Goal: Task Accomplishment & Management: Manage account settings

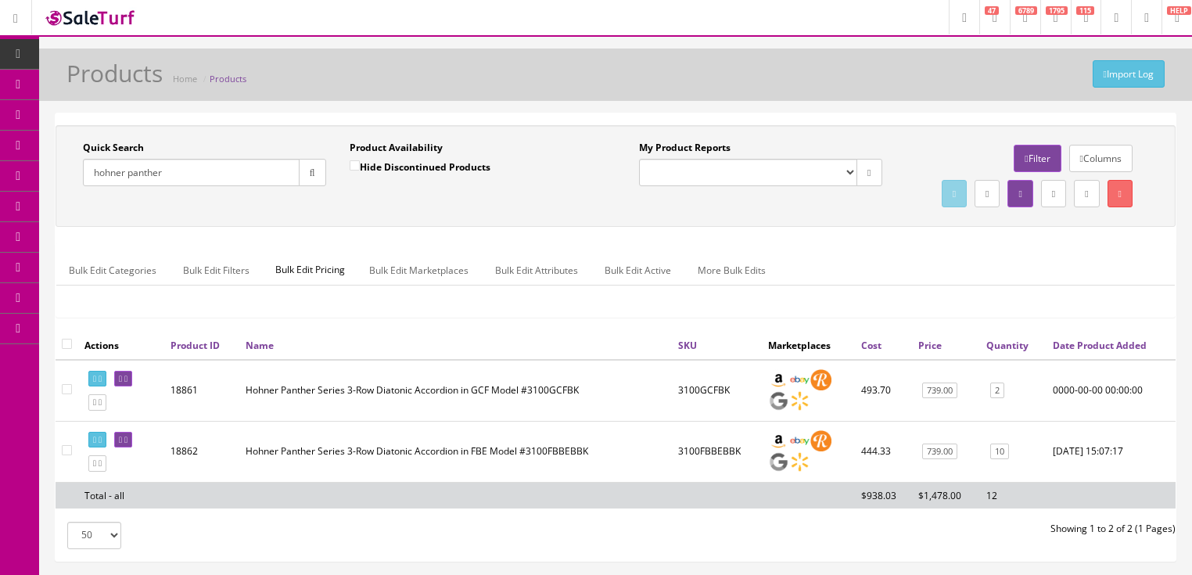
scroll to position [125, 0]
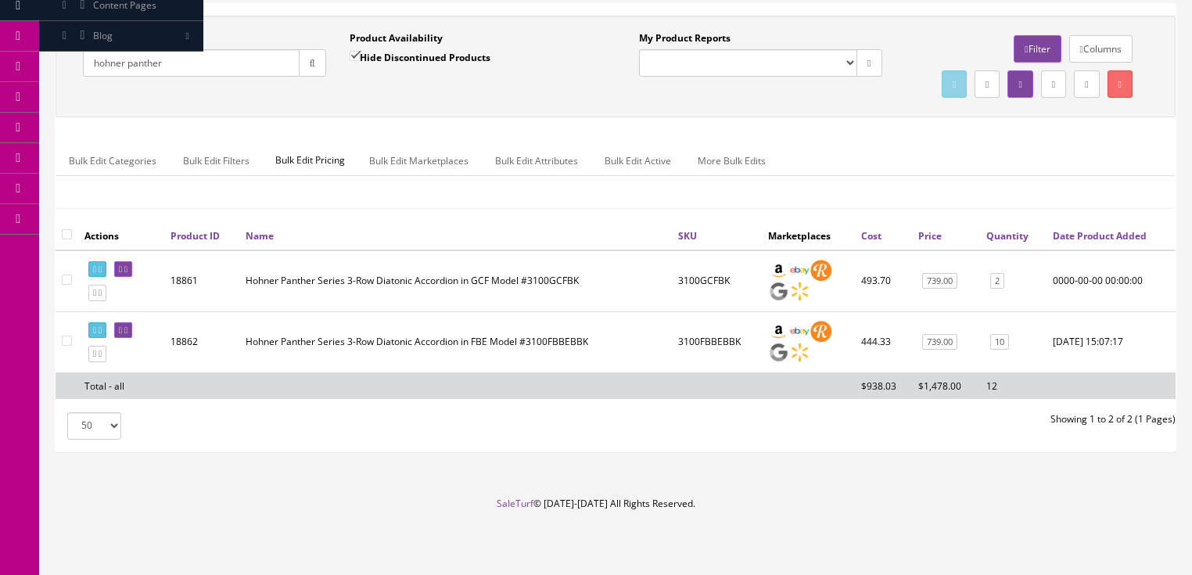
drag, startPoint x: 203, startPoint y: 47, endPoint x: 84, endPoint y: 67, distance: 120.6
click at [84, 67] on div "Quick Search hohner panther Date From" at bounding box center [204, 59] width 267 height 57
type input "eastman"
click at [357, 51] on input "Hide Discontinued Products" at bounding box center [355, 56] width 10 height 10
checkbox input "false"
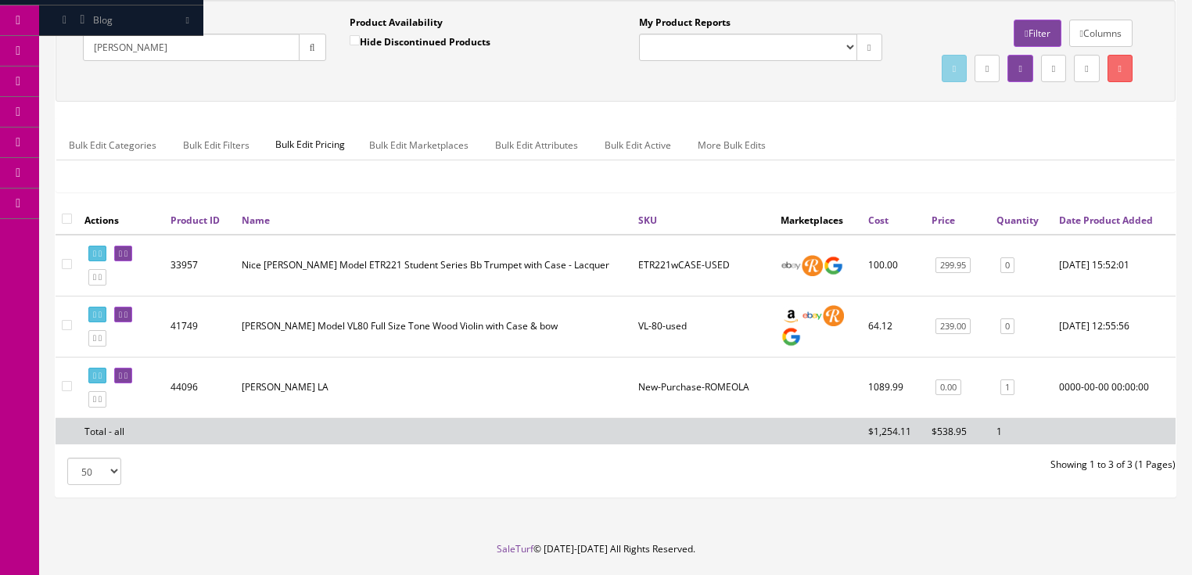
drag, startPoint x: 150, startPoint y: 41, endPoint x: 66, endPoint y: 71, distance: 89.1
click at [66, 71] on div "Quick Search eastman Date From Product Availability Hide Discontinued Products …" at bounding box center [337, 44] width 556 height 57
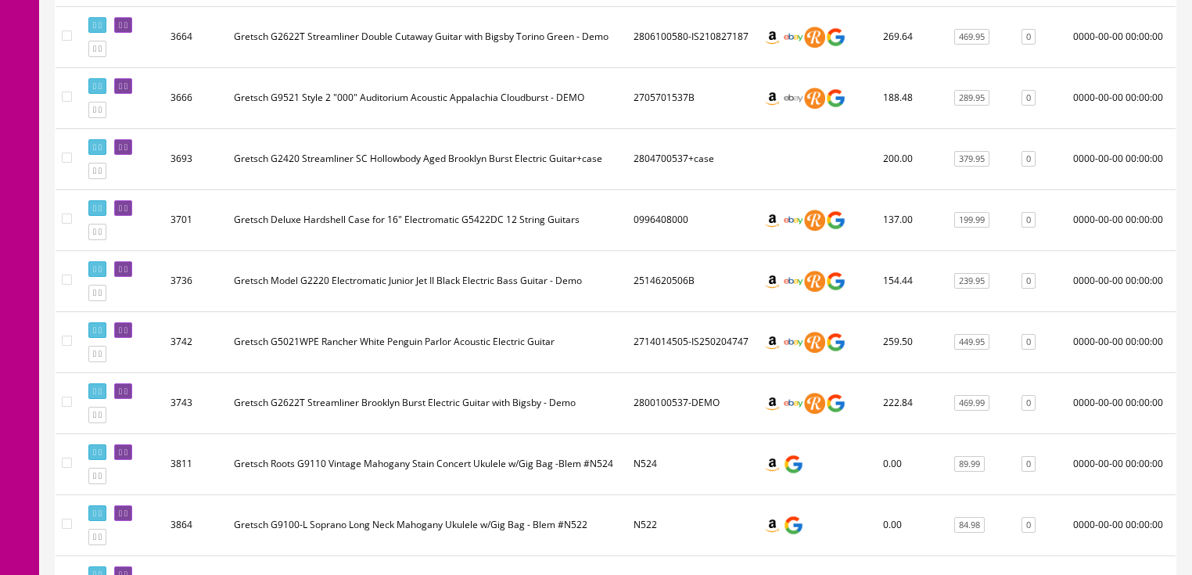
scroll to position [2191, 0]
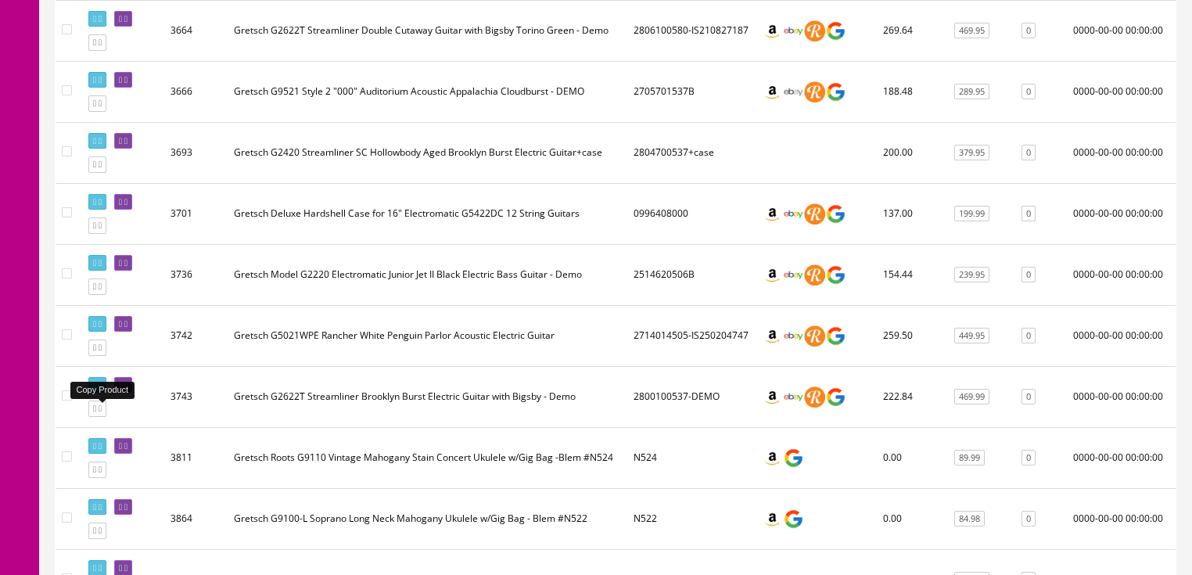
type input "gretsch"
click at [102, 413] on icon at bounding box center [100, 408] width 3 height 9
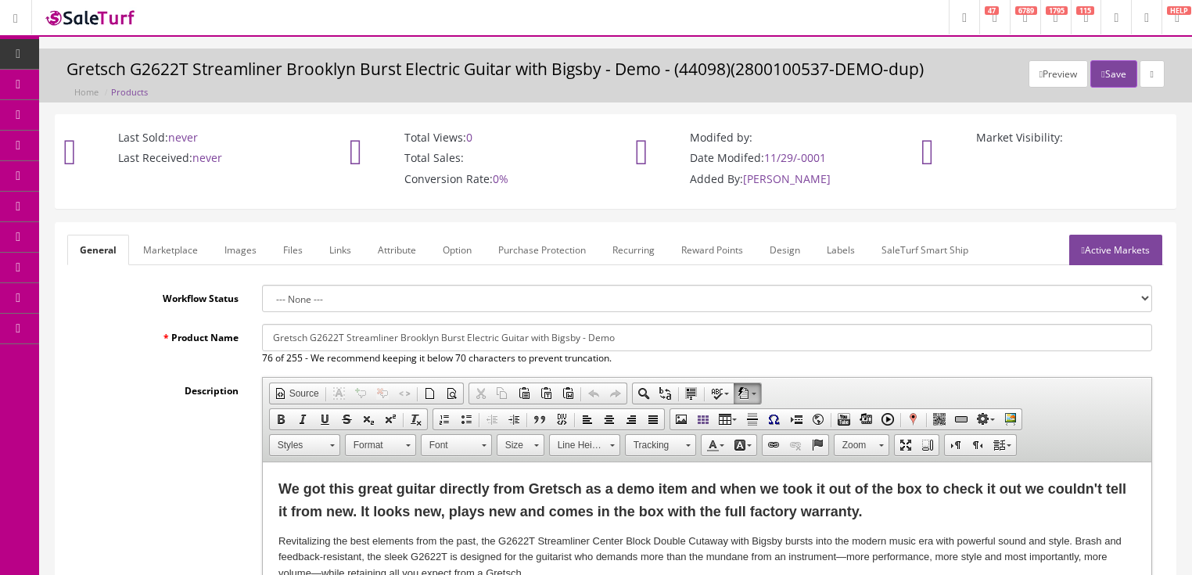
drag, startPoint x: 272, startPoint y: 336, endPoint x: 728, endPoint y: 336, distance: 455.3
click at [728, 336] on input "Gretsch G2622T Streamliner Brooklyn Burst Electric Guitar with Bigsby - Demo" at bounding box center [707, 337] width 890 height 27
paste input "Eastman Romeo LA Thinline Semi-Hollow Electric Guitar - Celestine Blue"
click at [263, 344] on input "Eastman Romeo LA Thinline Semi-Hollow Electric Guitar - Celestine Blue" at bounding box center [707, 337] width 890 height 27
click at [652, 344] on input "Eastman Romeo LA Thinline Semi-Hollow Electric Guitar - Celestine Blue" at bounding box center [707, 337] width 890 height 27
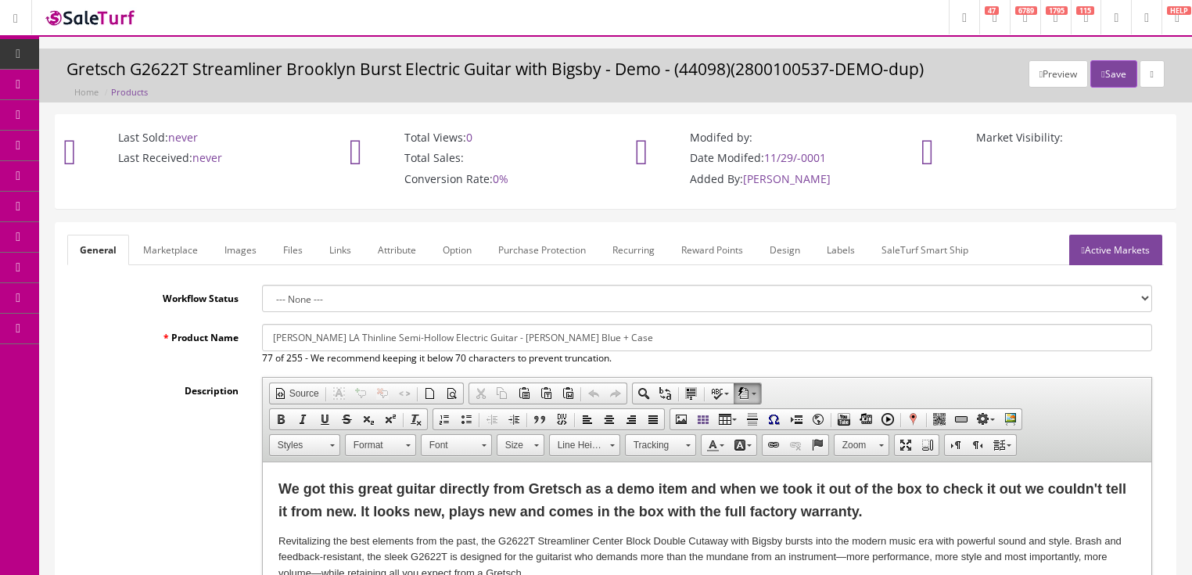
drag, startPoint x: 261, startPoint y: 338, endPoint x: 679, endPoint y: 338, distance: 417.8
click at [679, 338] on input "[PERSON_NAME] LA Thinline Semi-Hollow Electric Guitar - [PERSON_NAME] Blue + Ca…" at bounding box center [707, 337] width 890 height 27
type input "Eastman Romeo LA Thinline Semi-Hollow Electric Guitar - Celestine Blue + Case"
click at [188, 261] on link "Marketplace" at bounding box center [171, 250] width 80 height 31
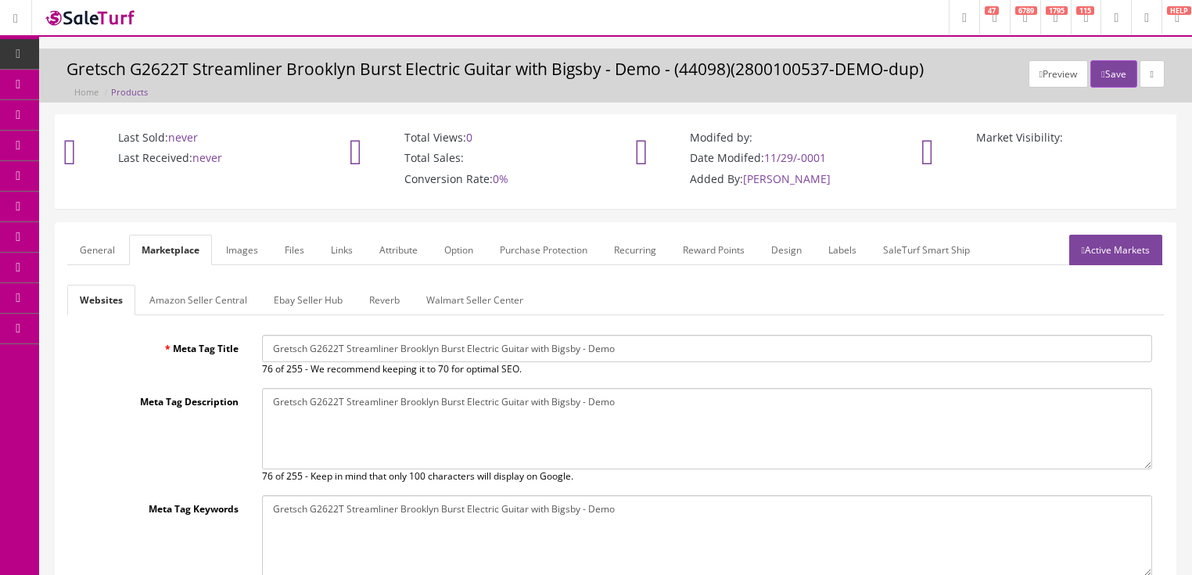
drag, startPoint x: 269, startPoint y: 347, endPoint x: 700, endPoint y: 358, distance: 431.2
click at [732, 353] on input "Gretsch G2622T Streamliner Brooklyn Burst Electric Guitar with Bigsby - Demo" at bounding box center [707, 348] width 890 height 27
paste input "Eastman Romeo LA Thinline Semi-Hollow Electric Guitar - Celestine Blue + Case"
type input "Eastman Romeo LA Thinline Semi-Hollow Electric Guitar - Celestine Blue + Case"
drag, startPoint x: 271, startPoint y: 402, endPoint x: 713, endPoint y: 404, distance: 442.0
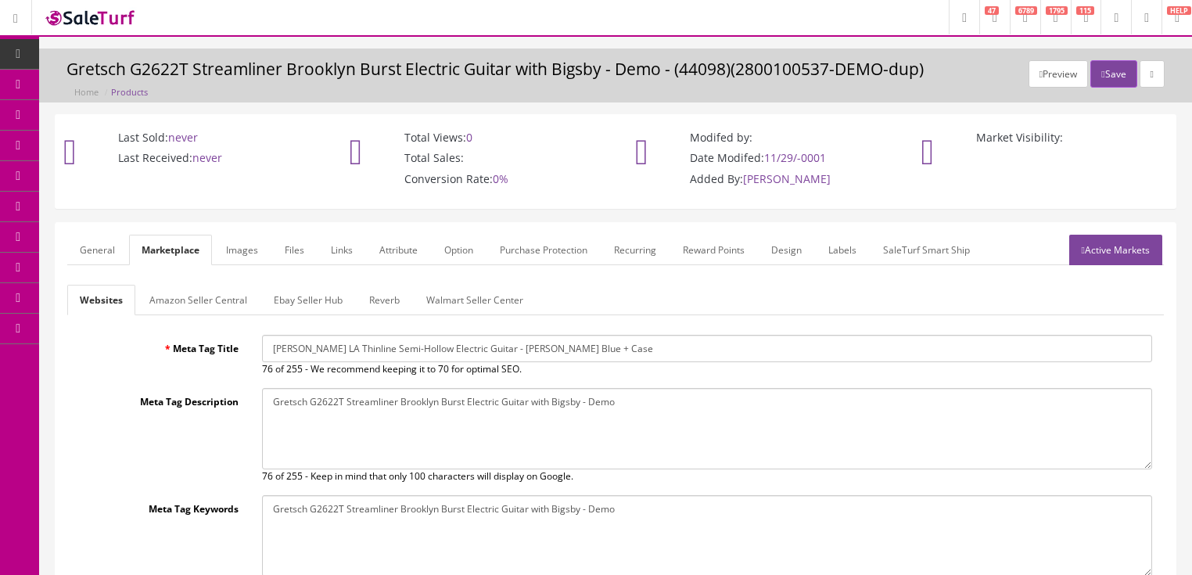
click at [713, 404] on textarea "Gretsch G2622T Streamliner Brooklyn Burst Electric Guitar with Bigsby - Demo" at bounding box center [707, 428] width 890 height 81
paste textarea "Eastman Romeo LA Thinline Semi-Hollow Electric Guitar - Celestine Blue + Case"
type textarea "Eastman Romeo LA Thinline Semi-Hollow Electric Guitar - Celestine Blue + Case"
drag, startPoint x: 263, startPoint y: 503, endPoint x: 724, endPoint y: 500, distance: 460.8
click at [724, 500] on textarea "Gretsch G2622T Streamliner Brooklyn Burst Electric Guitar with Bigsby - Demo" at bounding box center [707, 535] width 890 height 81
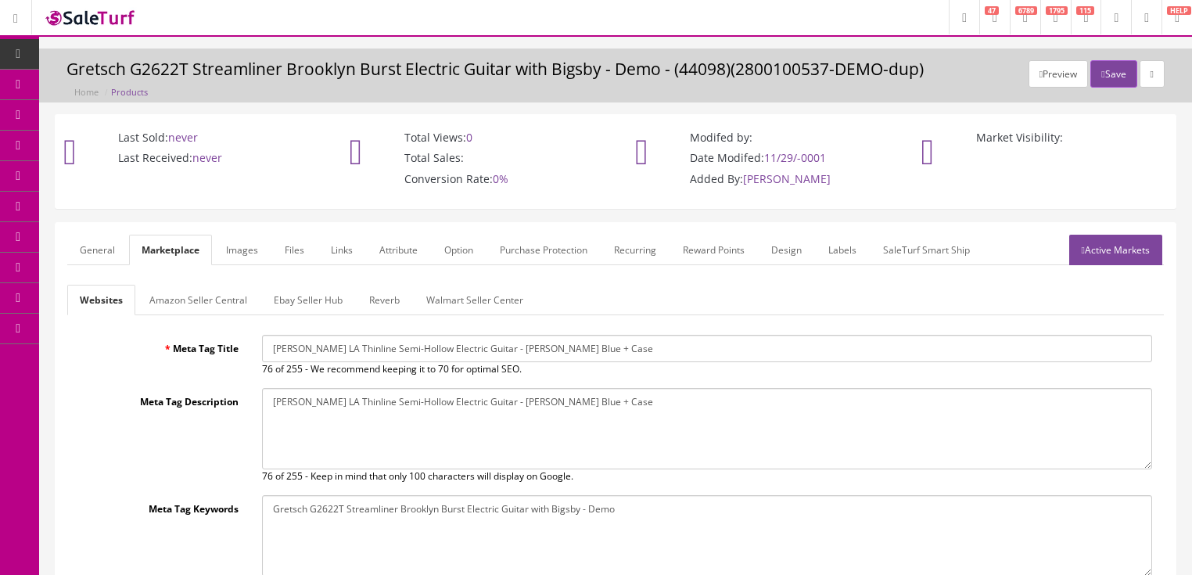
paste textarea "Eastman Romeo LA Thinline Semi-Hollow Electric Guitar - Celestine Blue + Case"
type textarea "Eastman Romeo LA Thinline Semi-Hollow Electric Guitar - Celestine Blue + Case"
click at [1116, 246] on link "Active Markets" at bounding box center [1115, 250] width 93 height 31
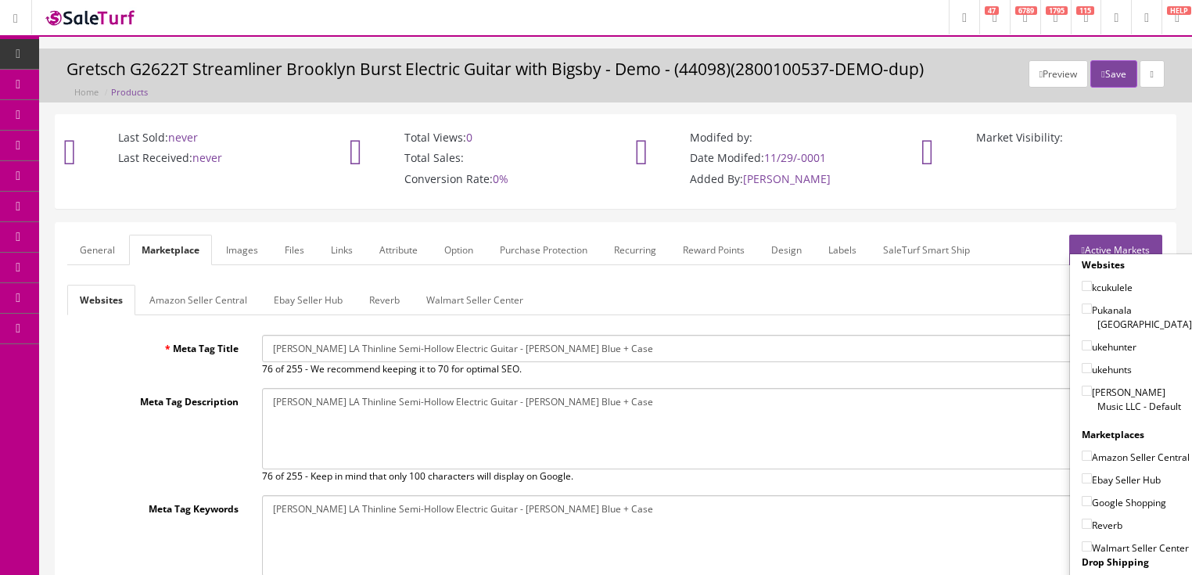
click at [1082, 386] on input"] "[PERSON_NAME] Music LLC - Default" at bounding box center [1087, 391] width 10 height 10
checkbox input"] "true"
click at [1082, 451] on input"] "Amazon Seller Central" at bounding box center [1087, 456] width 10 height 10
checkbox input"] "true"
click at [1082, 475] on input"] "Ebay Seller Hub" at bounding box center [1087, 478] width 10 height 10
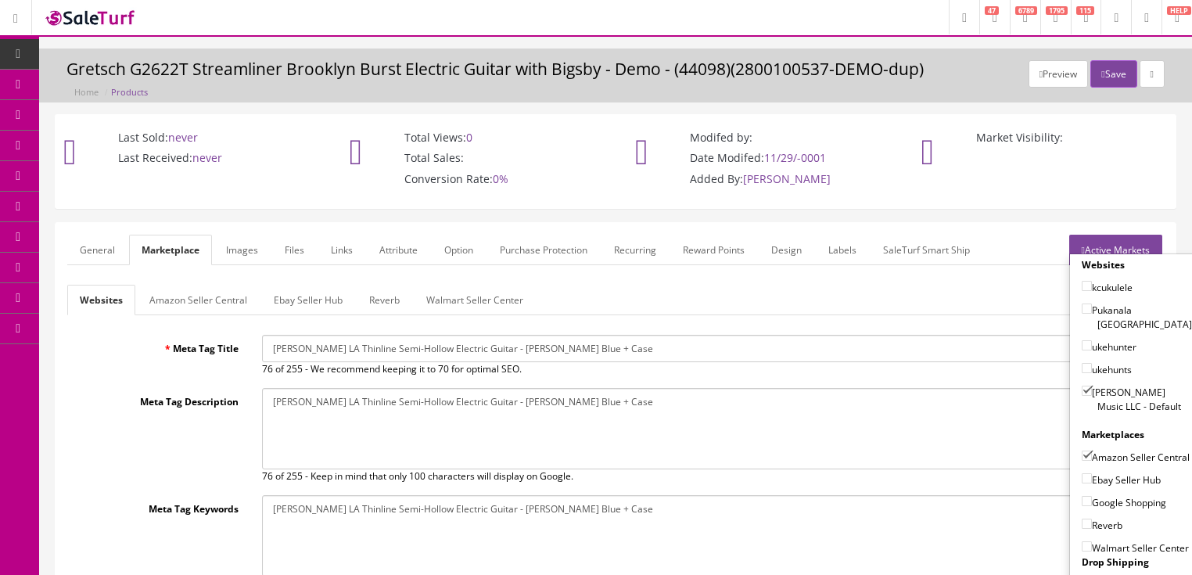
checkbox input"] "true"
click at [1082, 496] on input"] "Google Shopping" at bounding box center [1087, 501] width 10 height 10
checkbox input"] "true"
click at [1082, 519] on input"] "Reverb" at bounding box center [1087, 524] width 10 height 10
checkbox input"] "true"
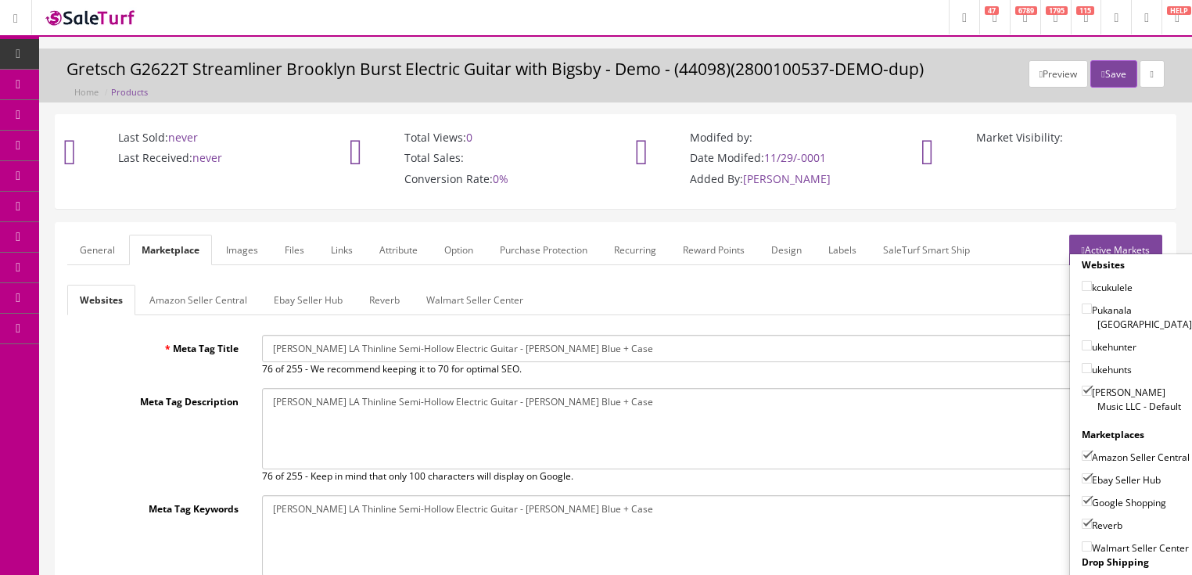
click at [1127, 249] on link "Active Markets" at bounding box center [1115, 250] width 93 height 31
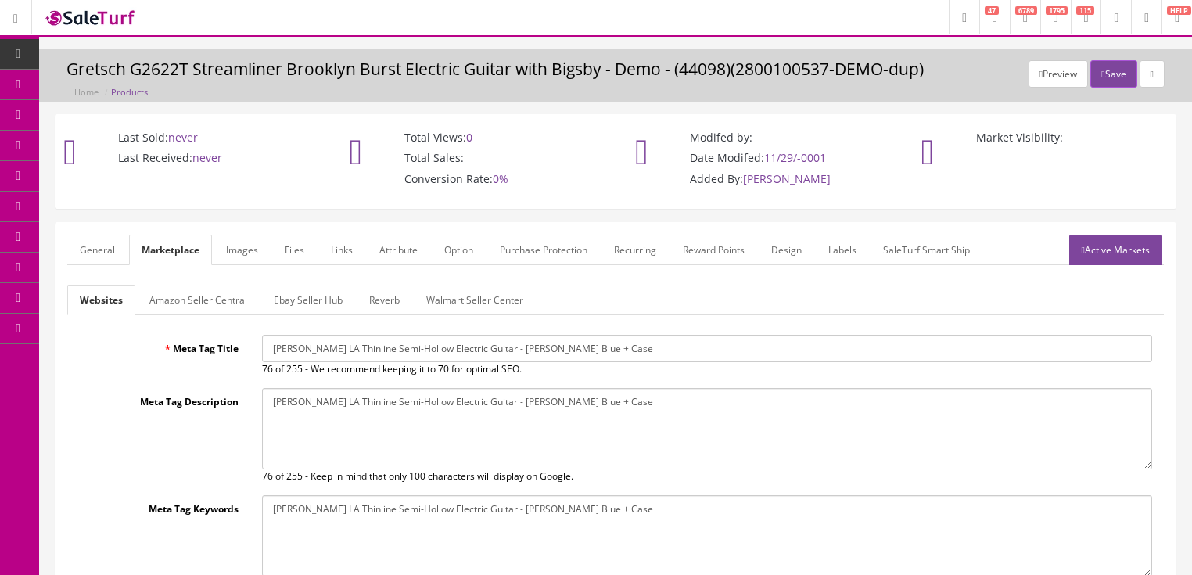
click at [251, 245] on link "Images" at bounding box center [242, 250] width 57 height 31
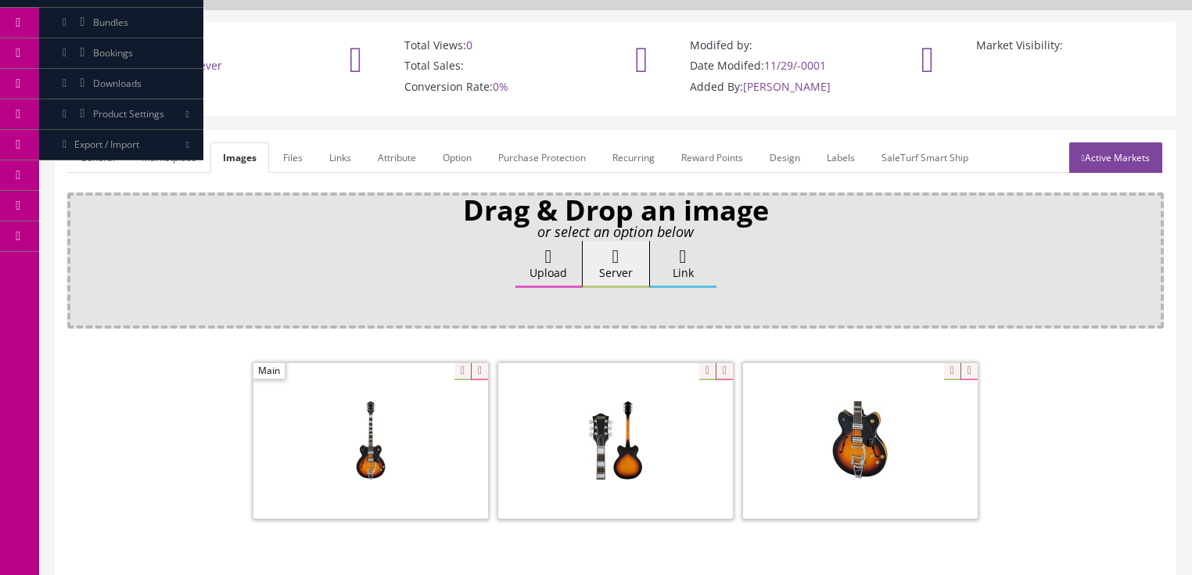
scroll to position [250, 0]
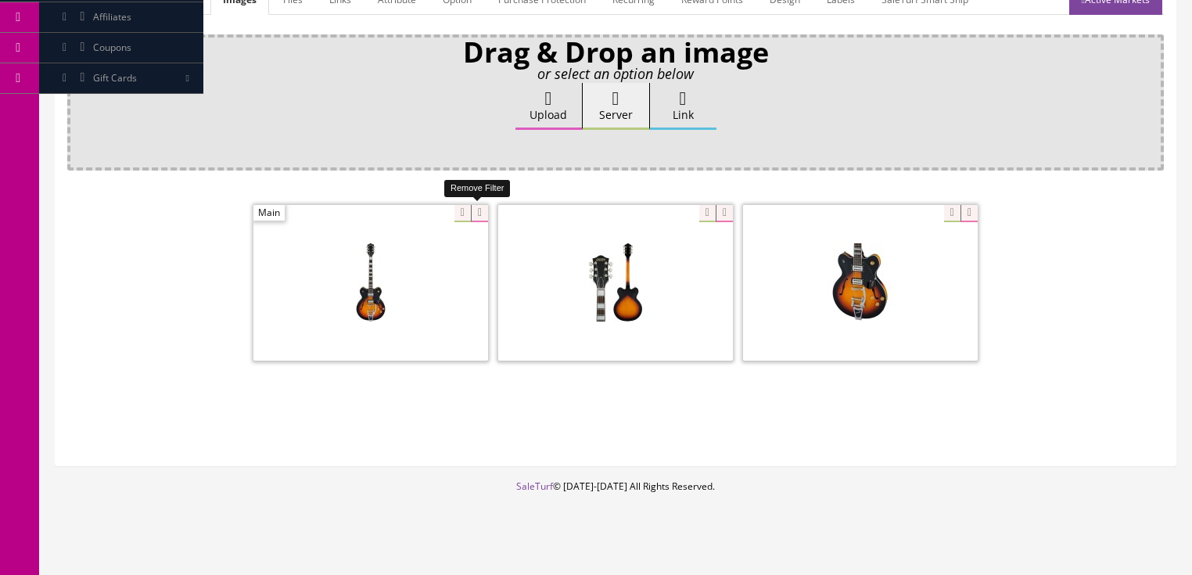
click at [473, 213] on icon at bounding box center [479, 213] width 17 height 17
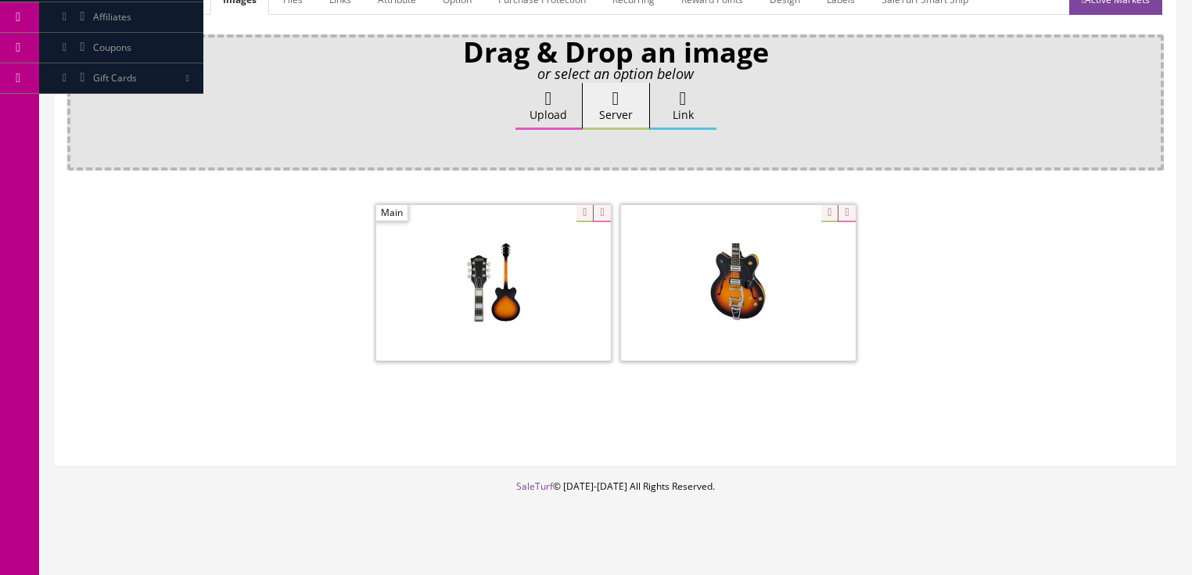
click at [473, 213] on span at bounding box center [493, 283] width 235 height 156
click at [593, 210] on icon at bounding box center [601, 213] width 17 height 17
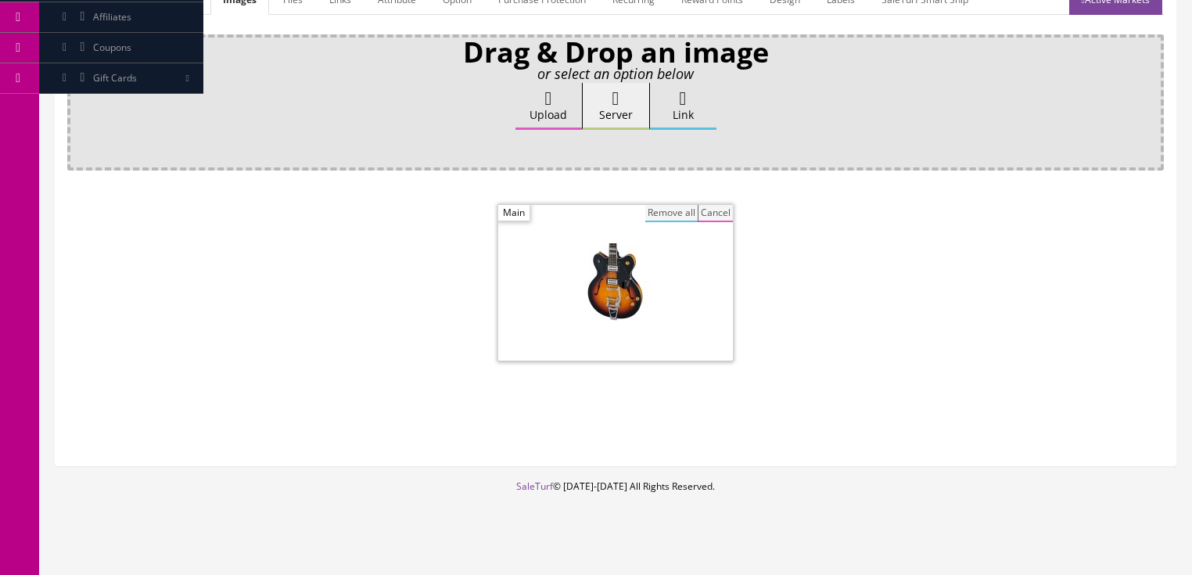
click at [656, 211] on button "Remove all" at bounding box center [671, 213] width 52 height 17
click at [545, 101] on icon at bounding box center [548, 98] width 7 height 19
click at [78, 99] on input "Upload" at bounding box center [78, 91] width 0 height 16
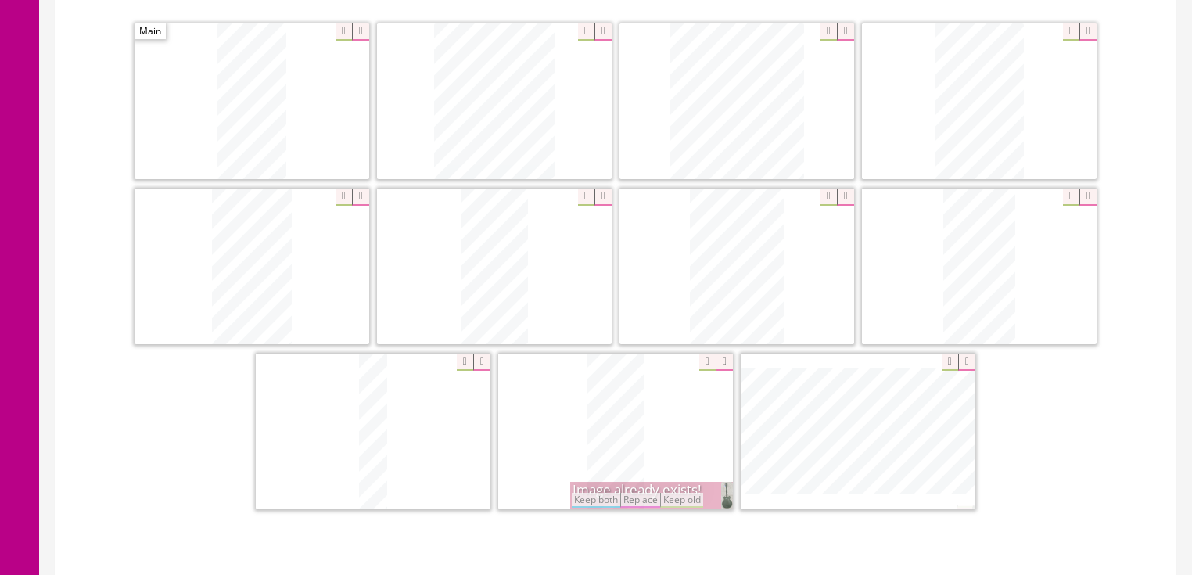
scroll to position [438, 0]
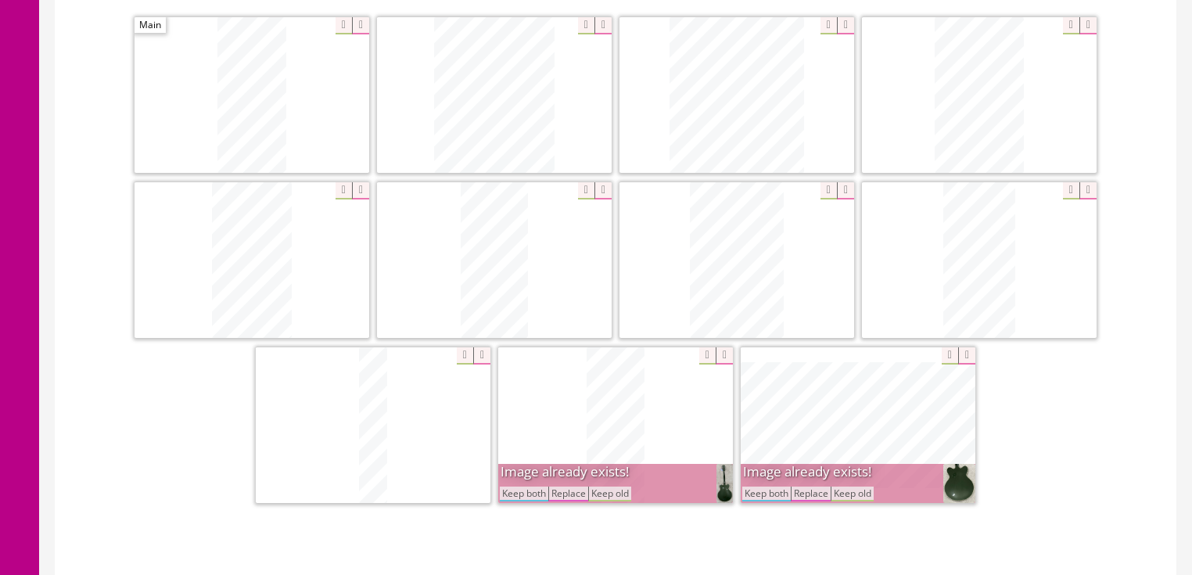
click at [721, 356] on icon at bounding box center [724, 355] width 17 height 17
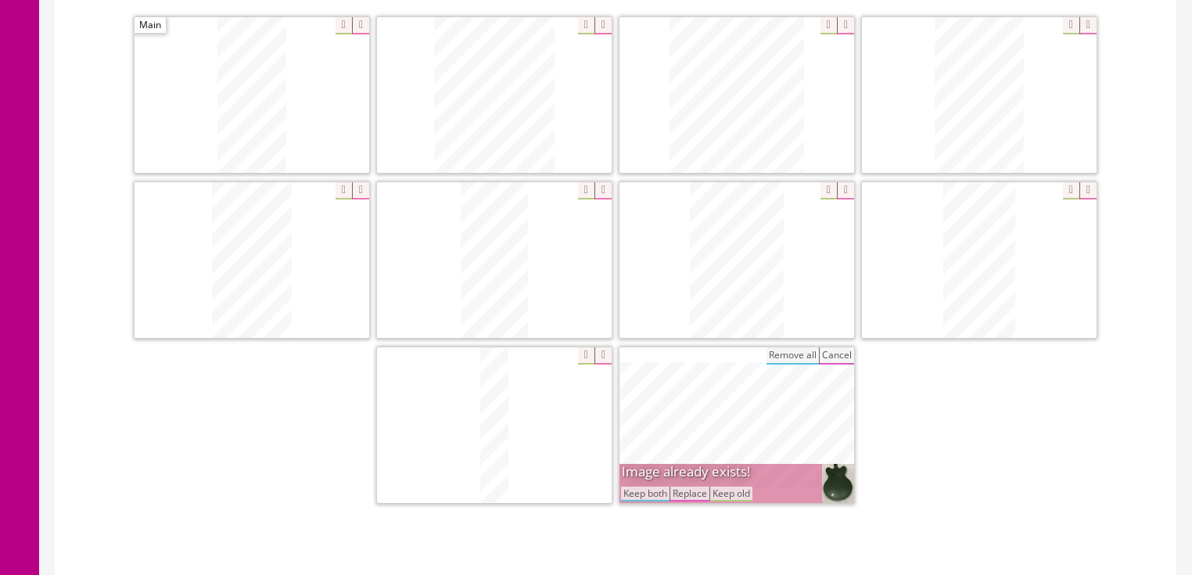
click at [832, 357] on button "Cancel" at bounding box center [836, 355] width 35 height 17
click at [837, 351] on icon at bounding box center [845, 355] width 17 height 17
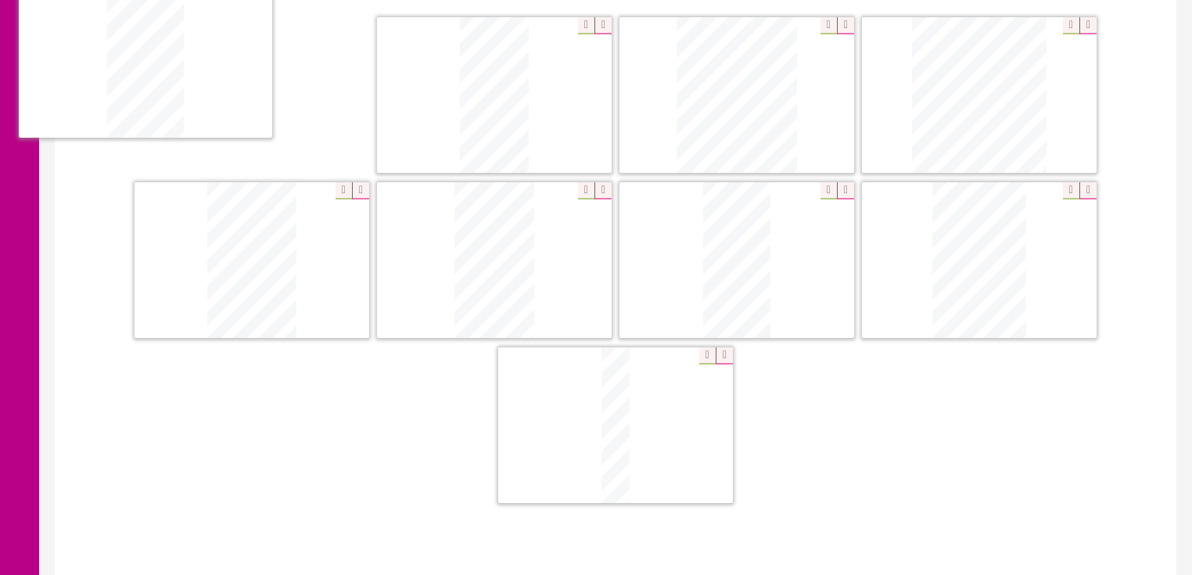
drag, startPoint x: 954, startPoint y: 288, endPoint x: 191, endPoint y: 100, distance: 786.3
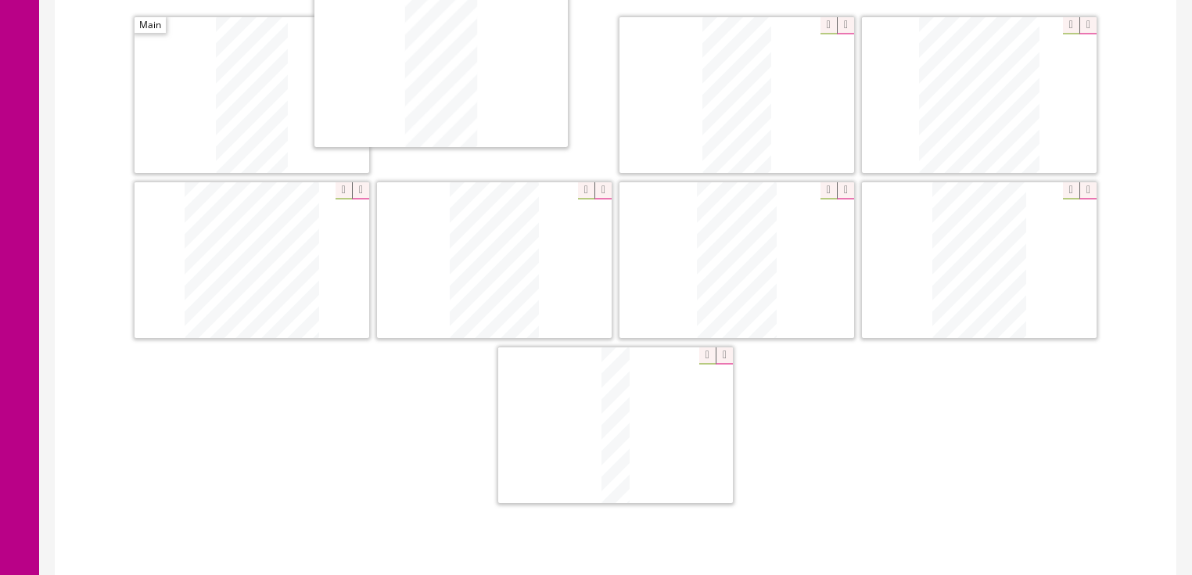
drag, startPoint x: 710, startPoint y: 264, endPoint x: 498, endPoint y: 111, distance: 261.2
drag, startPoint x: 708, startPoint y: 235, endPoint x: 614, endPoint y: 162, distance: 119.3
drag, startPoint x: 493, startPoint y: 250, endPoint x: 954, endPoint y: 93, distance: 487.4
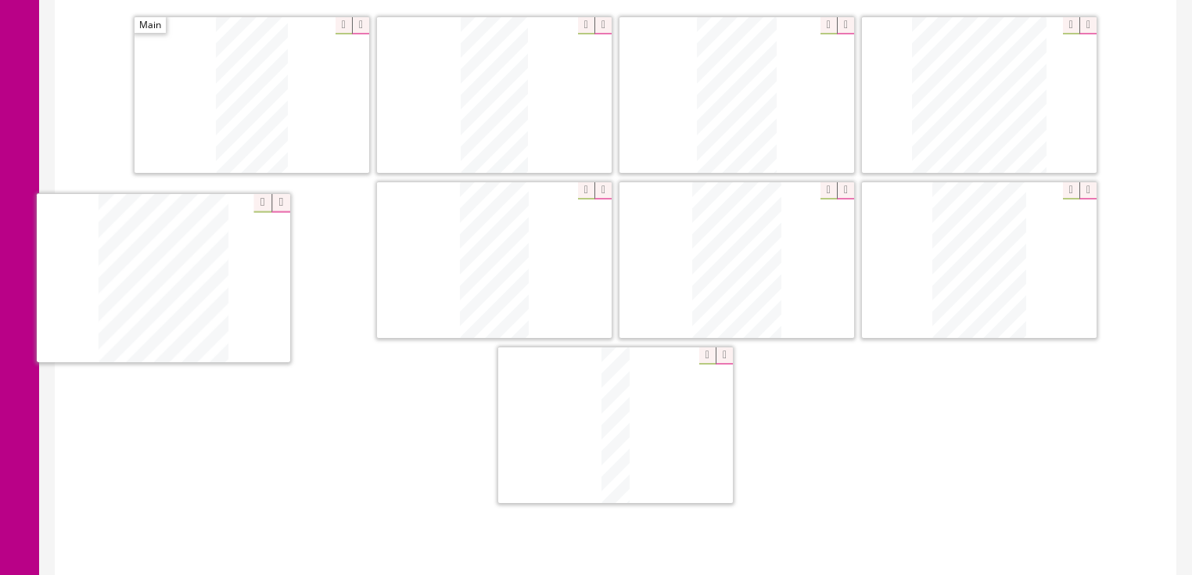
drag, startPoint x: 537, startPoint y: 225, endPoint x: 205, endPoint y: 243, distance: 332.2
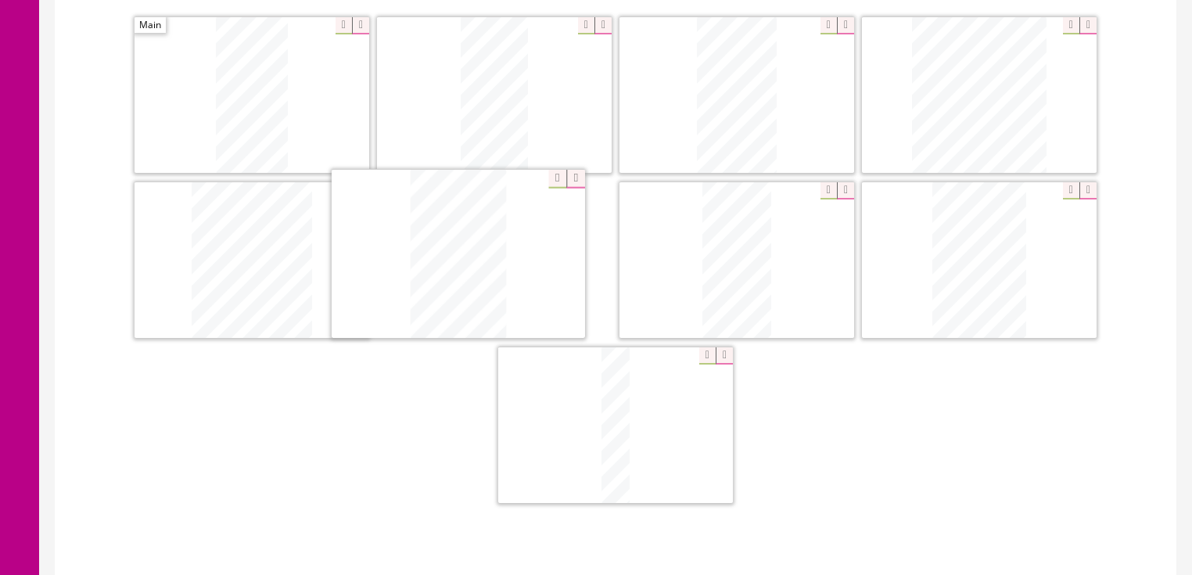
drag, startPoint x: 764, startPoint y: 243, endPoint x: 499, endPoint y: 240, distance: 265.2
drag, startPoint x: 967, startPoint y: 282, endPoint x: 704, endPoint y: 282, distance: 262.9
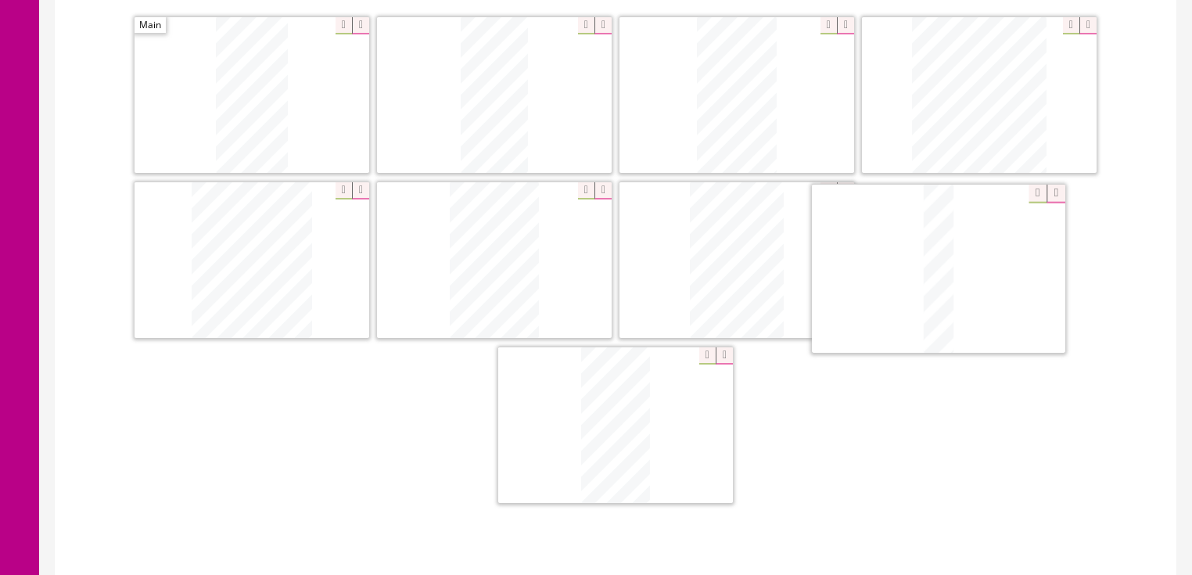
drag, startPoint x: 689, startPoint y: 372, endPoint x: 970, endPoint y: 235, distance: 312.8
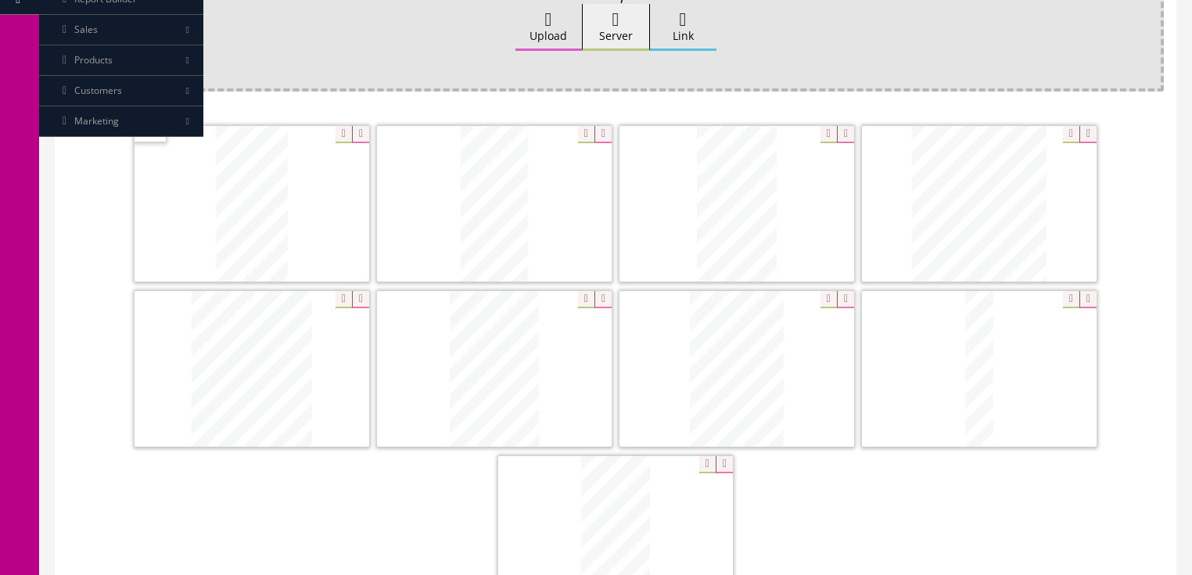
scroll to position [188, 0]
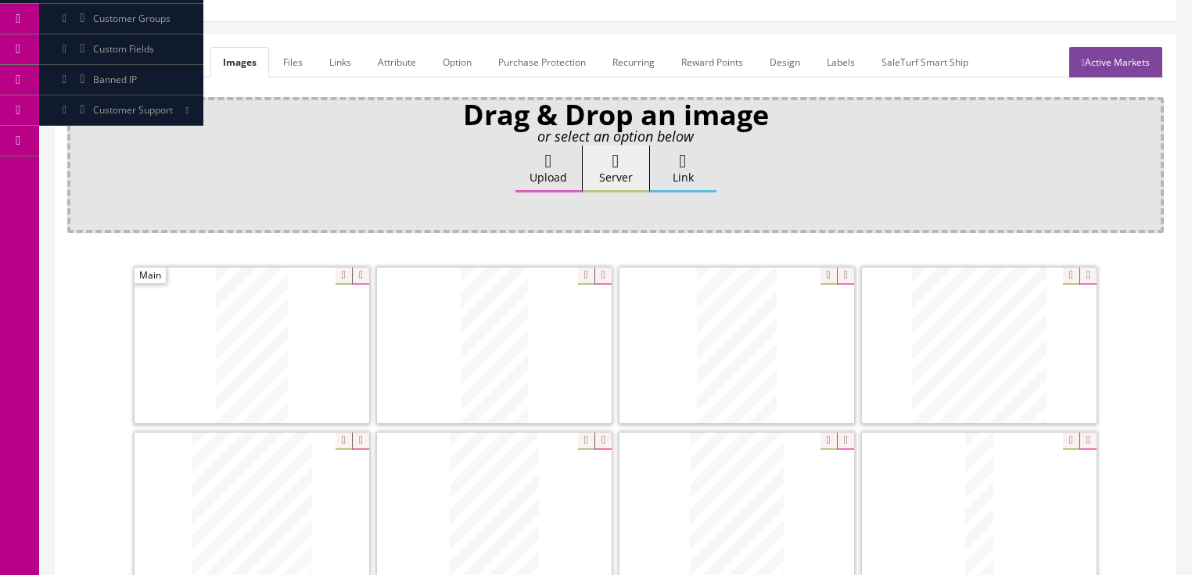
click at [96, 58] on link "General" at bounding box center [97, 62] width 60 height 31
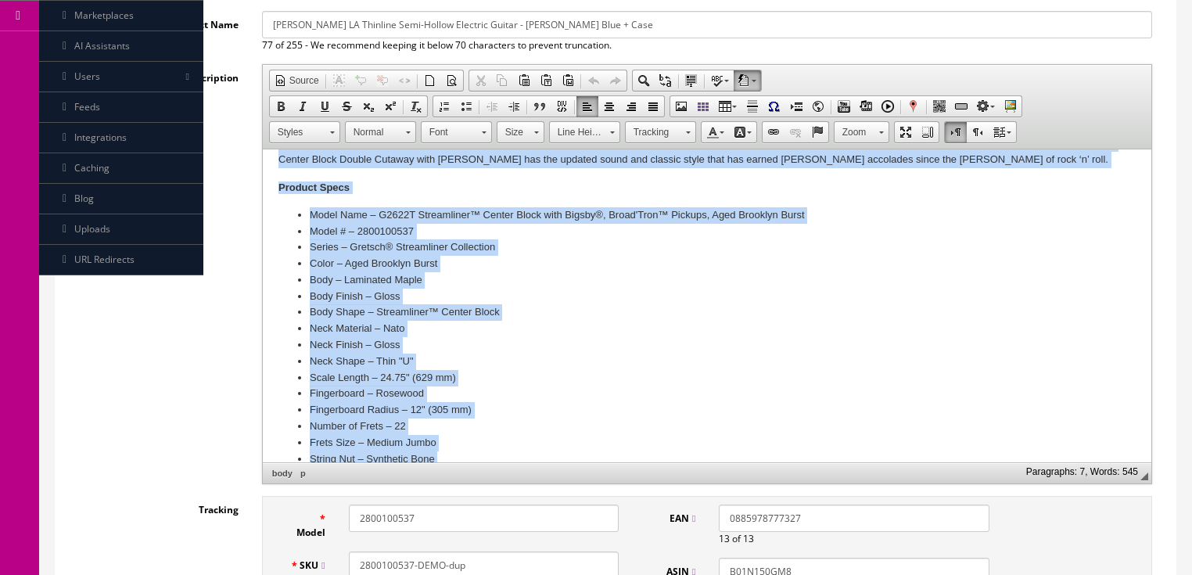
scroll to position [577, 0]
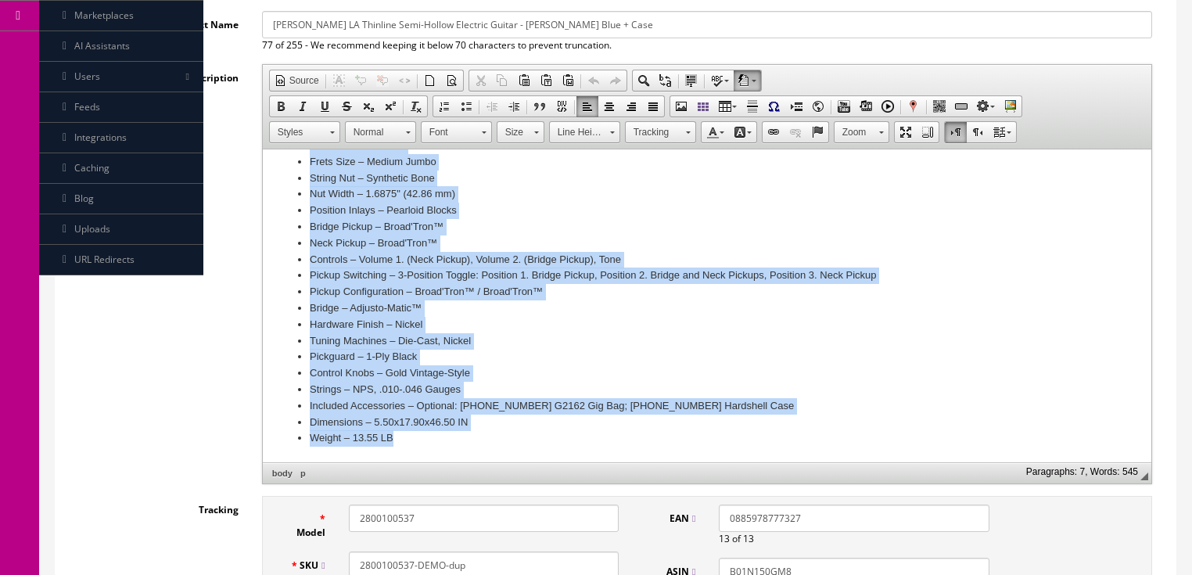
drag, startPoint x: 277, startPoint y: 225, endPoint x: 849, endPoint y: 463, distance: 619.4
click at [849, 462] on html "We got this great guitar directly from Gretsch as a demo item and when we took …" at bounding box center [706, 17] width 889 height 890
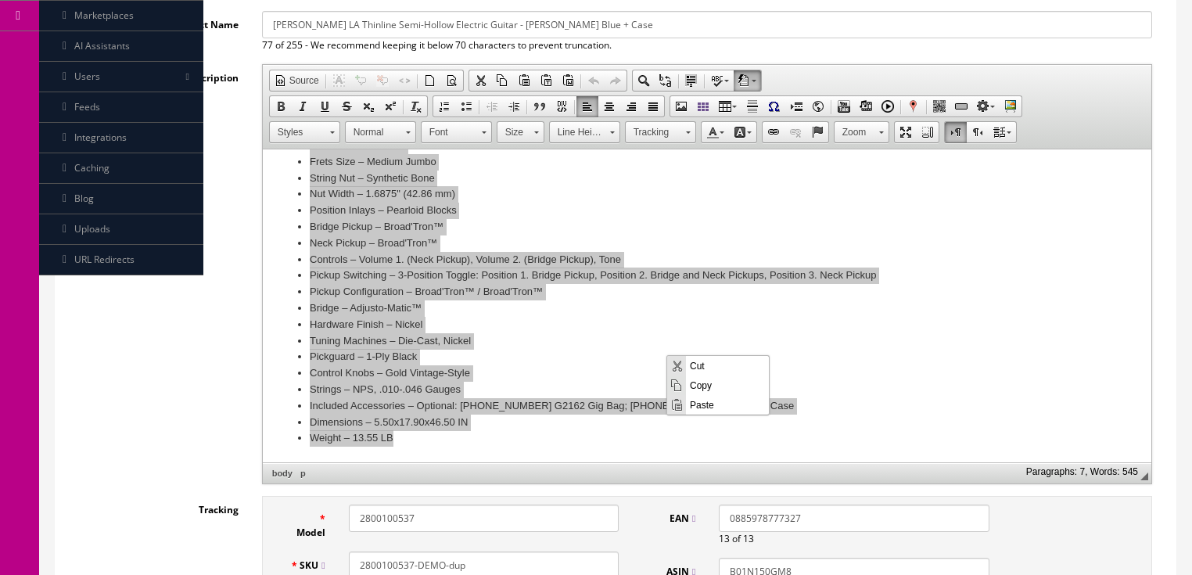
scroll to position [0, 0]
click at [708, 401] on span "Paste" at bounding box center [727, 404] width 83 height 20
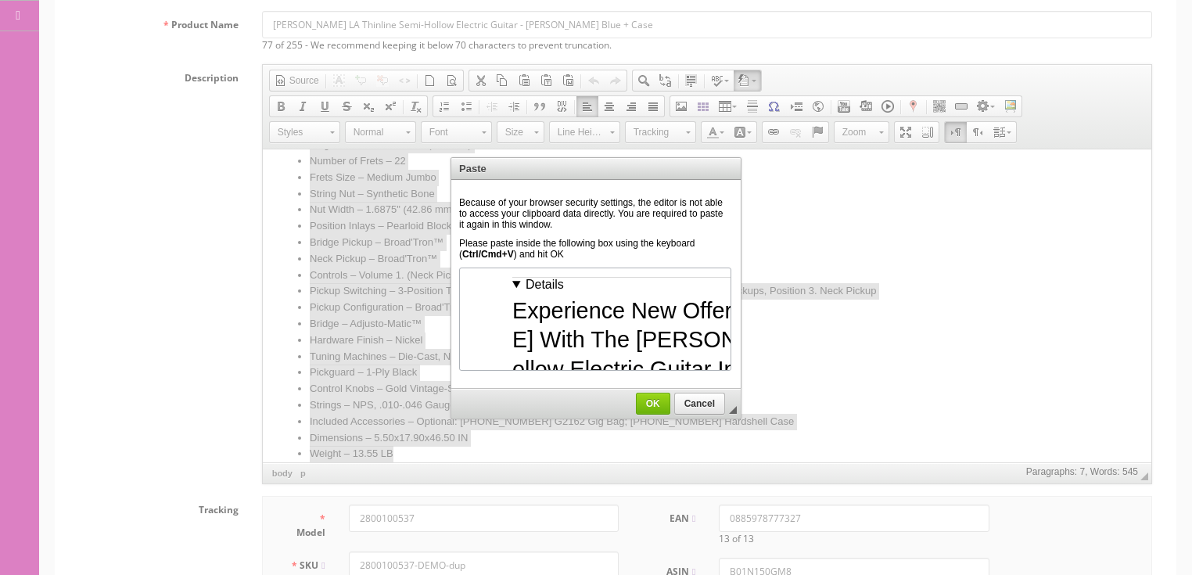
scroll to position [1568, 0]
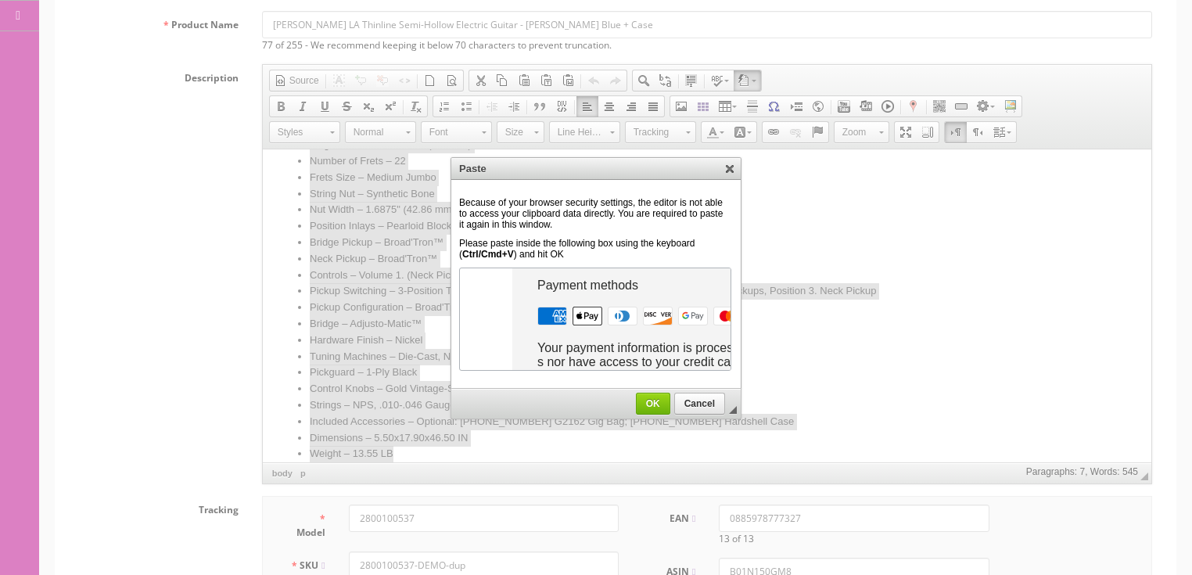
click at [654, 400] on span "OK" at bounding box center [653, 403] width 33 height 11
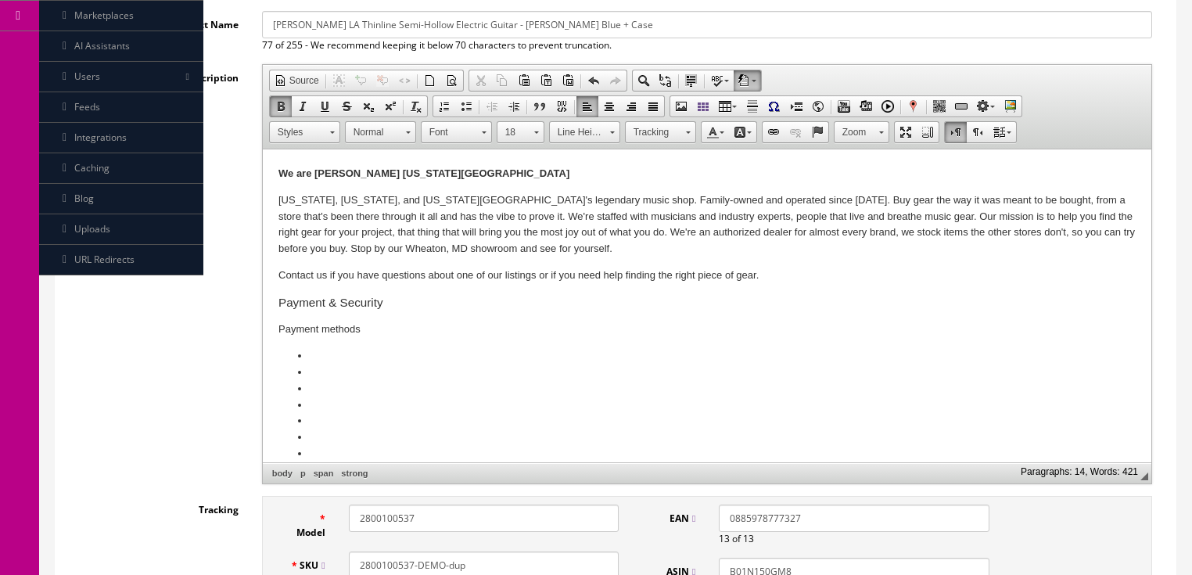
scroll to position [0, 0]
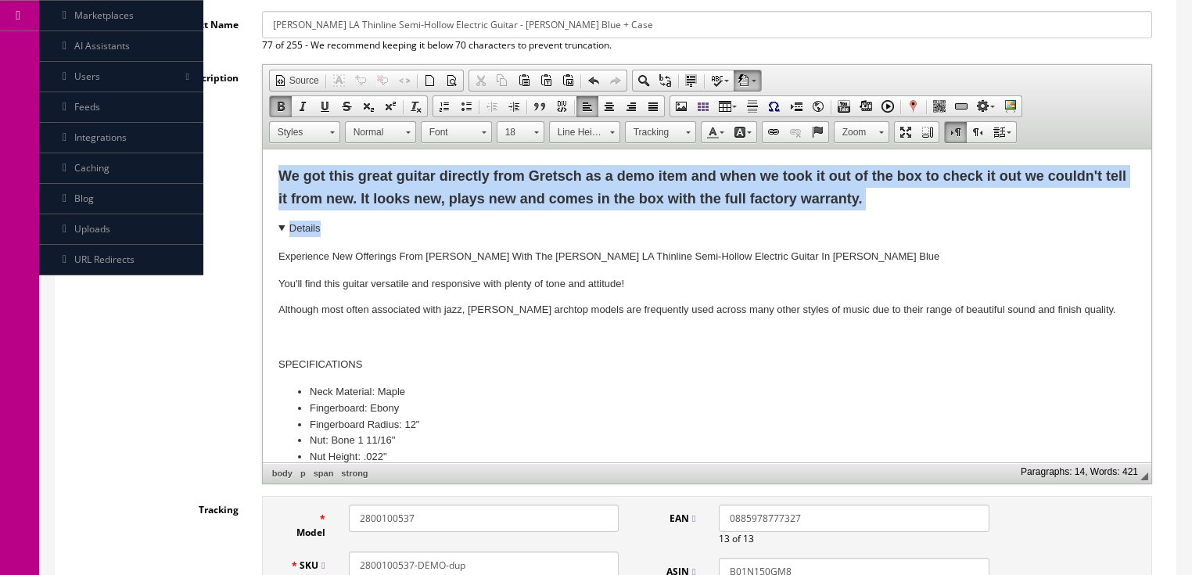
drag, startPoint x: 276, startPoint y: 174, endPoint x: 499, endPoint y: 318, distance: 265.4
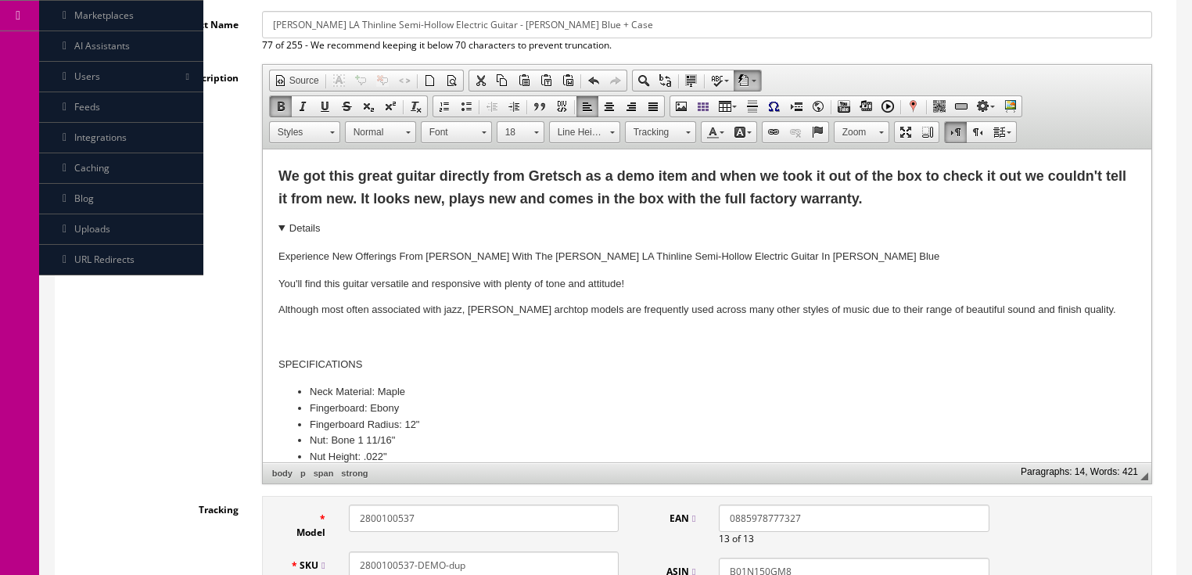
click at [483, 365] on h4 "SPECIFICATIONS" at bounding box center [706, 364] width 857 height 13
drag, startPoint x: 275, startPoint y: 315, endPoint x: 295, endPoint y: 330, distance: 25.2
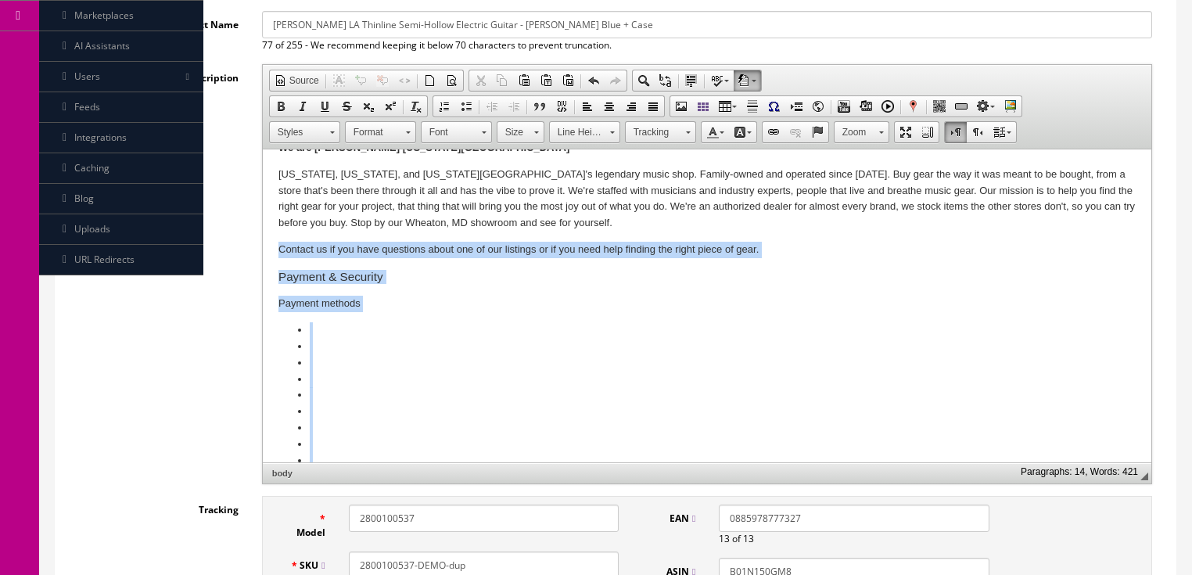
scroll to position [892, 0]
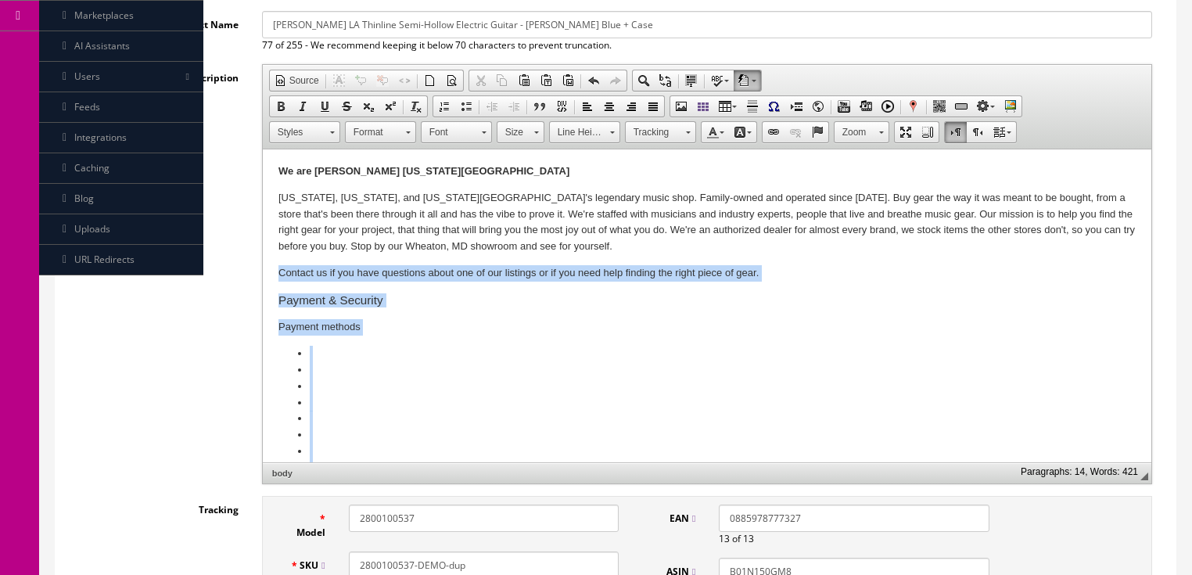
drag, startPoint x: 897, startPoint y: 388, endPoint x: 275, endPoint y: 190, distance: 653.4
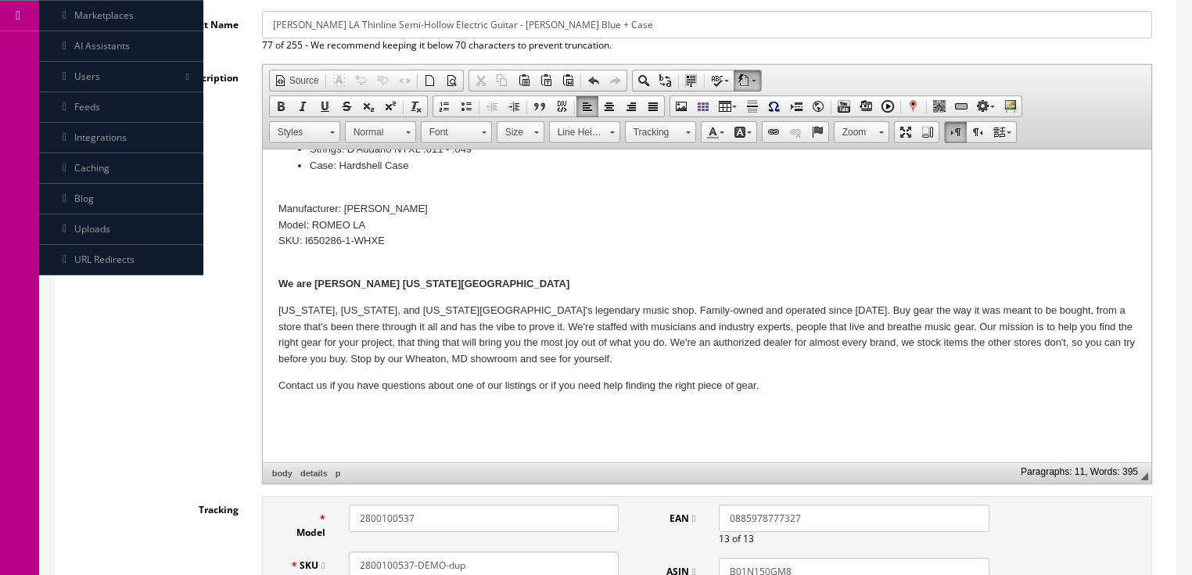
scroll to position [0, 0]
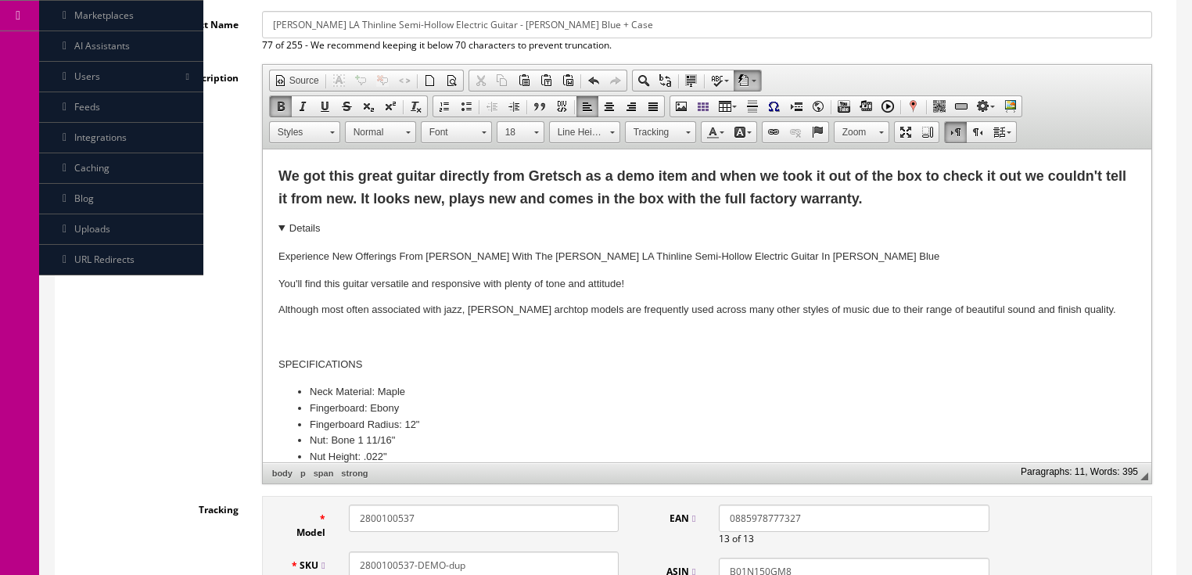
drag, startPoint x: 275, startPoint y: 283, endPoint x: 302, endPoint y: 282, distance: 27.4
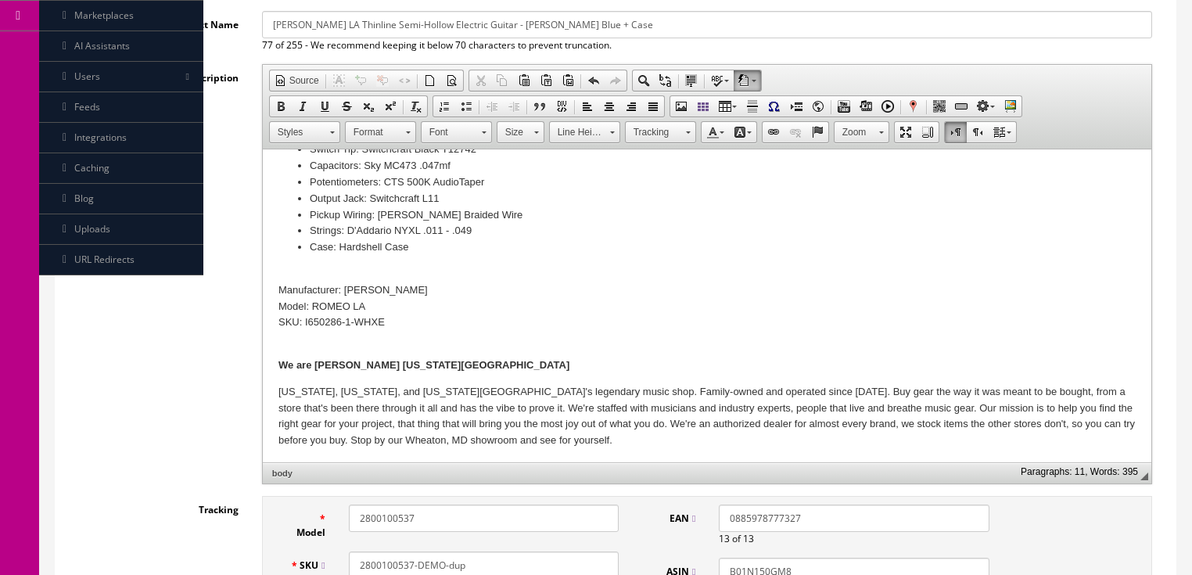
scroll to position [751, 0]
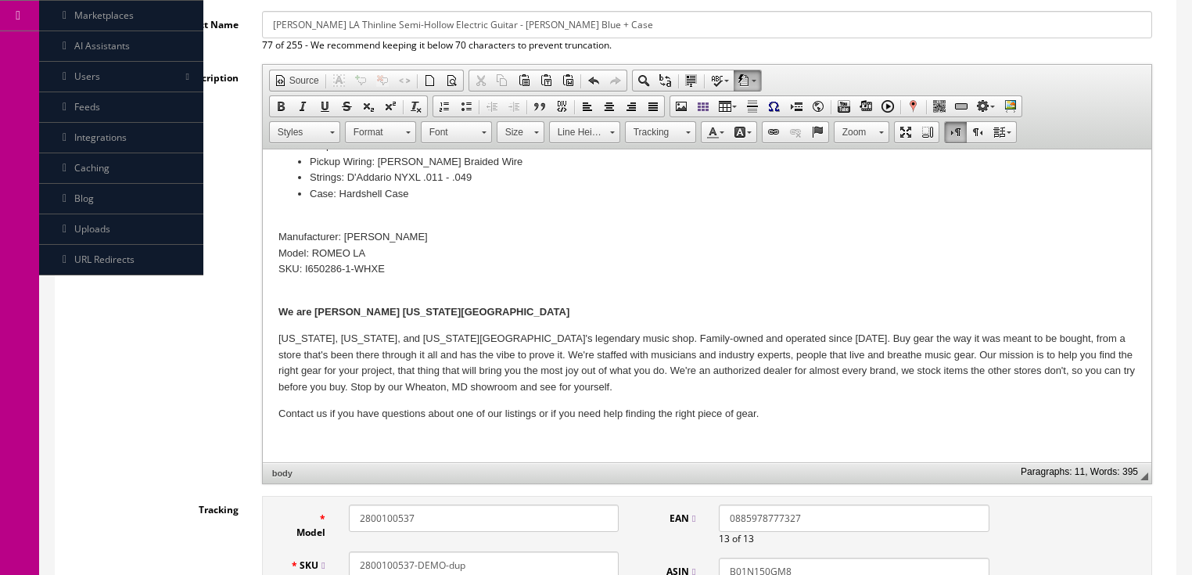
click at [278, 309] on b "We are Chuck Levin's Washington Music Center" at bounding box center [423, 312] width 291 height 12
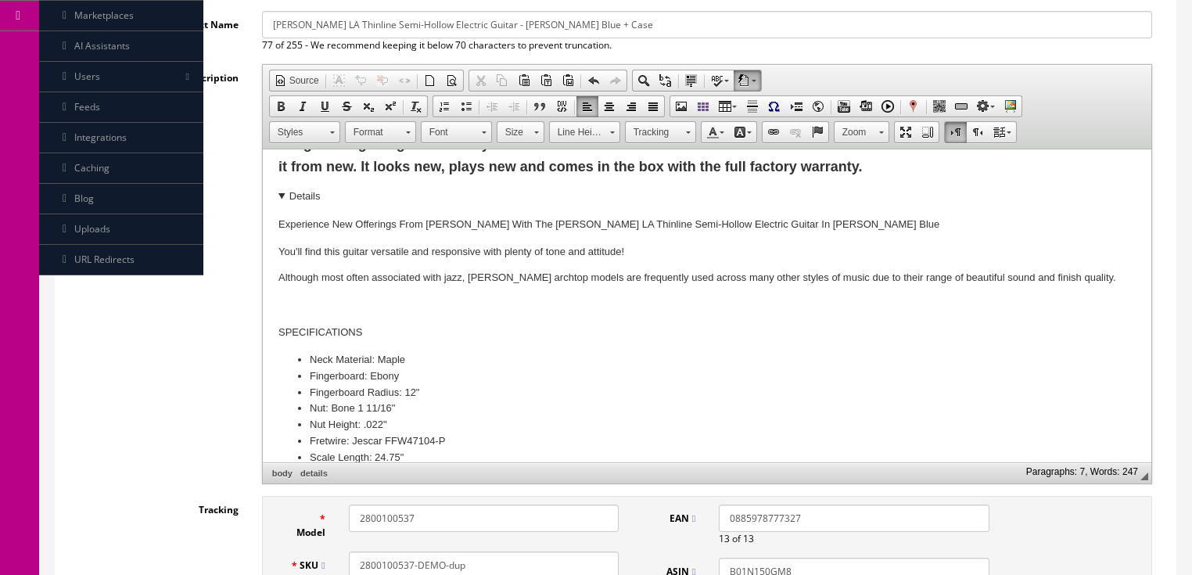
scroll to position [0, 0]
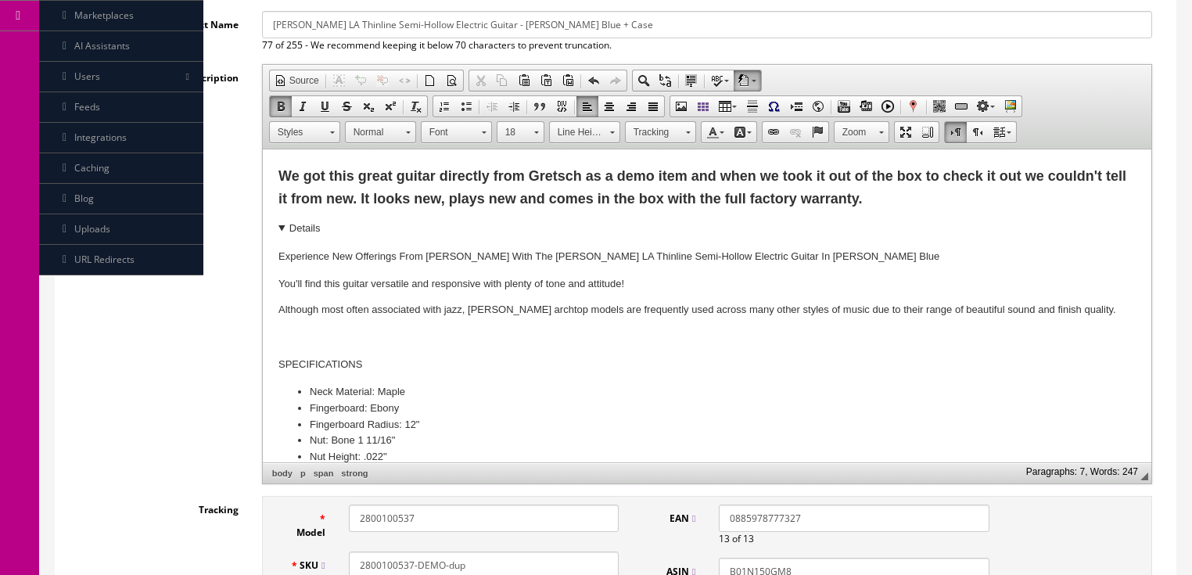
drag, startPoint x: 302, startPoint y: 225, endPoint x: 386, endPoint y: 233, distance: 84.1
click at [386, 233] on html "We got this great guitar directly from Gretsch as a demo item and when we took …" at bounding box center [706, 572] width 889 height 846
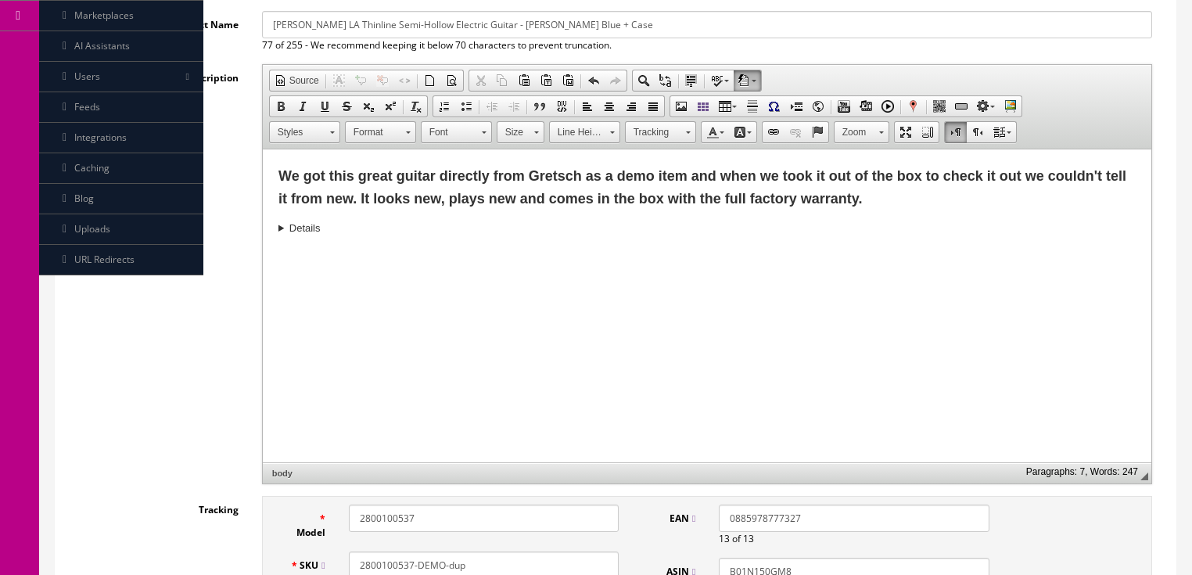
click at [382, 235] on details "Experience New Offerings From Eastman With The Eastman Romeo LA Thinline Semi-H…" at bounding box center [706, 229] width 857 height 16
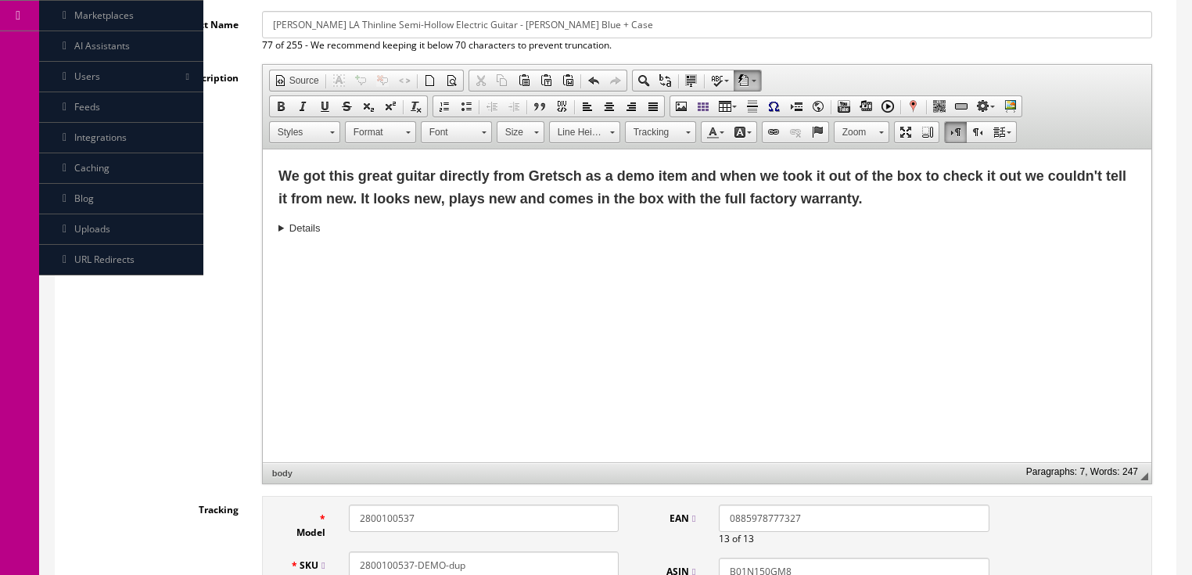
click at [376, 226] on details "Experience New Offerings From Eastman With The Eastman Romeo LA Thinline Semi-H…" at bounding box center [706, 229] width 857 height 16
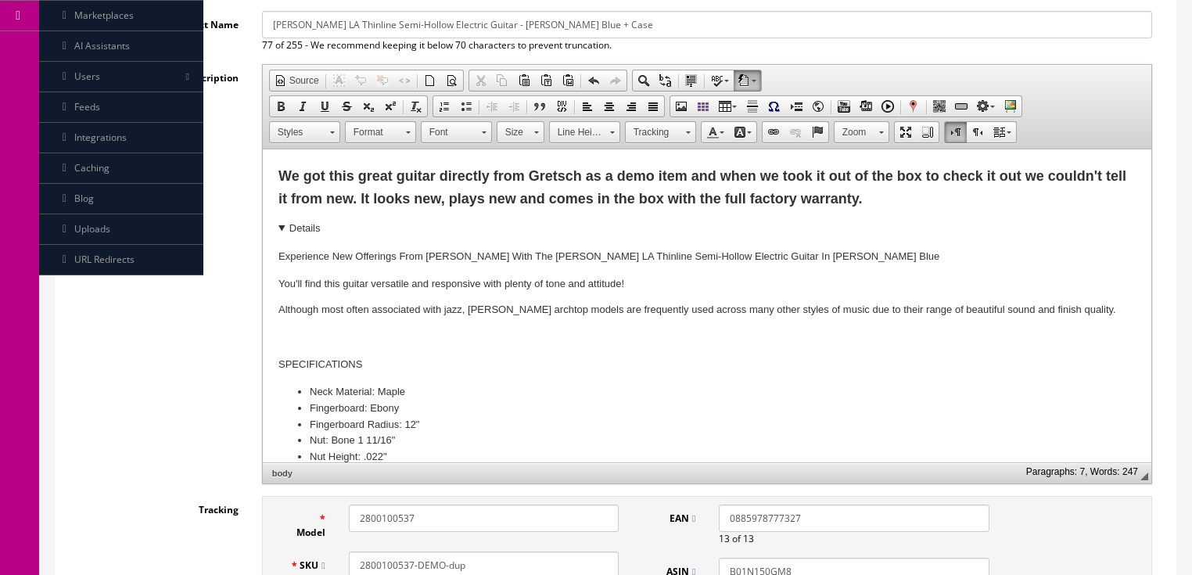
drag, startPoint x: 289, startPoint y: 224, endPoint x: 328, endPoint y: 229, distance: 39.5
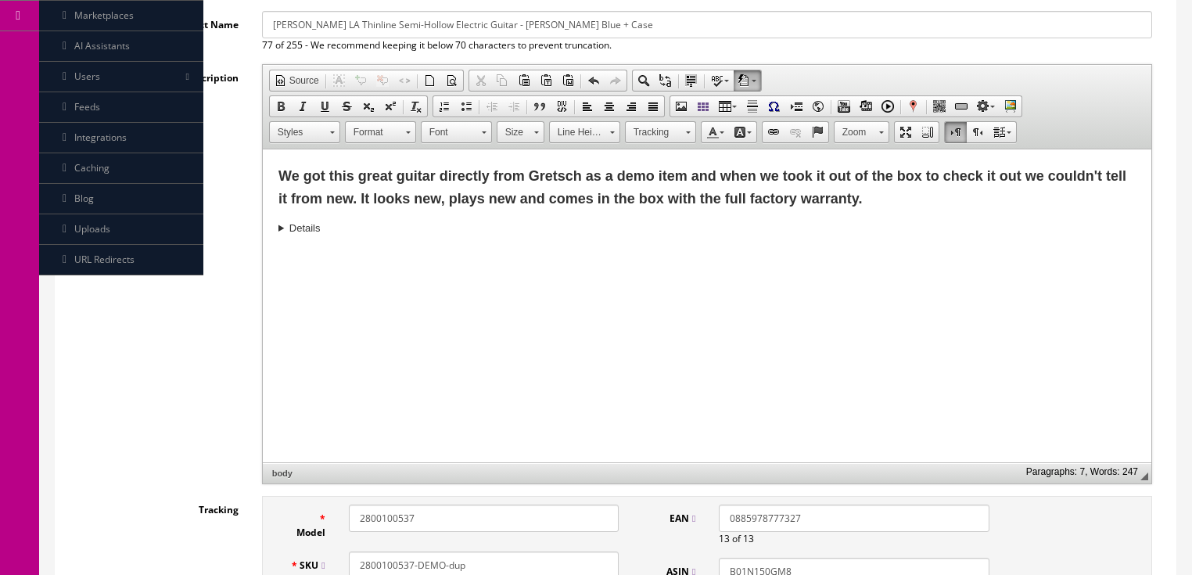
click at [334, 252] on html "We got this great guitar directly from Gretsch as a demo item and when we took …" at bounding box center [706, 200] width 889 height 102
click at [280, 230] on details "Experience New Offerings From Eastman With The Eastman Romeo LA Thinline Semi-H…" at bounding box center [706, 229] width 857 height 16
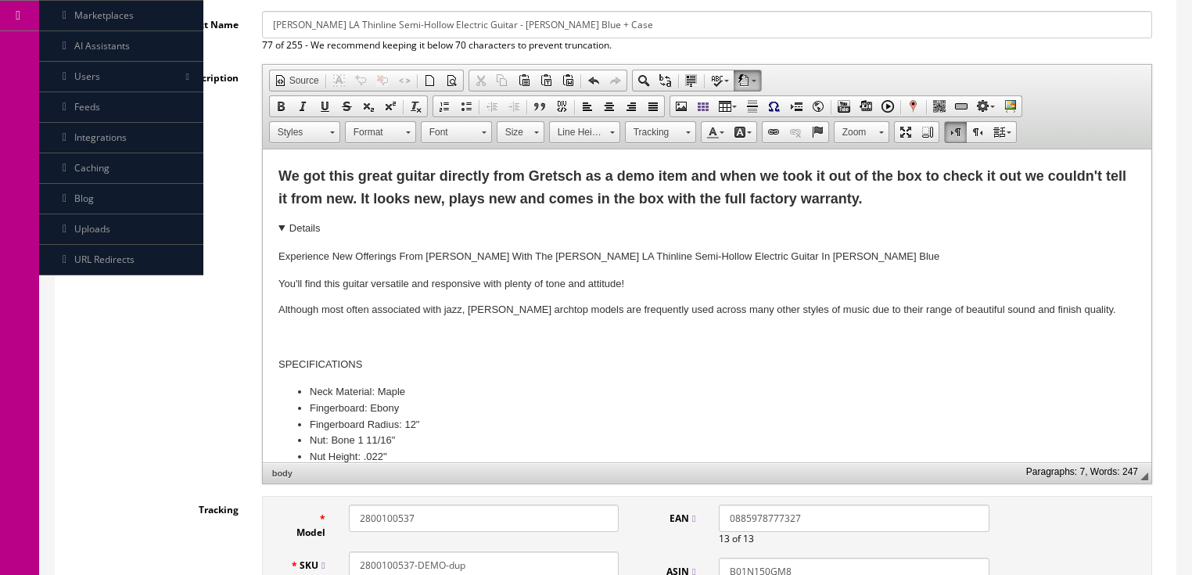
click at [273, 264] on html "We got this great guitar directly from Gretsch as a demo item and when we took …" at bounding box center [706, 572] width 889 height 846
click at [277, 258] on html "We got this great guitar directly from Gretsch as a demo item and when we took …" at bounding box center [706, 572] width 889 height 846
drag, startPoint x: 279, startPoint y: 258, endPoint x: 381, endPoint y: 327, distance: 123.5
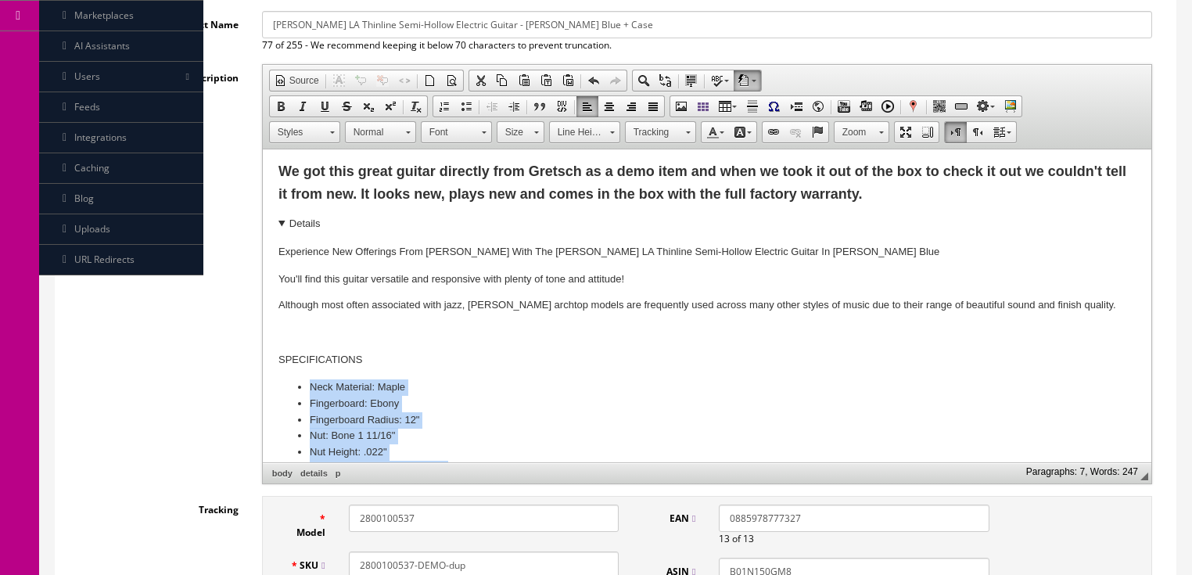
scroll to position [2, 0]
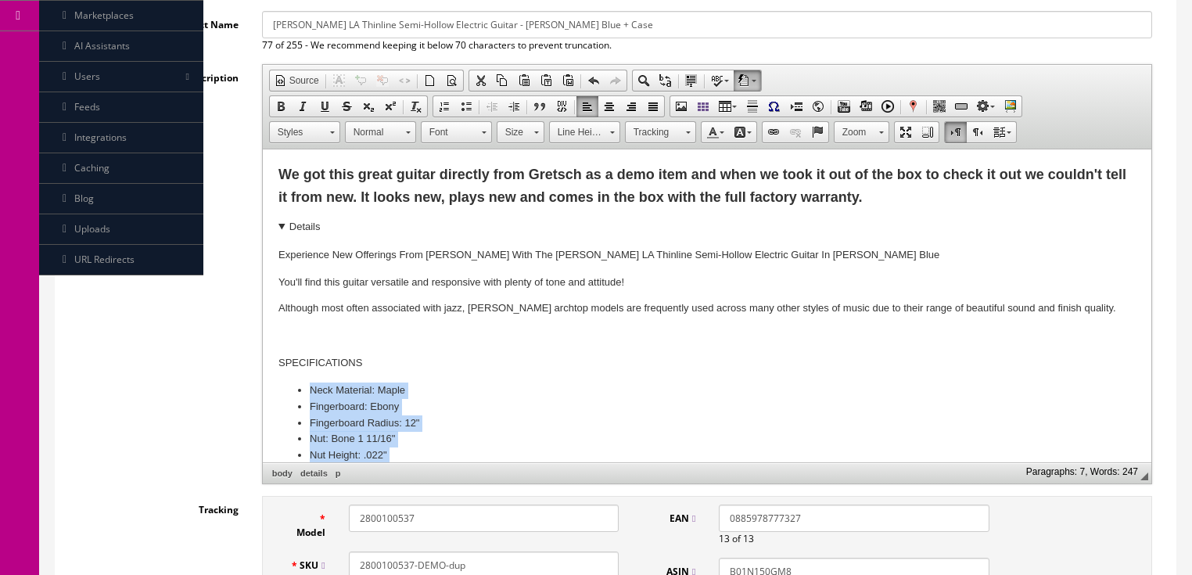
drag, startPoint x: 478, startPoint y: 418, endPoint x: 264, endPoint y: 354, distance: 222.8
click at [264, 354] on html "We got this great guitar directly from Gretsch as a demo item and when we took …" at bounding box center [706, 571] width 889 height 846
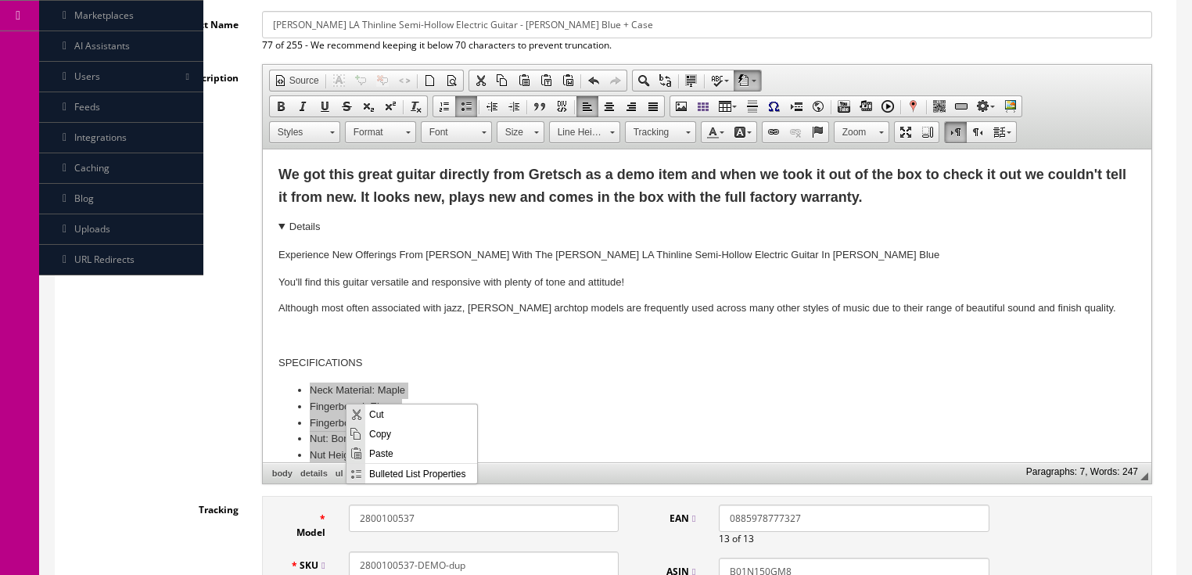
click at [386, 435] on span "Copy" at bounding box center [421, 433] width 112 height 20
copy ul "Neck Material: Maple Fingerboard: Ebony Fingerboard Radius: 12" Nut: Bone 1 11/…"
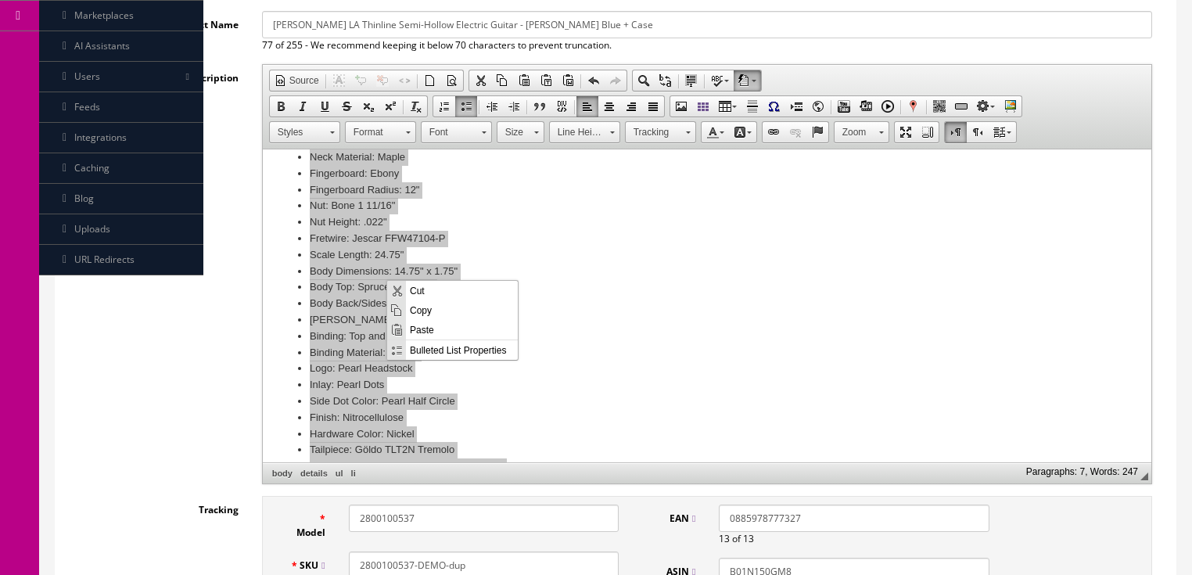
click at [417, 313] on span "Copy" at bounding box center [462, 310] width 112 height 20
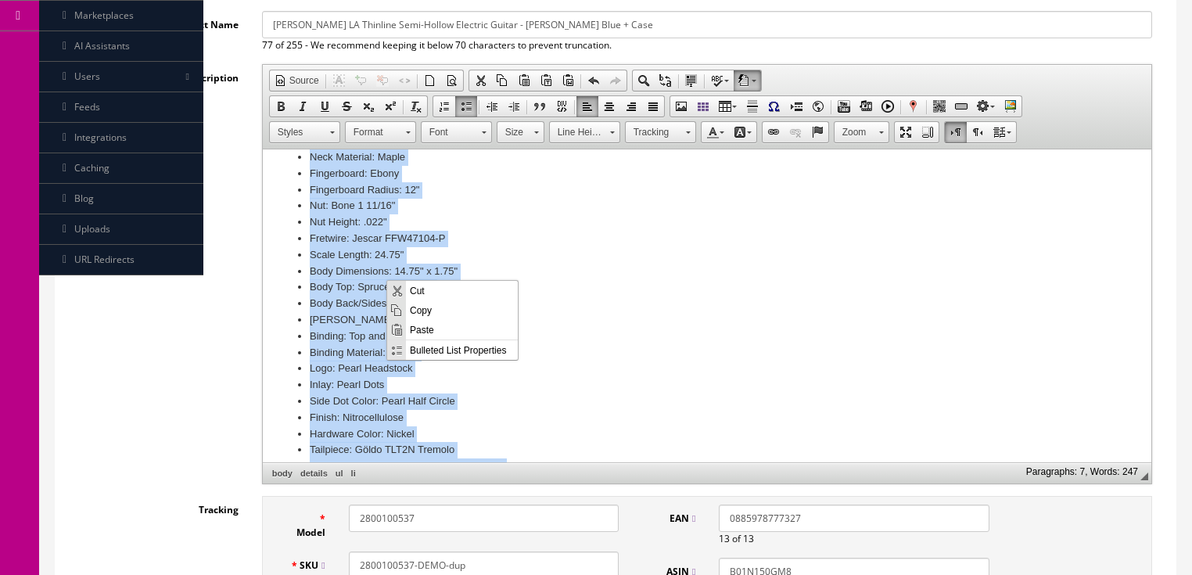
copy ul "Neck Material: Maple Fingerboard: Ebony Fingerboard Radius: 12" Nut: Bone 1 11/…"
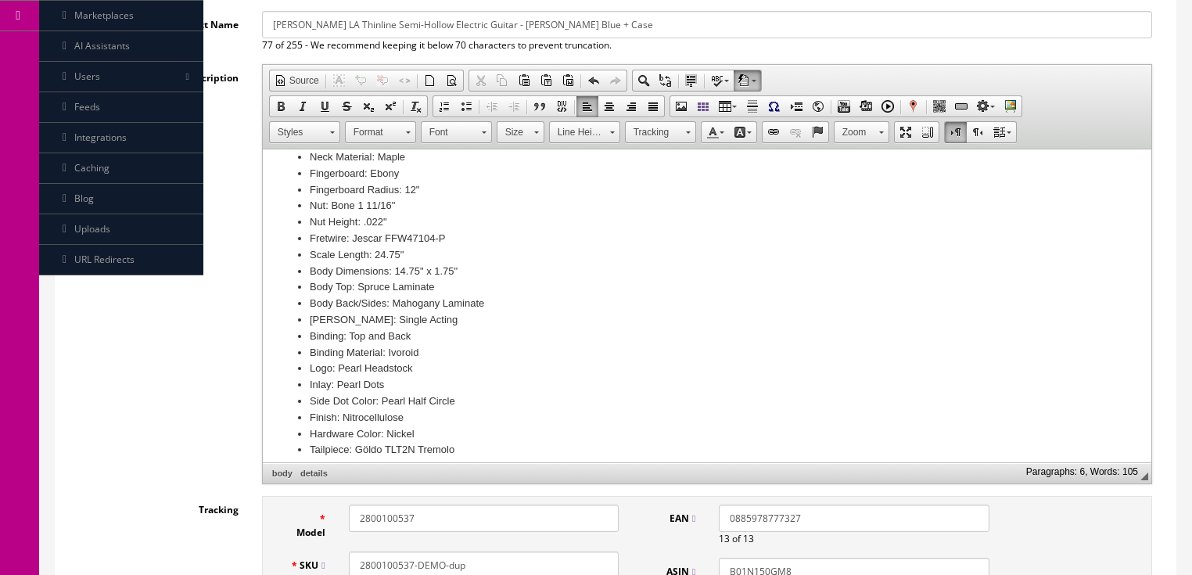
scroll to position [0, 0]
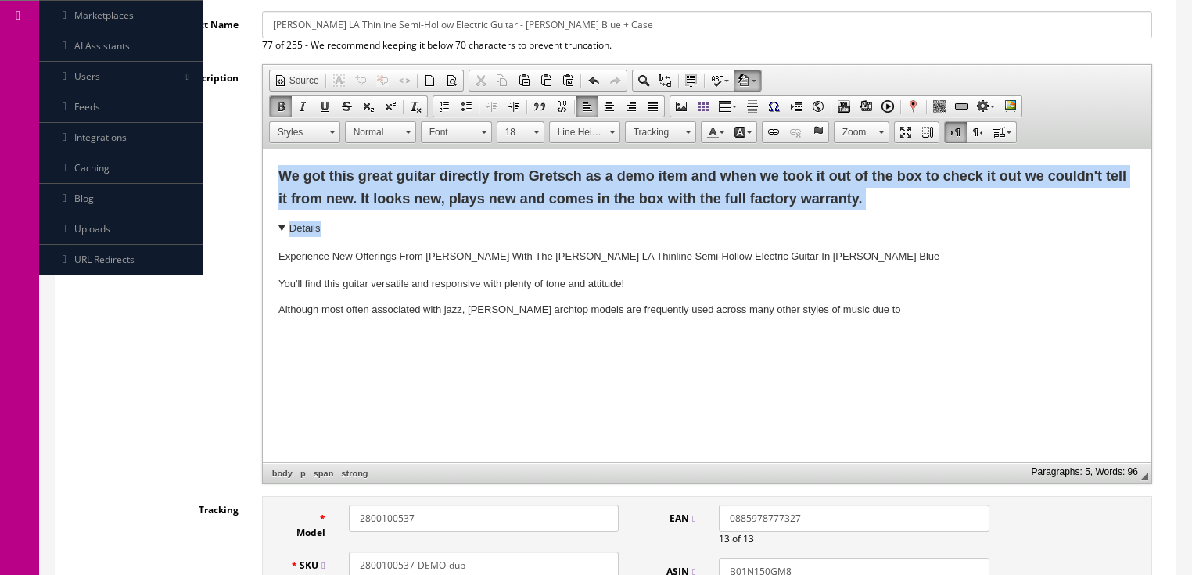
drag, startPoint x: 280, startPoint y: 164, endPoint x: 898, endPoint y: 321, distance: 637.7
click at [897, 321] on html "We got this great guitar directly from Gretsch as a demo item and when we took …" at bounding box center [706, 241] width 889 height 185
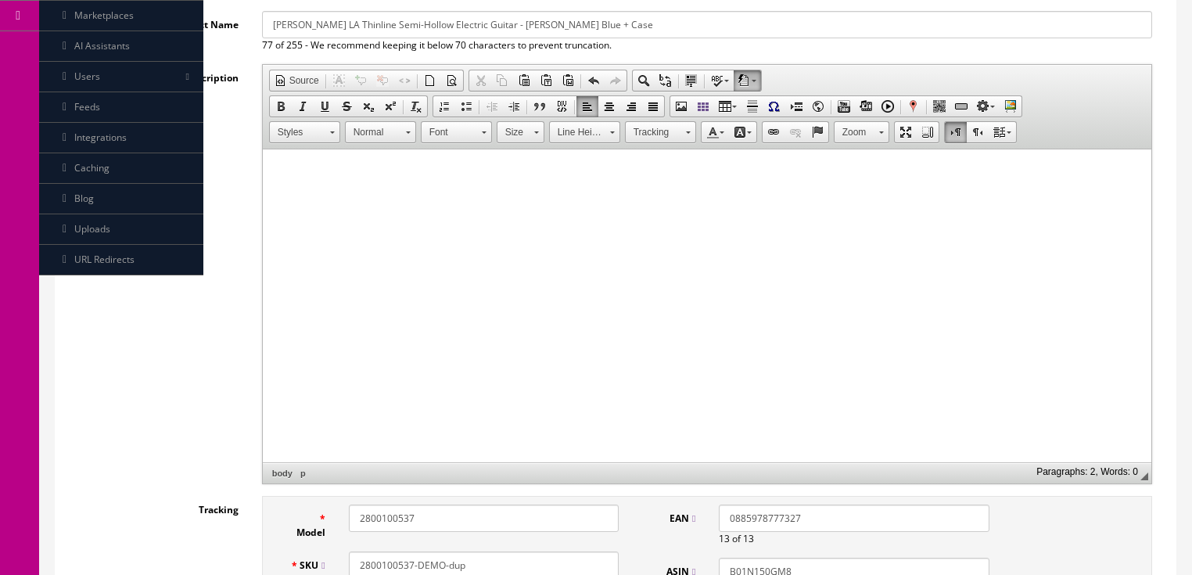
click at [279, 198] on p at bounding box center [706, 200] width 857 height 16
click at [327, 207] on span "Paste" at bounding box center [340, 208] width 83 height 20
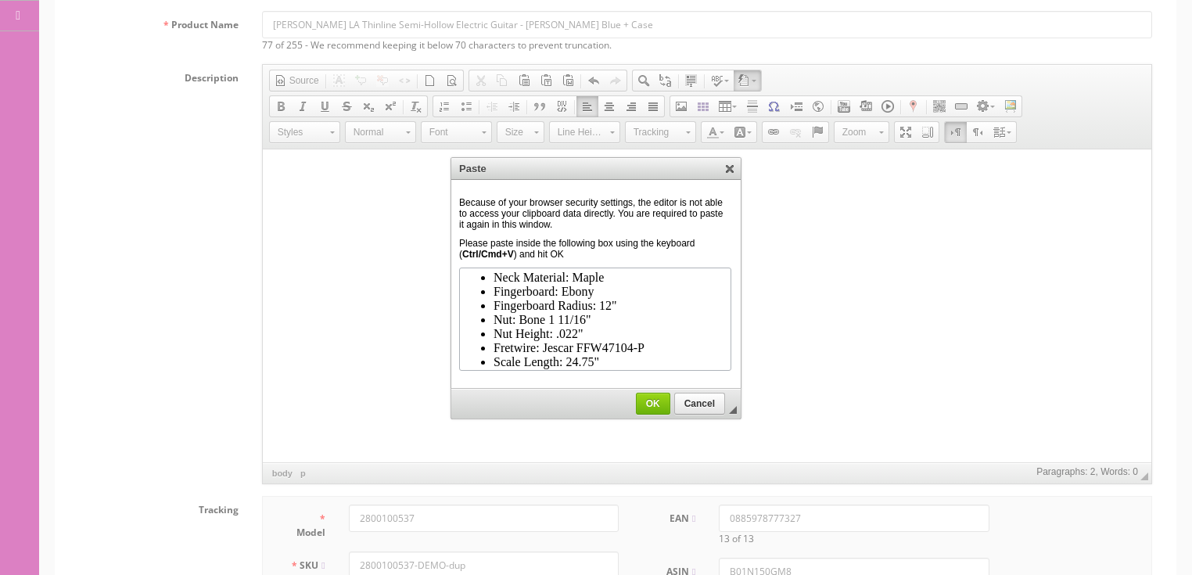
scroll to position [461, 0]
drag, startPoint x: 660, startPoint y: 405, endPoint x: 397, endPoint y: 257, distance: 302.3
click at [660, 405] on span "OK" at bounding box center [653, 403] width 33 height 11
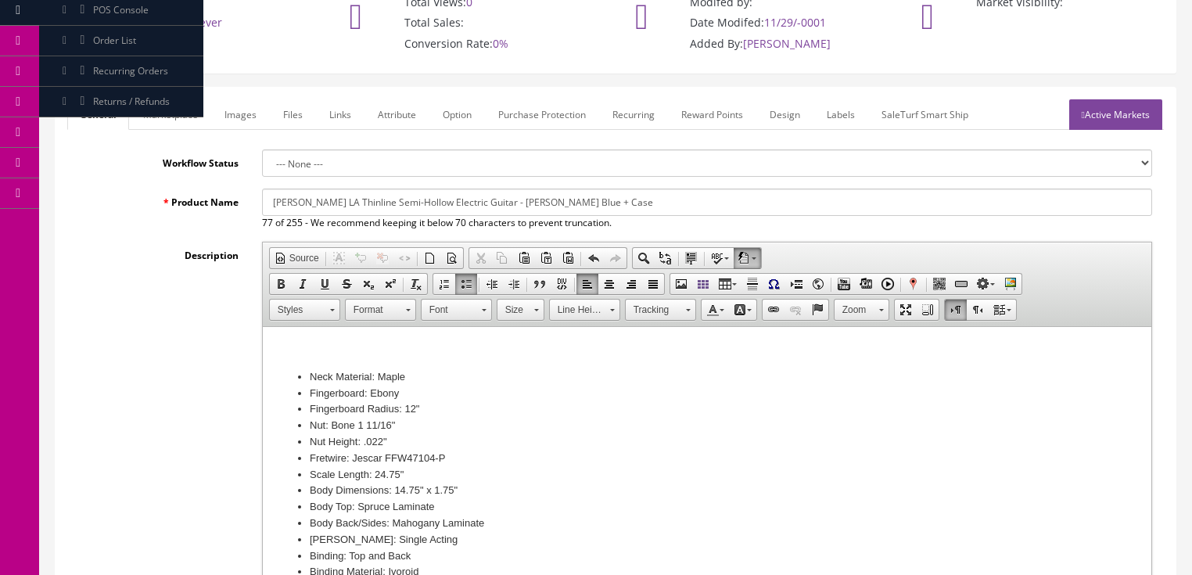
scroll to position [125, 0]
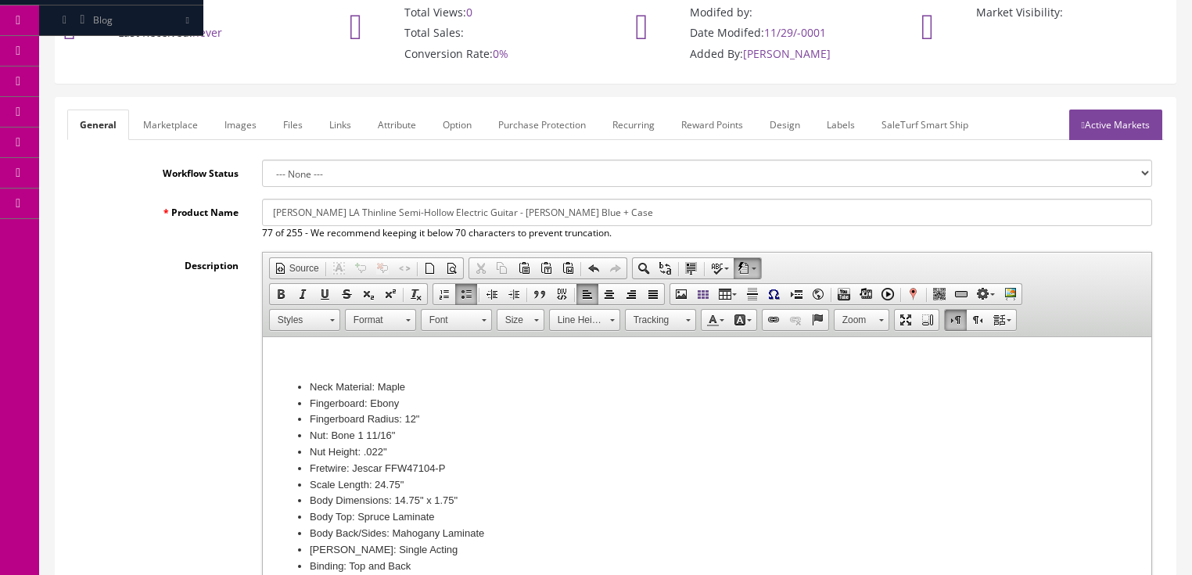
click at [350, 372] on span "Paste" at bounding box center [351, 370] width 83 height 20
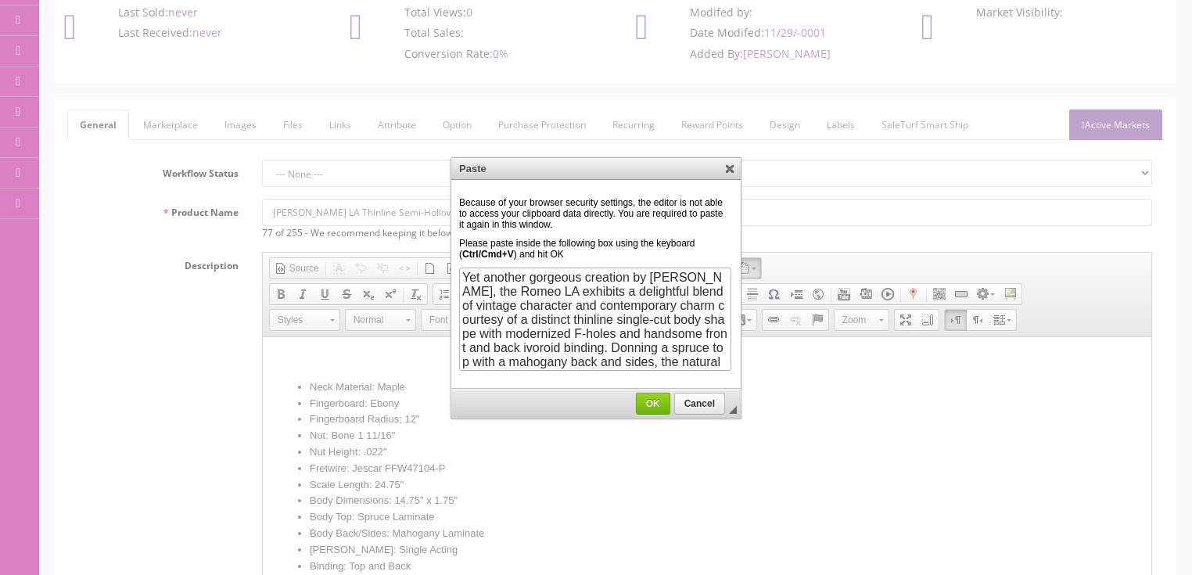
scroll to position [173, 0]
click at [642, 402] on span "OK" at bounding box center [653, 403] width 33 height 11
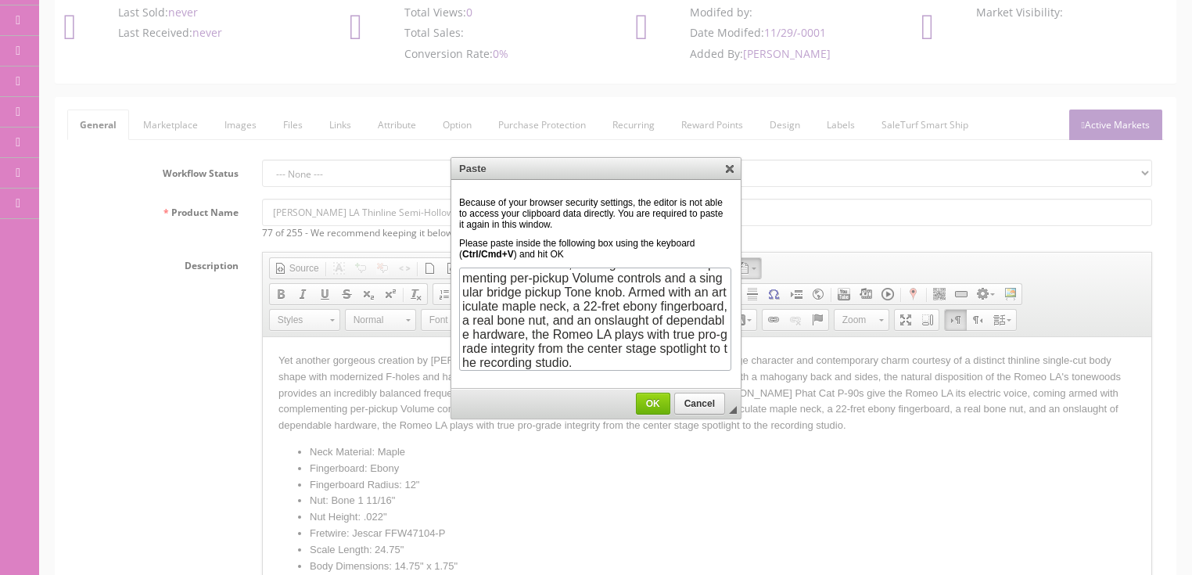
scroll to position [0, 0]
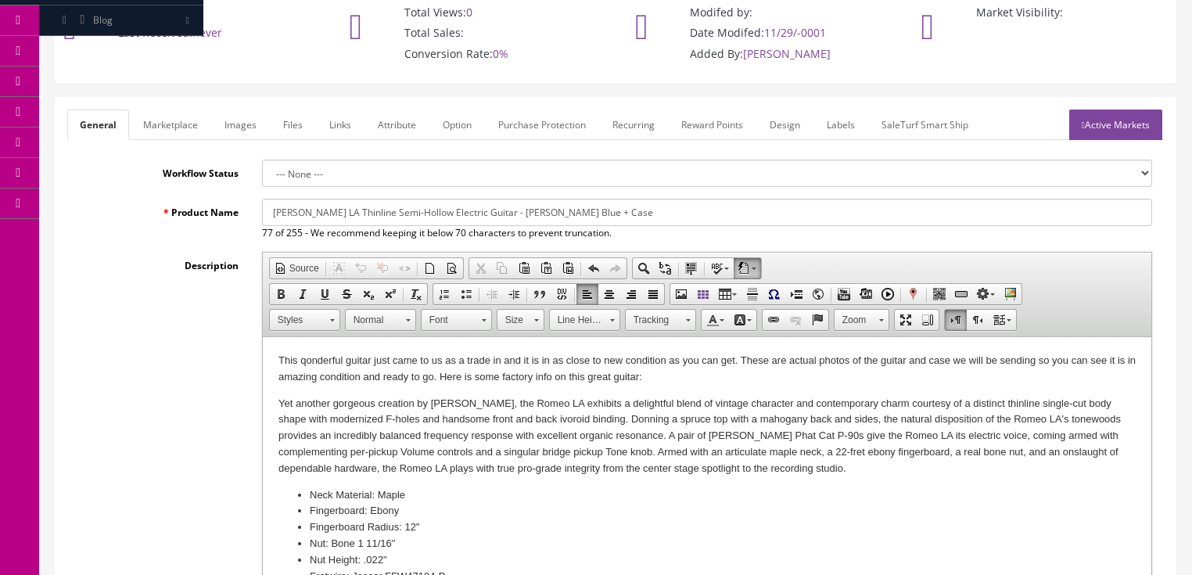
click at [302, 358] on p "This qonderful guitar just came to us as a trade in and it is in as close to ne…" at bounding box center [706, 369] width 857 height 33
drag, startPoint x: 272, startPoint y: 209, endPoint x: 358, endPoint y: 211, distance: 85.3
click at [358, 211] on input "Eastman Romeo LA Thinline Semi-Hollow Electric Guitar - Celestine Blue + Case" at bounding box center [707, 212] width 890 height 27
click at [860, 469] on p "Yet another gorgeous creation by Otto D’Ambrosio, the Romeo LA exhibits a delig…" at bounding box center [706, 436] width 857 height 81
click at [312, 503] on span "Paste" at bounding box center [341, 504] width 83 height 20
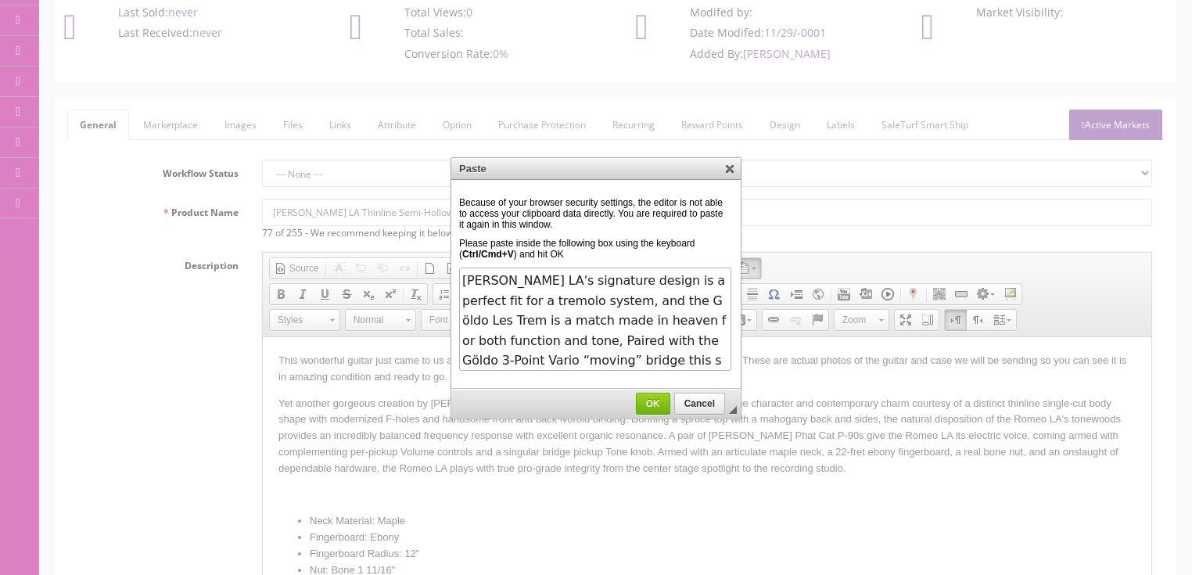
scroll to position [416, 0]
click at [650, 401] on span "OK" at bounding box center [653, 403] width 33 height 11
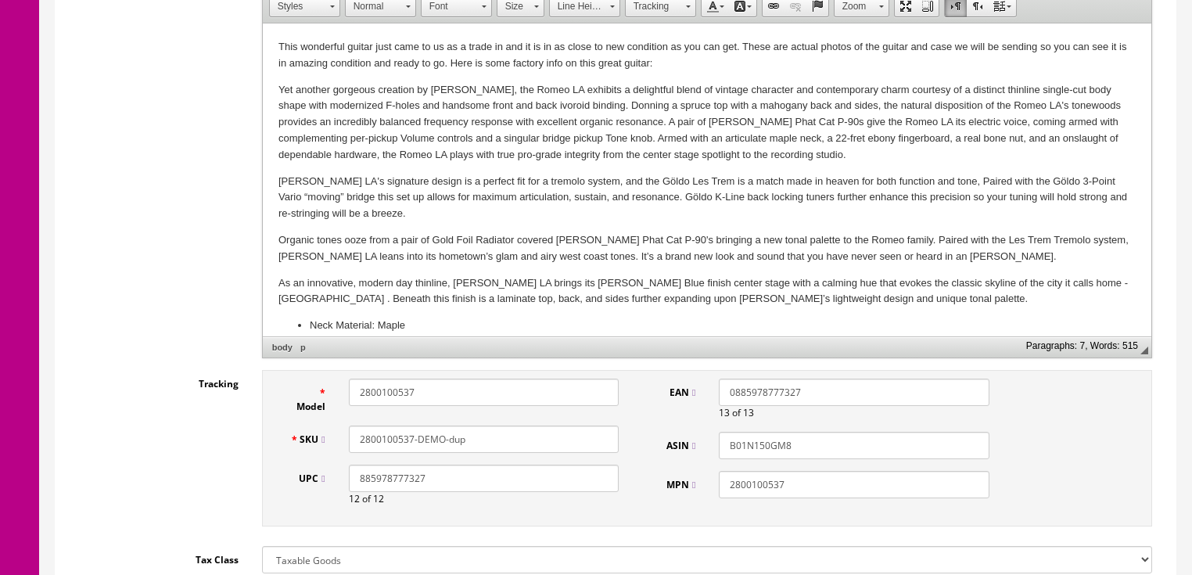
scroll to position [354, 0]
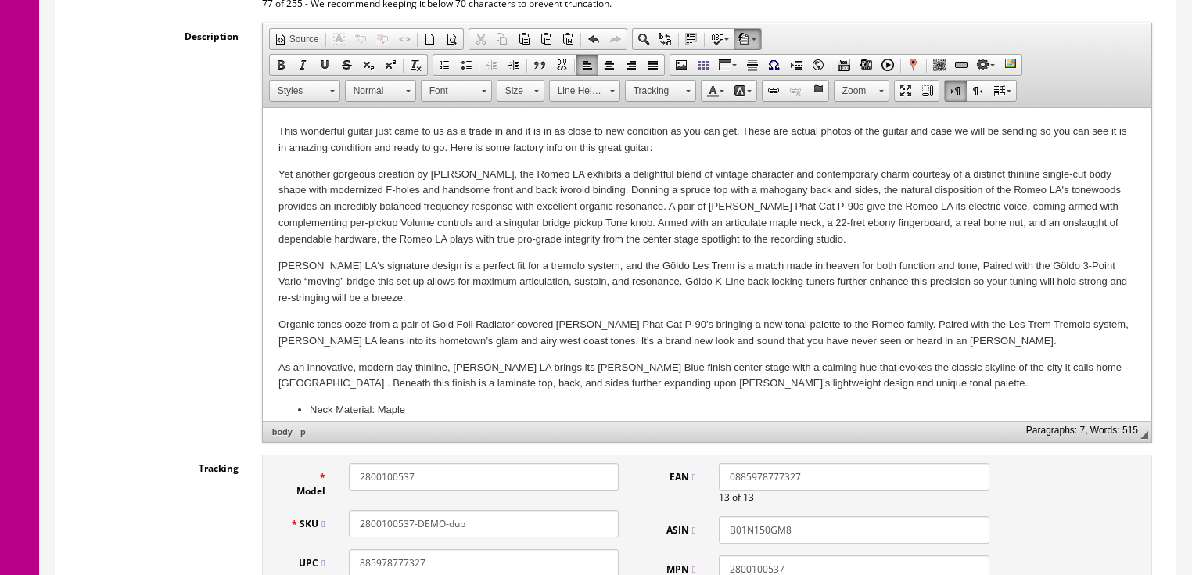
drag, startPoint x: 436, startPoint y: 473, endPoint x: 120, endPoint y: 460, distance: 316.3
click at [120, 460] on div "Tracking Model 2800100537 SKU 2800100537-DEMO-dup UPC 885978777327 12 of 12 EAN…" at bounding box center [615, 537] width 1097 height 164
drag, startPoint x: 412, startPoint y: 484, endPoint x: 351, endPoint y: 483, distance: 61.0
click at [351, 483] on input "Romeo-LA" at bounding box center [484, 476] width 270 height 27
type input "Romeo-LA"
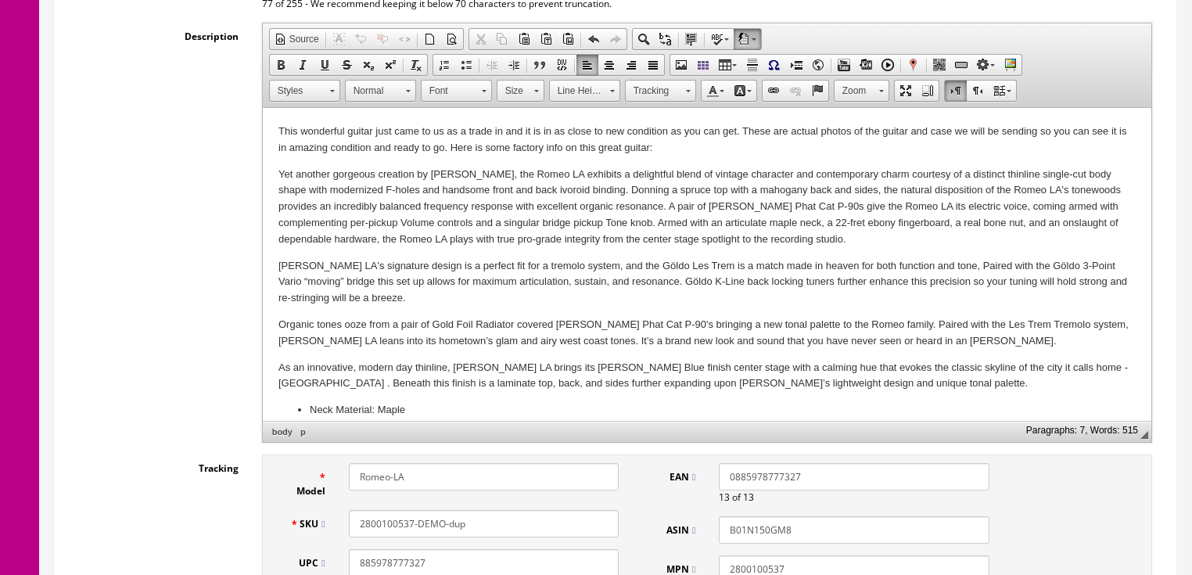
drag, startPoint x: 483, startPoint y: 528, endPoint x: 329, endPoint y: 529, distance: 154.1
click at [287, 529] on div "SKU 2800100537-DEMO-dup" at bounding box center [455, 523] width 353 height 27
paste input "Romeo-LA"
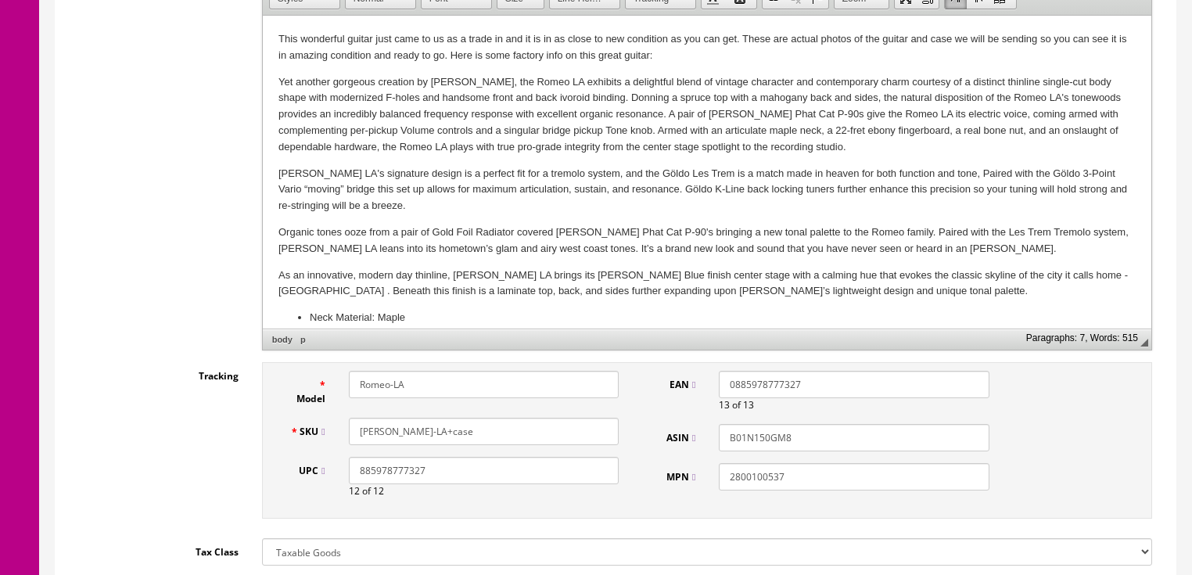
scroll to position [480, 0]
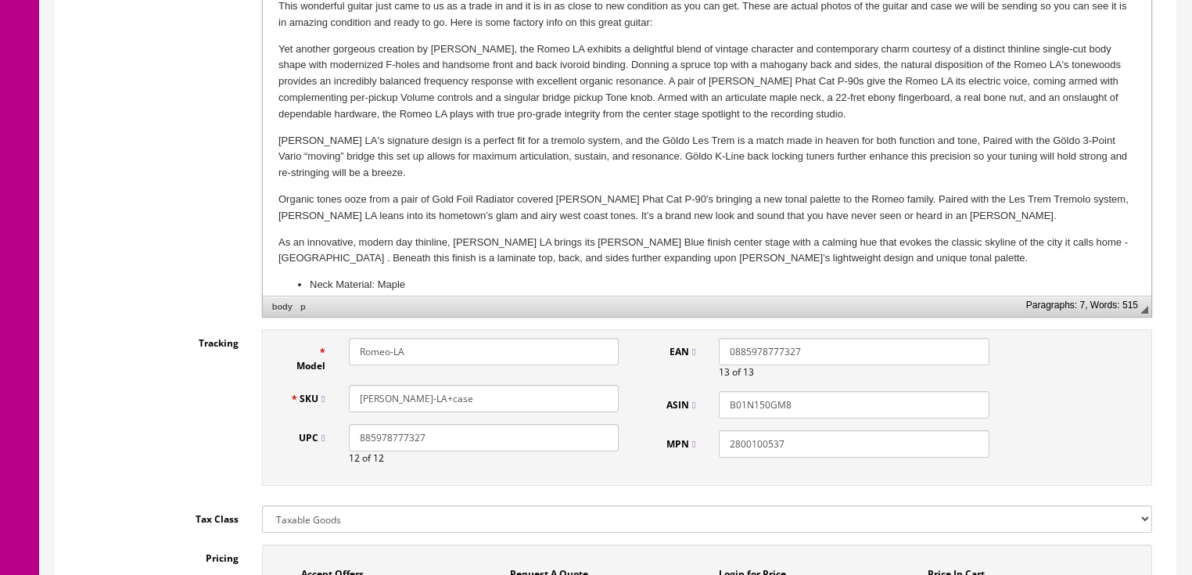
type input "Romeo-LA+case"
drag, startPoint x: 791, startPoint y: 440, endPoint x: 716, endPoint y: 445, distance: 75.3
click at [716, 445] on div "2800100537" at bounding box center [853, 443] width 293 height 27
paste input "Romeo-LA"
type input "Romeo-LA"
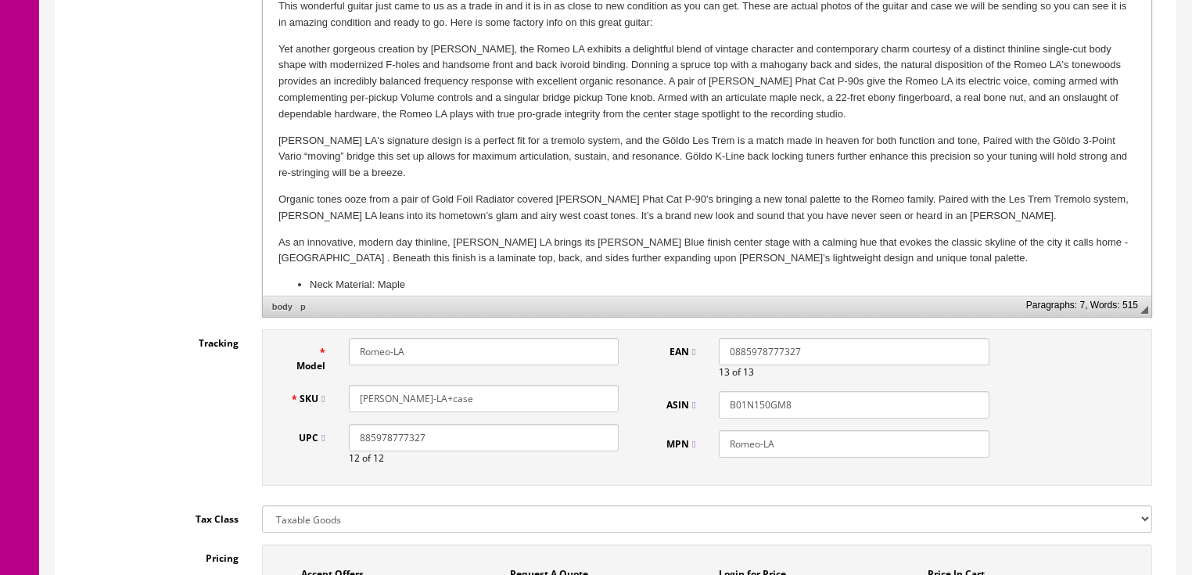
drag, startPoint x: 809, startPoint y: 401, endPoint x: 686, endPoint y: 390, distance: 123.4
click at [686, 391] on div "ASIN B01N150GM8" at bounding box center [825, 404] width 353 height 27
drag, startPoint x: 800, startPoint y: 357, endPoint x: 696, endPoint y: 341, distance: 104.4
click at [696, 341] on div "EAN 0885978777327 13 of 13" at bounding box center [825, 358] width 353 height 41
drag, startPoint x: 448, startPoint y: 444, endPoint x: 140, endPoint y: 444, distance: 308.2
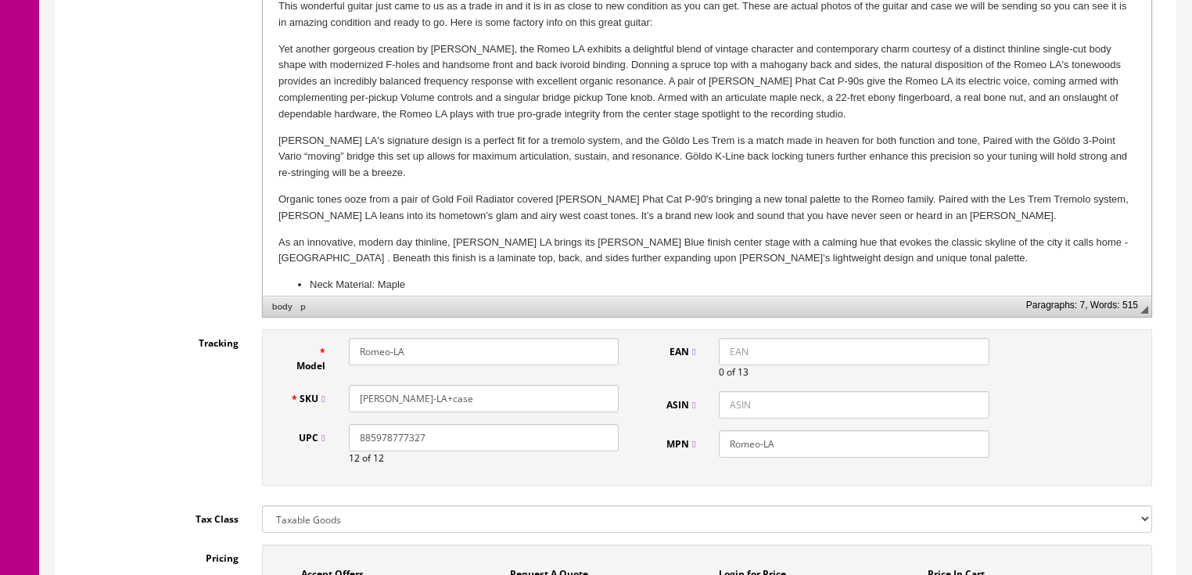
click at [140, 444] on div "Tracking Model Romeo-LA SKU Romeo-LA+case UPC 885978777327 12 of 12 EAN 0 of 13…" at bounding box center [615, 411] width 1097 height 164
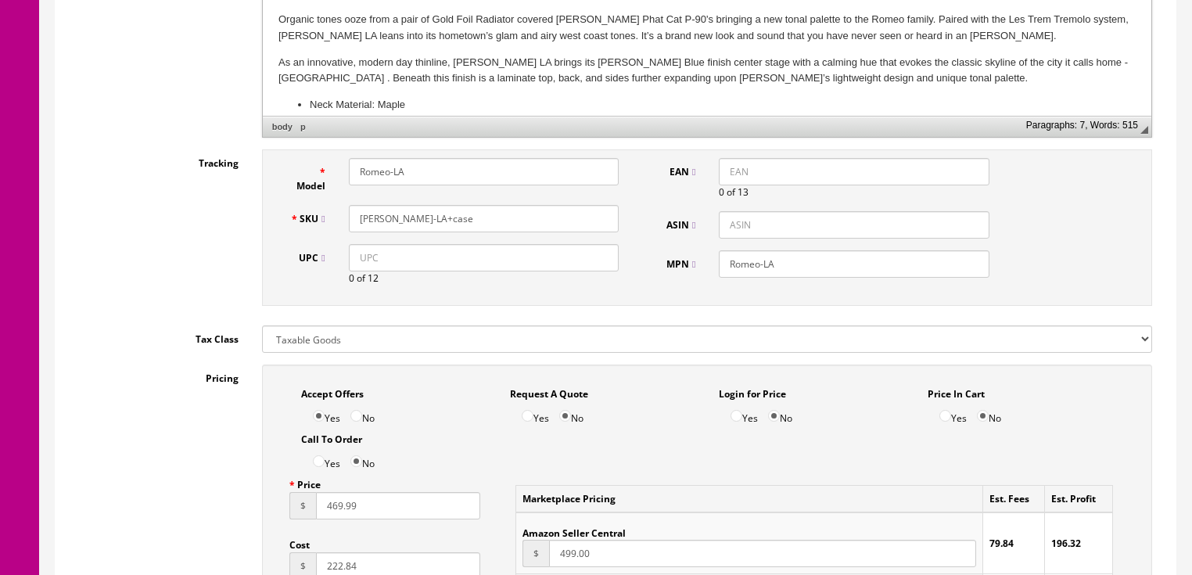
scroll to position [793, 0]
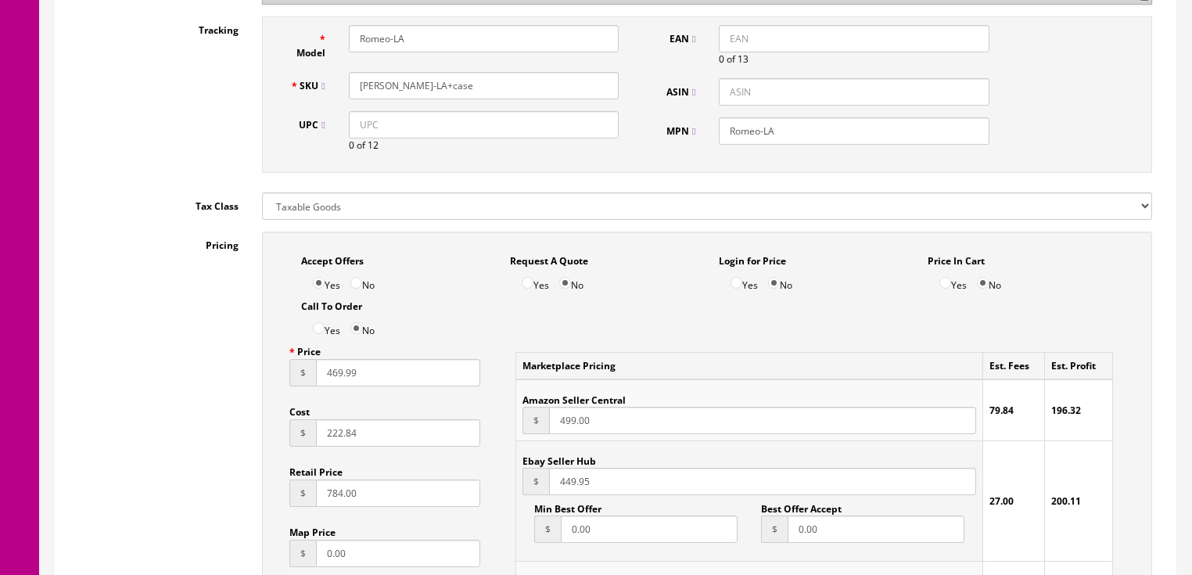
drag, startPoint x: 325, startPoint y: 378, endPoint x: 389, endPoint y: 376, distance: 63.4
click at [389, 376] on input "469.99" at bounding box center [398, 372] width 165 height 27
type input "1295.00"
drag, startPoint x: 385, startPoint y: 441, endPoint x: 192, endPoint y: 437, distance: 192.5
click at [192, 437] on div "Pricing Accept Offers Yes No Request A Quote Yes No Login for Price Yes No Pric…" at bounding box center [615, 585] width 1097 height 706
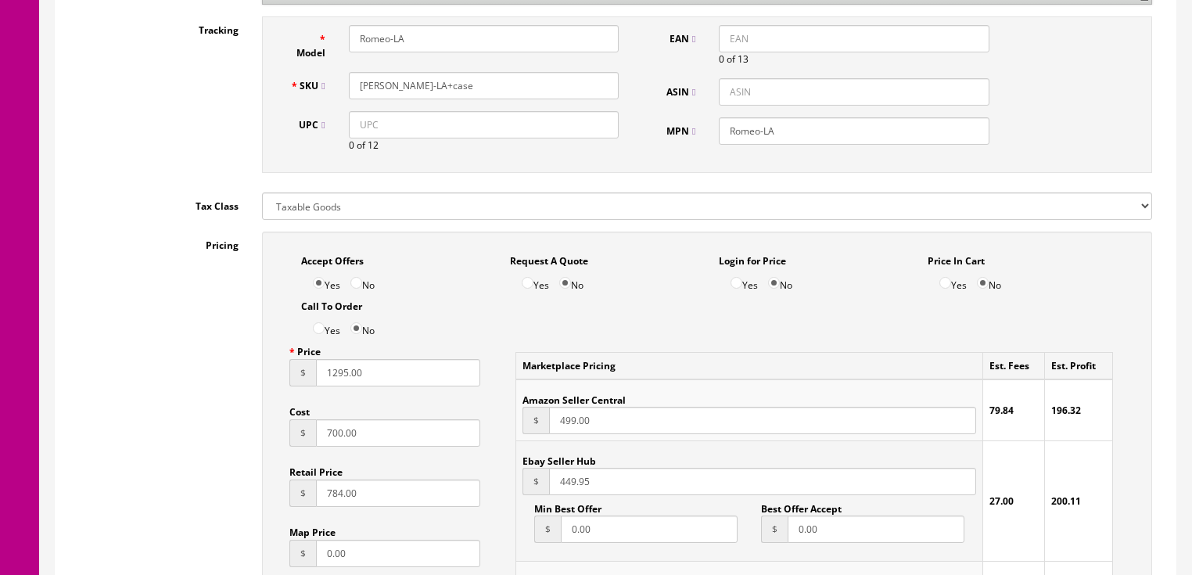
type input "700.00"
click at [321, 497] on input "784.00" at bounding box center [398, 493] width 165 height 27
type input "1984.00"
drag, startPoint x: 559, startPoint y: 485, endPoint x: 640, endPoint y: 490, distance: 80.7
click at [640, 490] on input "449.95" at bounding box center [762, 481] width 426 height 27
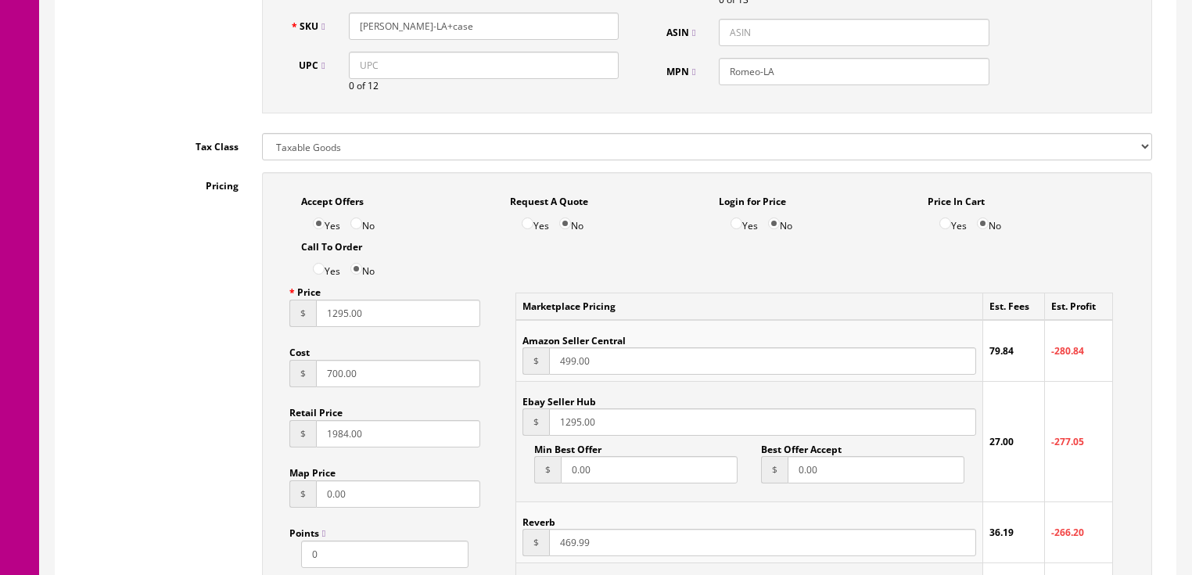
scroll to position [855, 0]
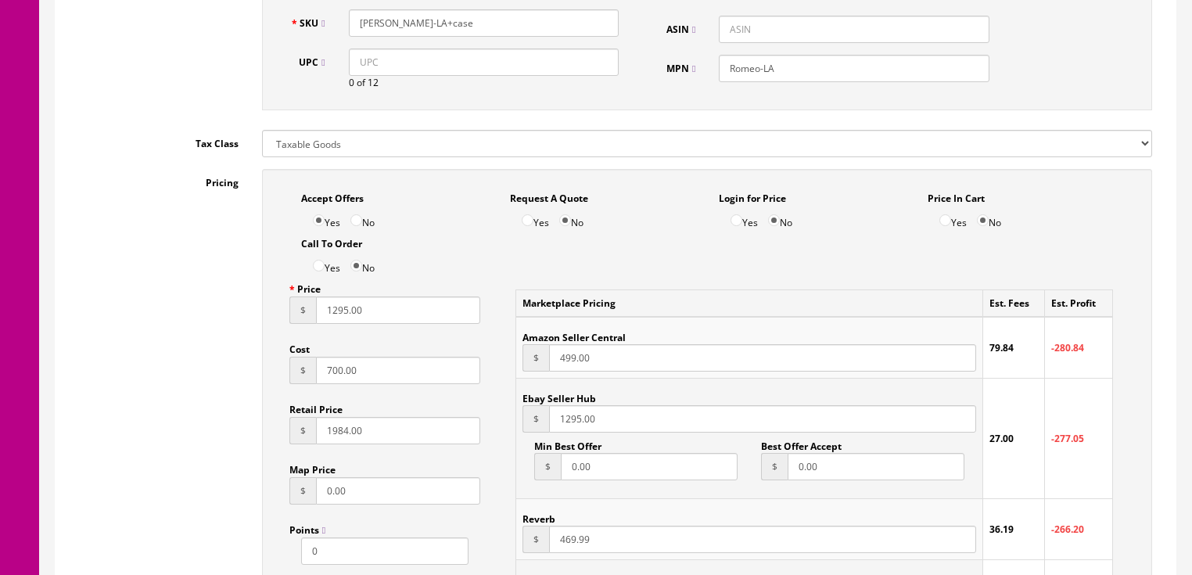
type input "1295.00"
drag, startPoint x: 555, startPoint y: 547, endPoint x: 604, endPoint y: 551, distance: 49.4
click at [604, 551] on input "469.99" at bounding box center [762, 539] width 426 height 27
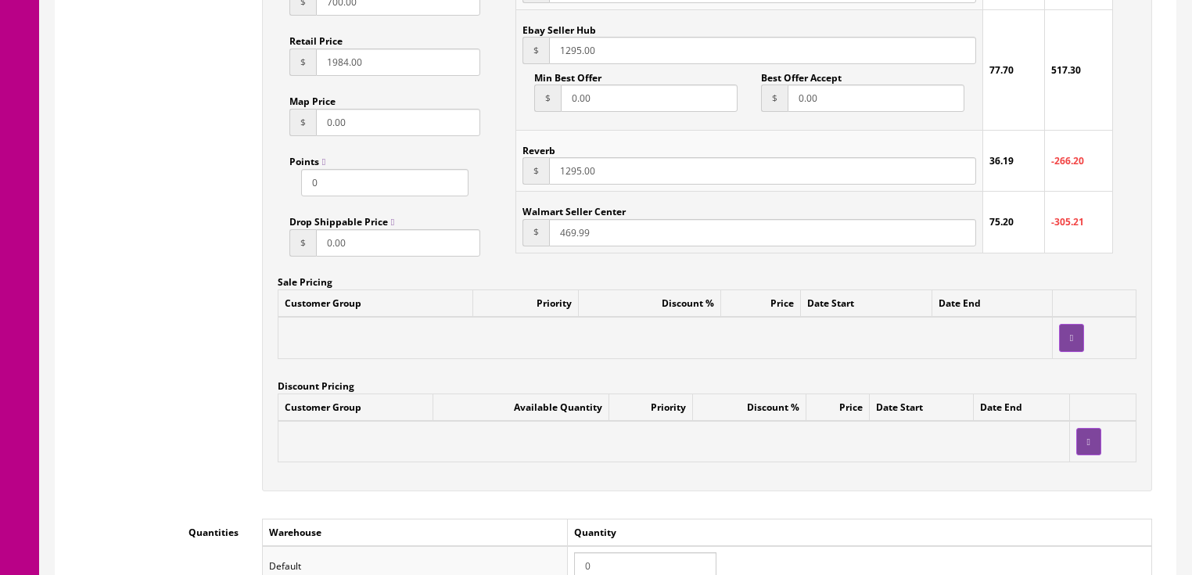
scroll to position [1231, 0]
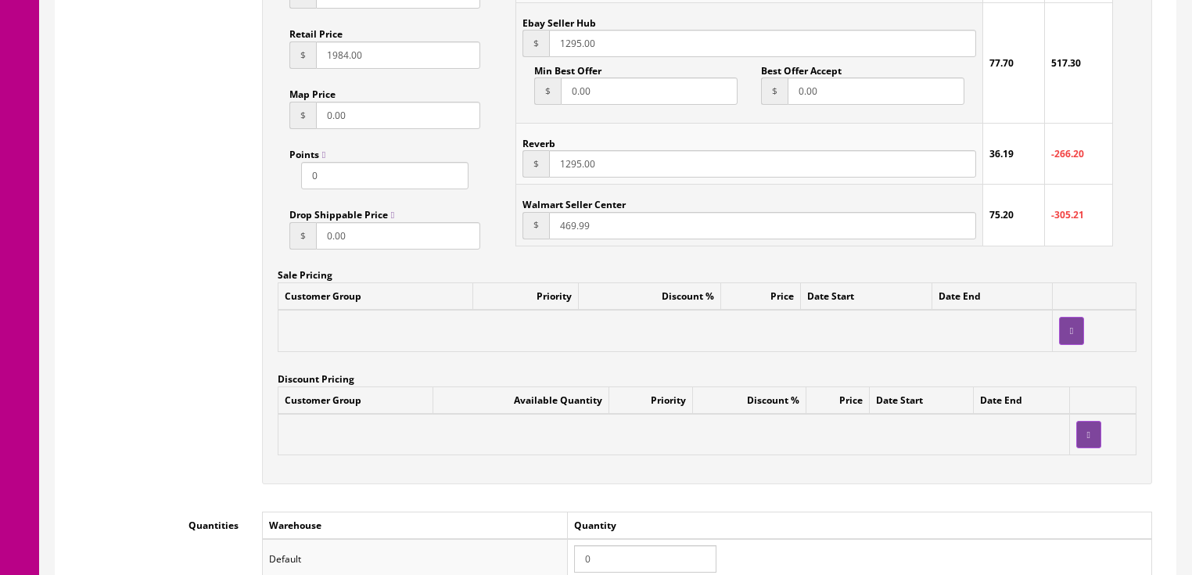
type input "1295.00"
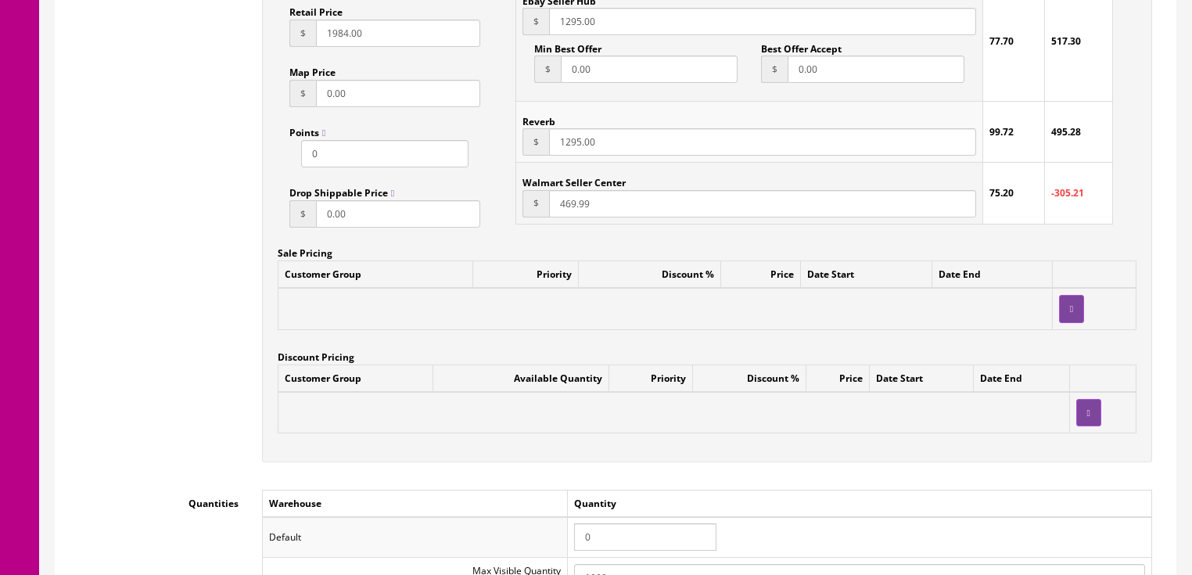
drag, startPoint x: 594, startPoint y: 570, endPoint x: 534, endPoint y: 532, distance: 70.3
click at [541, 542] on tr "Default 0" at bounding box center [707, 537] width 890 height 41
type input "1"
click at [545, 392] on td "Available Quantity" at bounding box center [521, 378] width 176 height 27
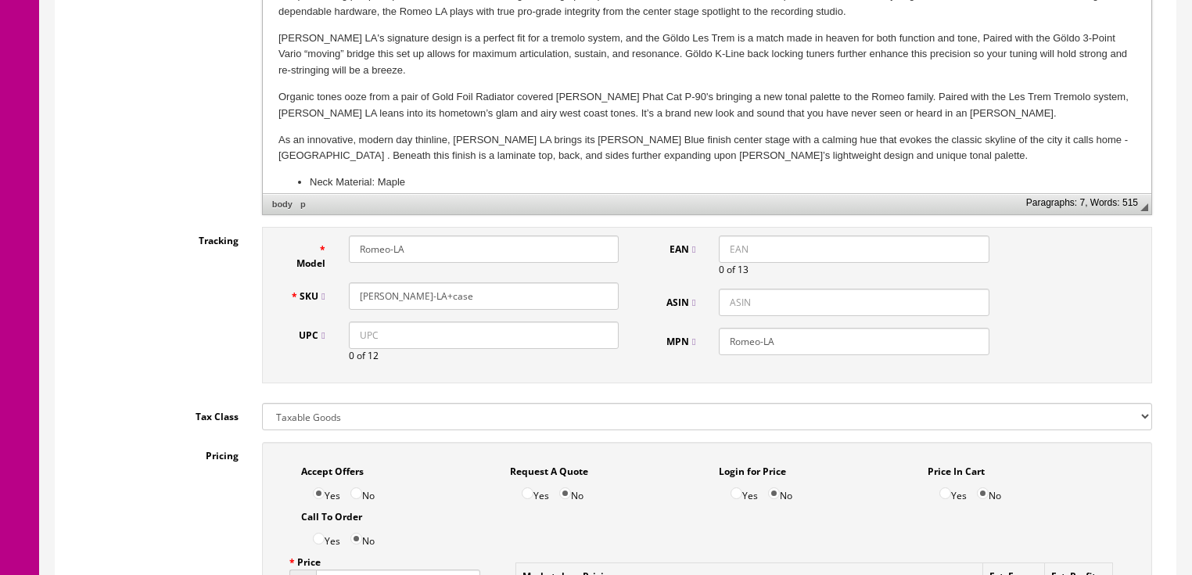
scroll to position [439, 0]
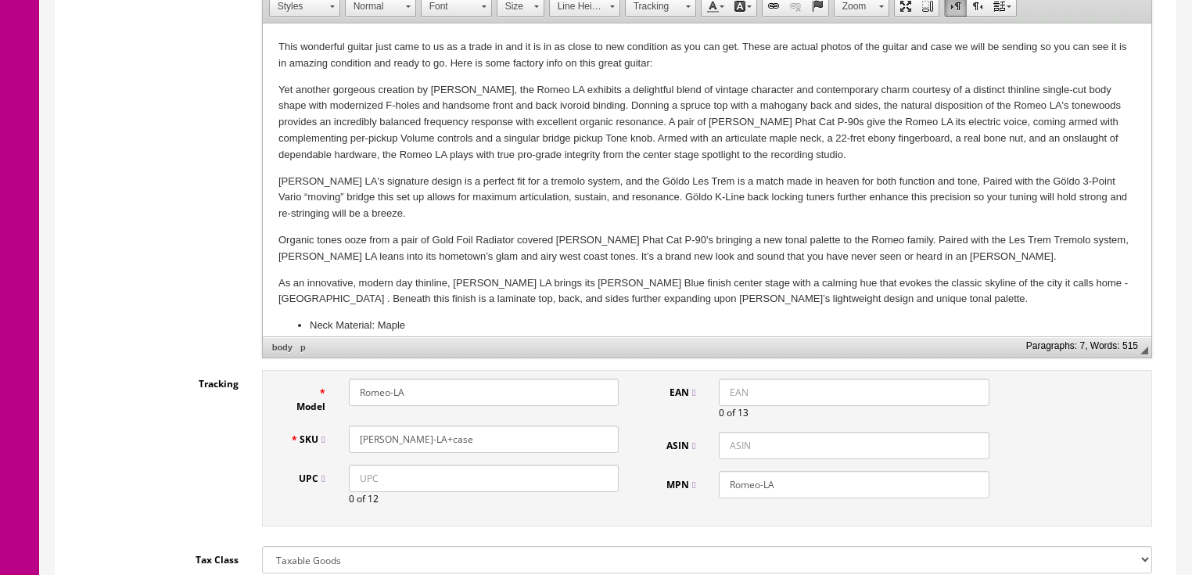
drag, startPoint x: 438, startPoint y: 440, endPoint x: 347, endPoint y: 441, distance: 90.8
click at [343, 441] on div "Romeo-LA+case" at bounding box center [483, 439] width 293 height 27
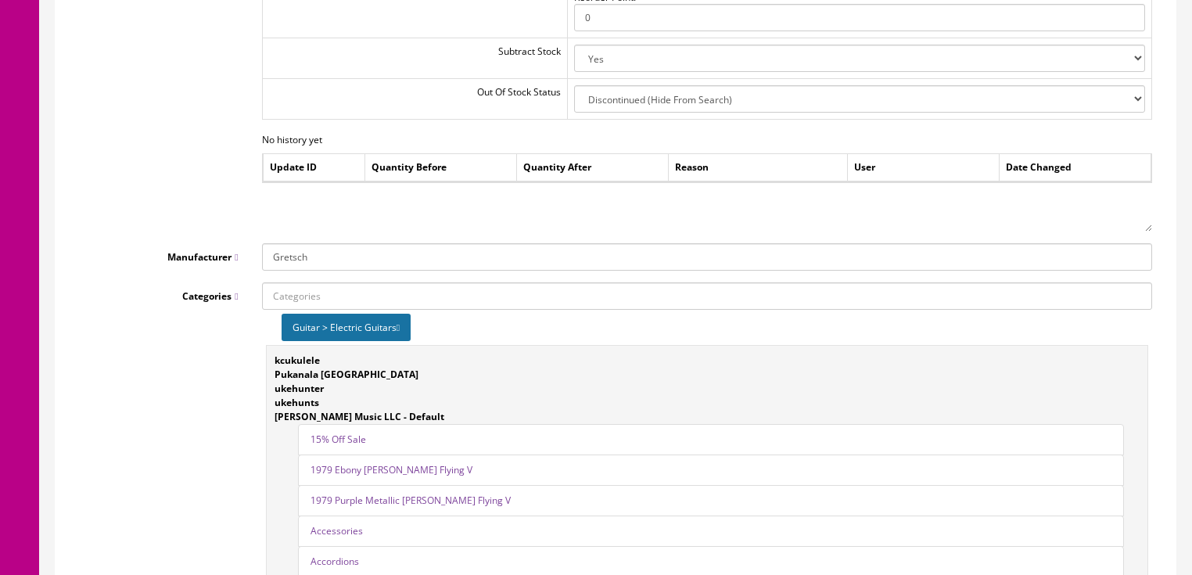
scroll to position [1941, 0]
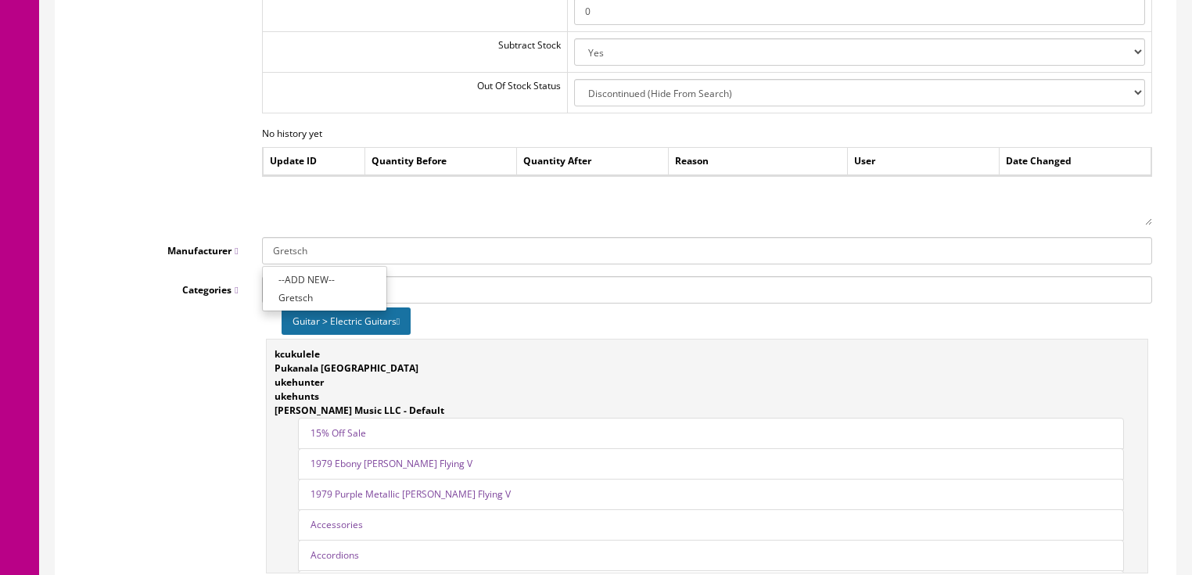
drag, startPoint x: 338, startPoint y: 260, endPoint x: 237, endPoint y: 230, distance: 105.2
click at [239, 255] on div "Manufacturer Gretsch --ADD NEW-- Gretsch" at bounding box center [615, 250] width 1097 height 27
click at [307, 303] on link "Eastman" at bounding box center [325, 298] width 124 height 18
type input "Eastman"
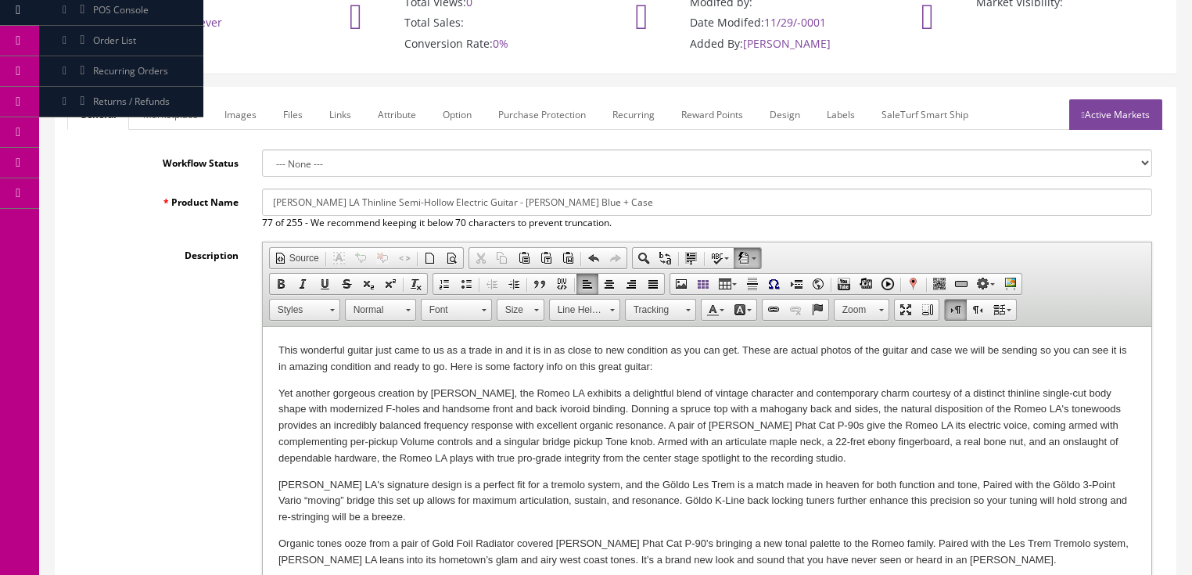
scroll to position [32, 0]
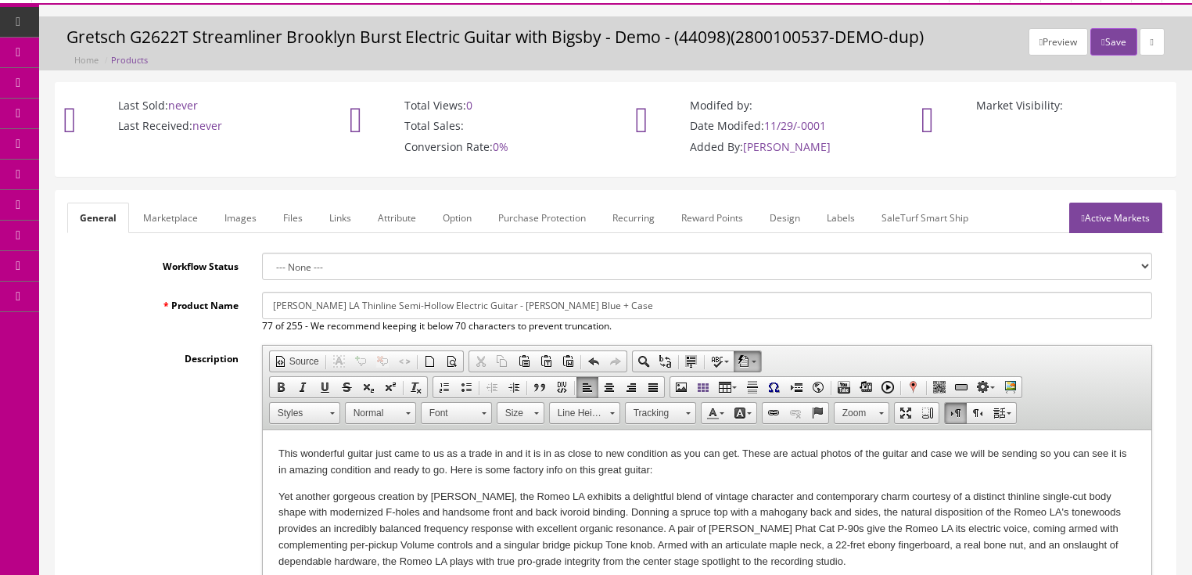
click at [174, 217] on link "Marketplace" at bounding box center [171, 218] width 80 height 31
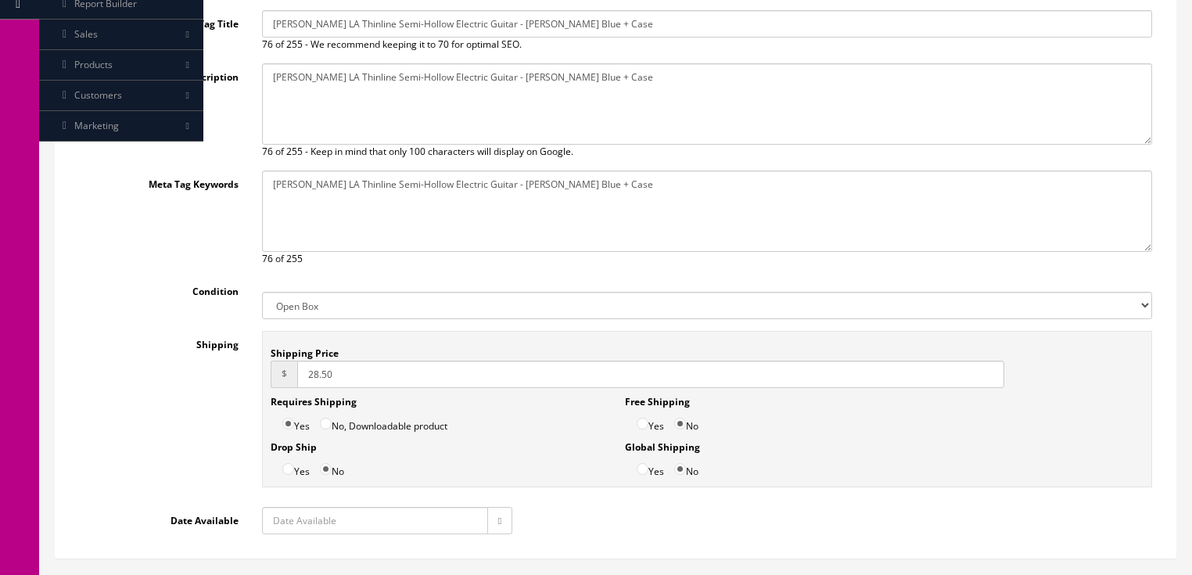
scroll to position [345, 0]
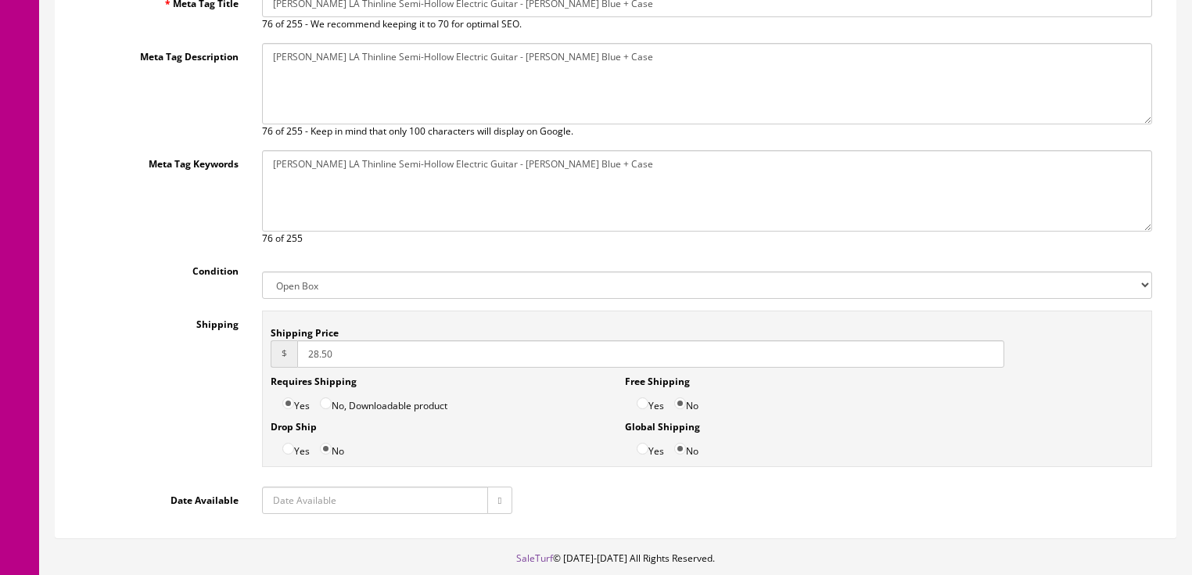
click at [285, 287] on select "New Used B Stock Open Box Re-Packed" at bounding box center [707, 284] width 890 height 27
select select "Used"
click at [262, 271] on select "New Used B Stock Open Box Re-Packed" at bounding box center [707, 284] width 890 height 27
drag, startPoint x: 338, startPoint y: 361, endPoint x: 219, endPoint y: 377, distance: 120.0
click at [219, 377] on div "Shipping Shipping Price $ 28.50 Requires Shipping Yes No, Downloadable product …" at bounding box center [615, 393] width 1097 height 164
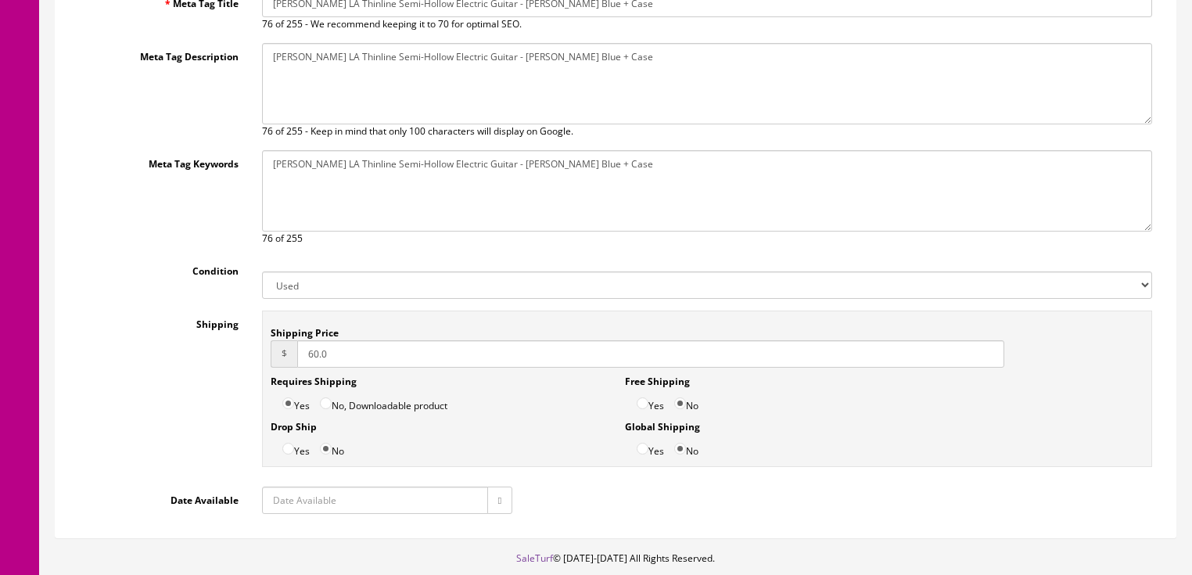
type input "60.00"
click at [500, 496] on icon "button" at bounding box center [499, 500] width 3 height 9
type input "2025-09-30"
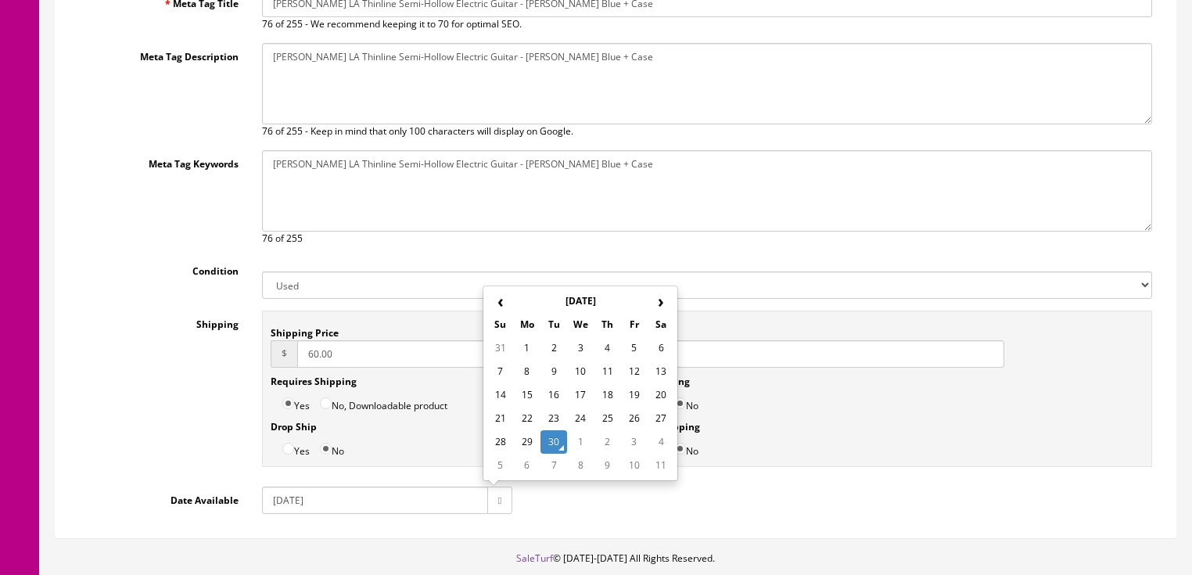
click at [557, 437] on td "30" at bounding box center [554, 441] width 27 height 23
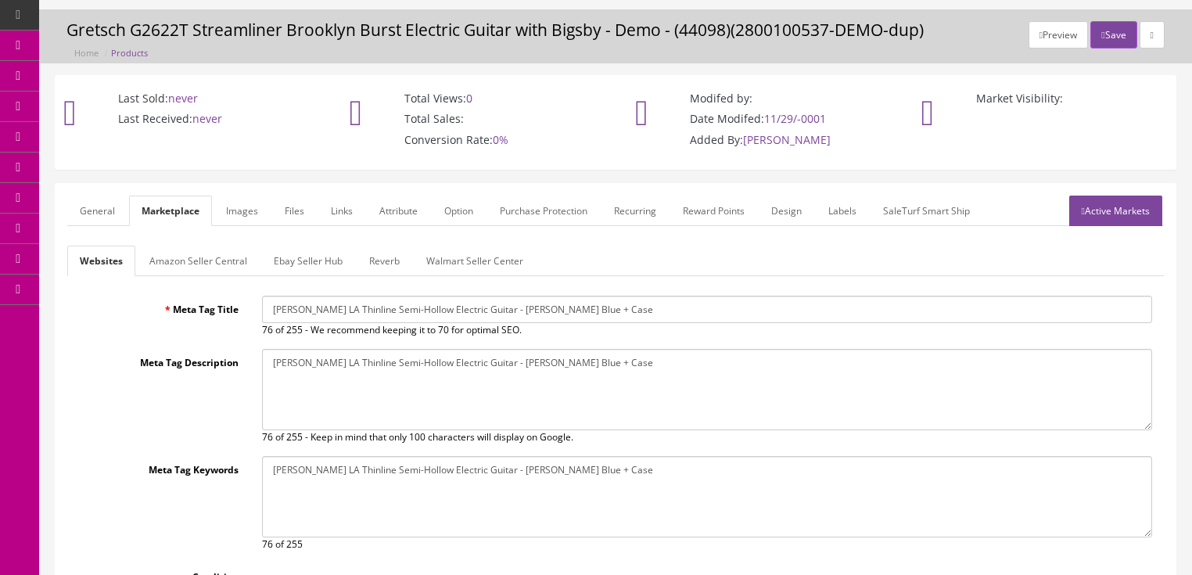
scroll to position [32, 0]
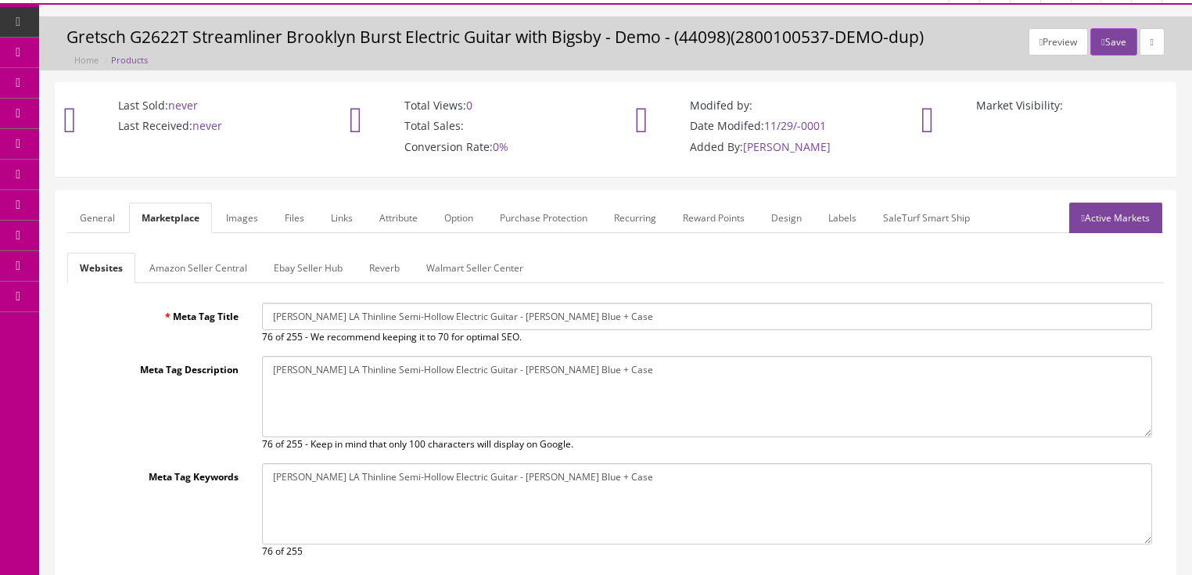
type input "60.00"
click at [225, 268] on link "Amazon Seller Central" at bounding box center [198, 268] width 123 height 31
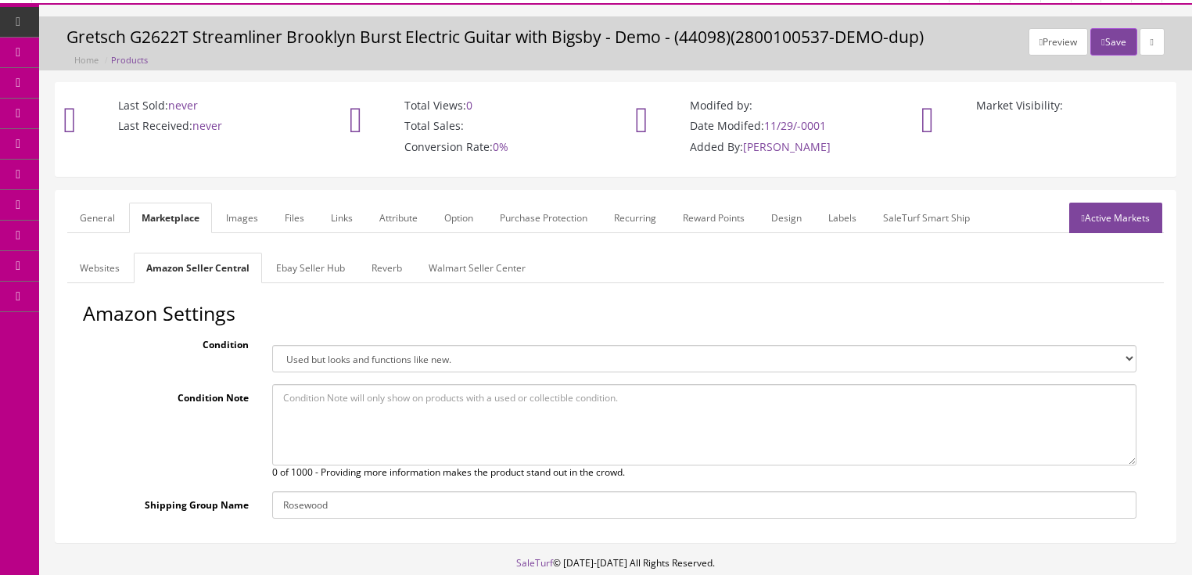
click at [319, 266] on link "Ebay Seller Hub" at bounding box center [311, 268] width 94 height 31
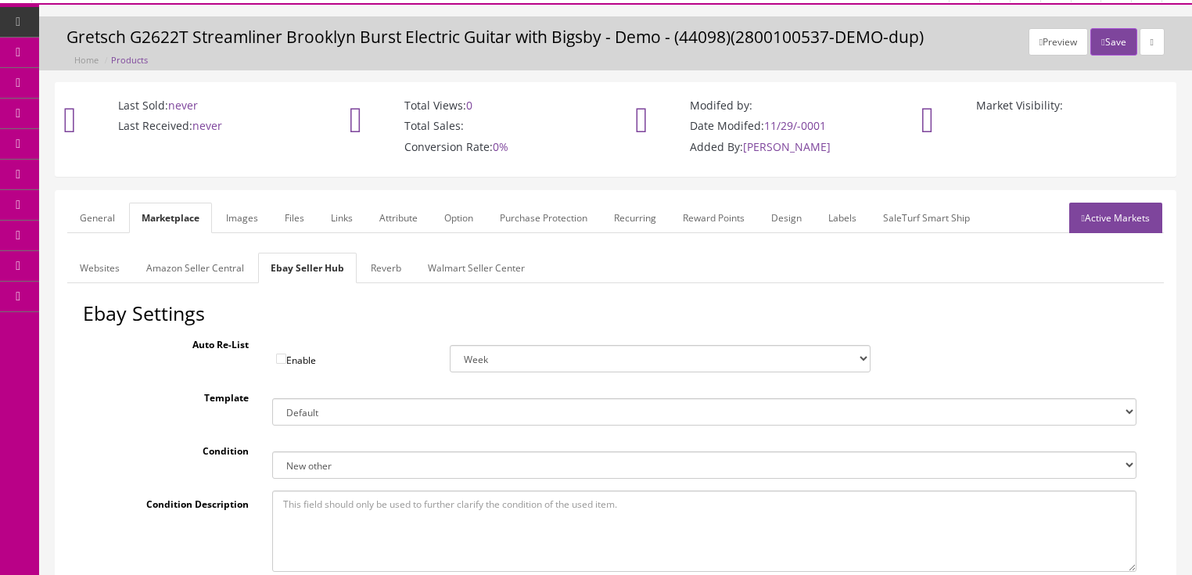
click at [317, 465] on select "New New other New with defects Manufacturer refurbished Seller refurbished Used…" at bounding box center [704, 464] width 864 height 27
select select "3000"
click at [272, 451] on select "New New other New with defects Manufacturer refurbished Seller refurbished Used…" at bounding box center [704, 464] width 864 height 27
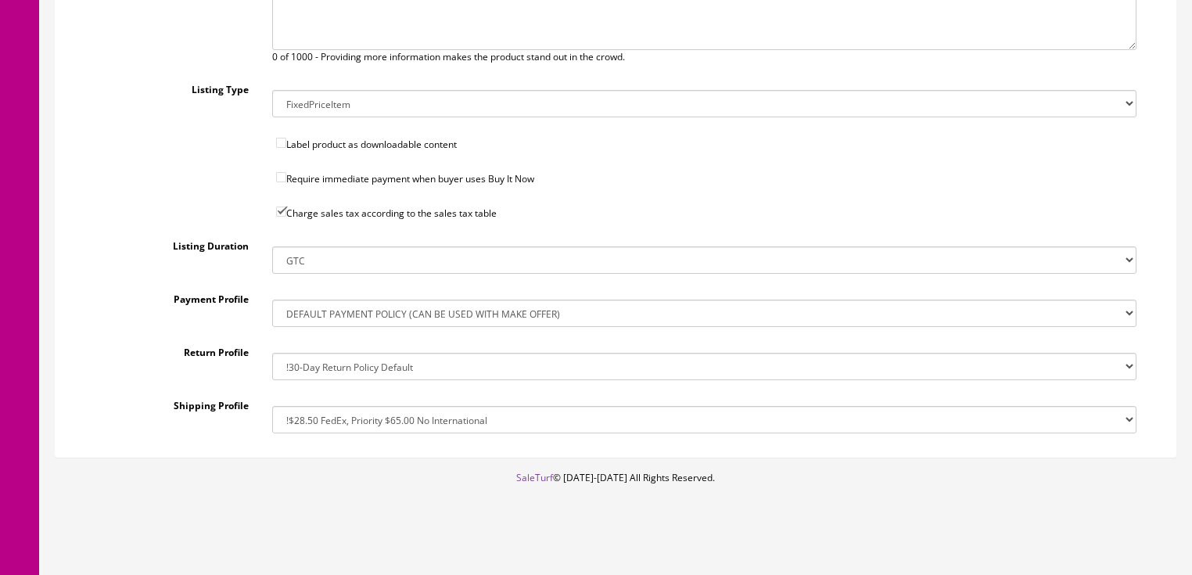
scroll to position [556, 0]
drag, startPoint x: 340, startPoint y: 420, endPoint x: 343, endPoint y: 403, distance: 17.5
click at [340, 419] on select "!$28.50 FedEx, Priority $65.00 No International !$28.50 FedEx, Priority $65.00 …" at bounding box center [704, 417] width 864 height 27
select select "205299811017"
click at [272, 404] on select "!$28.50 FedEx, Priority $65.00 No International !$28.50 FedEx, Priority $65.00 …" at bounding box center [704, 417] width 864 height 27
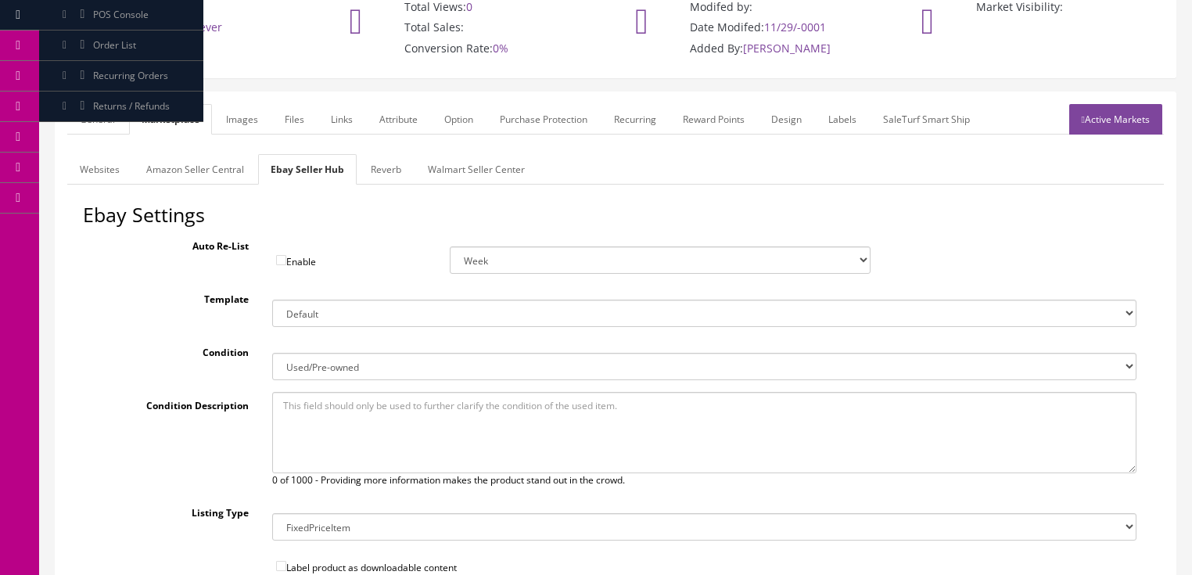
scroll to position [56, 0]
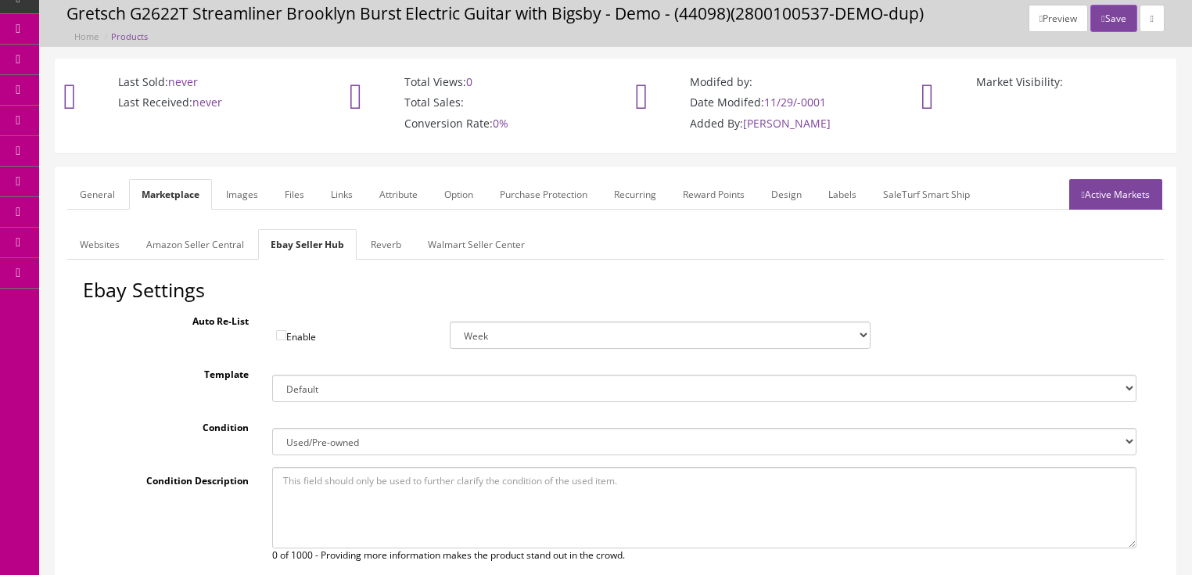
click at [387, 247] on link "Reverb" at bounding box center [386, 244] width 56 height 31
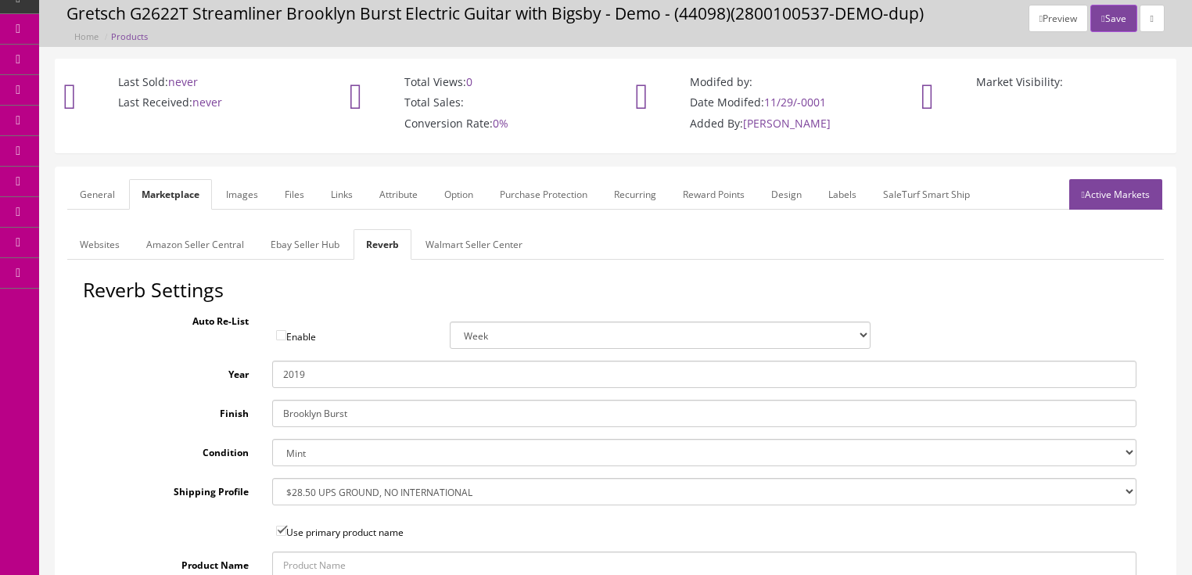
drag, startPoint x: 292, startPoint y: 381, endPoint x: 327, endPoint y: 379, distance: 35.2
click at [327, 379] on input "2019" at bounding box center [704, 374] width 864 height 27
type input "2024"
drag, startPoint x: 363, startPoint y: 414, endPoint x: 183, endPoint y: 379, distance: 183.3
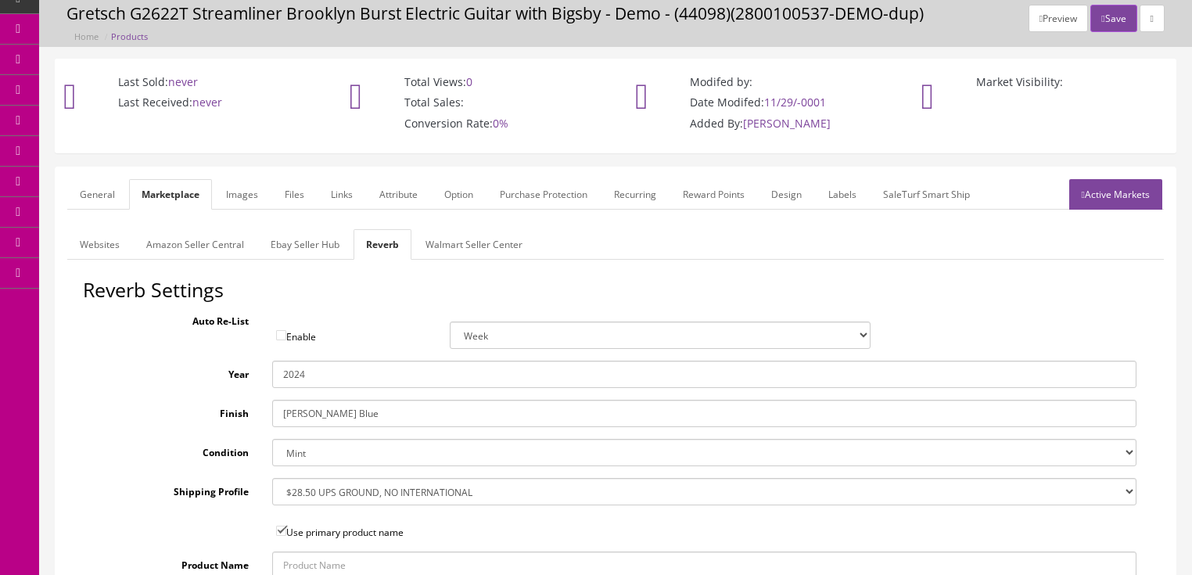
type input "Celestine Blue"
click at [337, 491] on select "--- None --- $3.49 USPS Shipping MH INSURED $20000 GUITAR MH INSURED $11000 GUI…" at bounding box center [704, 491] width 864 height 27
select select "76375"
click at [272, 478] on select "--- None --- $3.49 USPS Shipping MH INSURED $20000 GUITAR MH INSURED $11000 GUI…" at bounding box center [704, 491] width 864 height 27
click at [244, 198] on link "Images" at bounding box center [242, 194] width 57 height 31
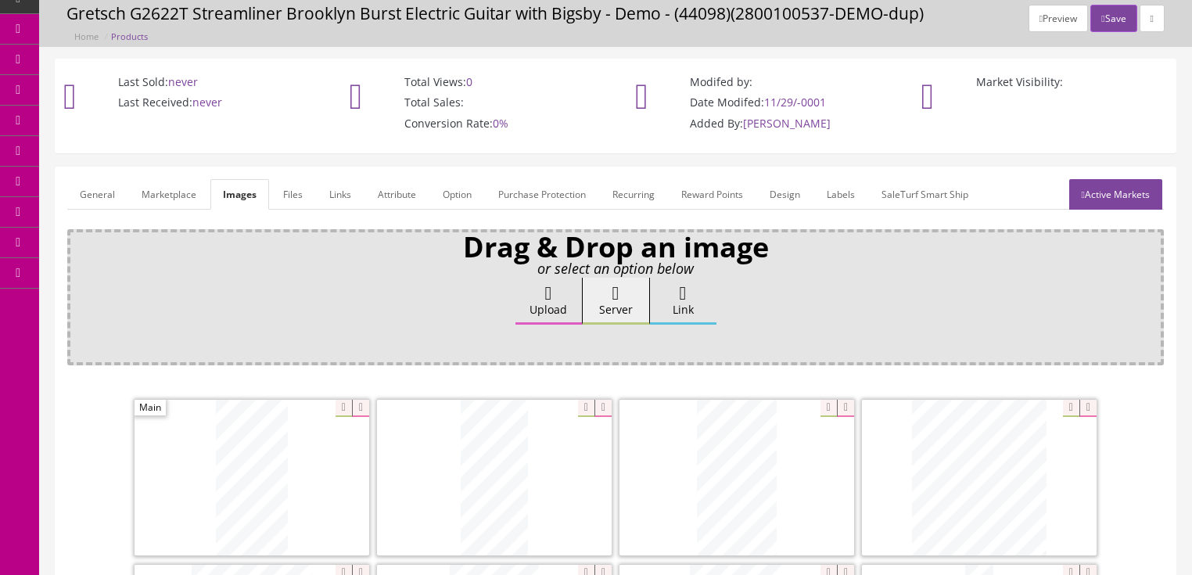
click at [403, 200] on link "Attribute" at bounding box center [396, 194] width 63 height 31
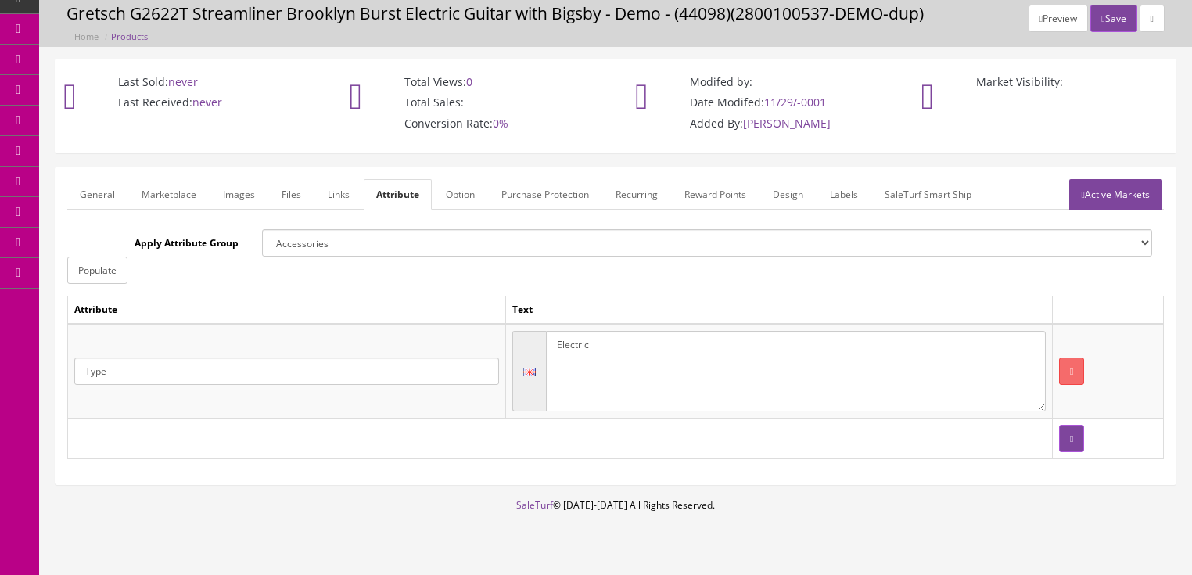
drag, startPoint x: 598, startPoint y: 341, endPoint x: 700, endPoint y: 361, distance: 103.6
click at [599, 341] on textarea "Electric" at bounding box center [796, 371] width 500 height 81
type textarea "Electric guitar"
click at [1061, 444] on button "button" at bounding box center [1071, 438] width 25 height 27
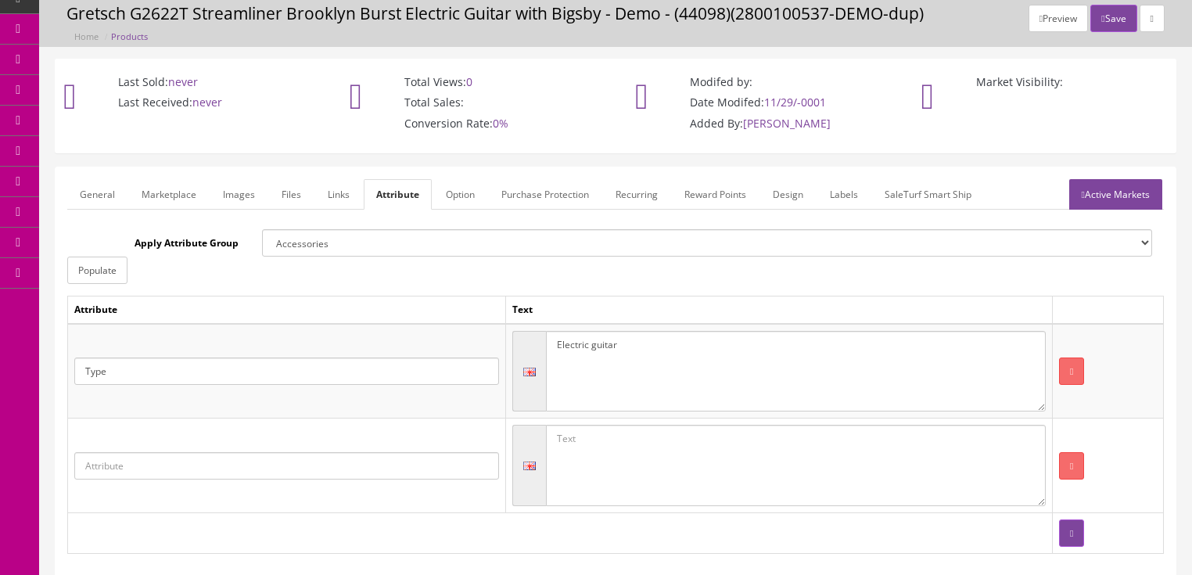
click at [203, 464] on input "text" at bounding box center [286, 465] width 425 height 27
click at [167, 558] on link "Case included?" at bounding box center [137, 563] width 124 height 18
type input "Case included?"
click at [658, 466] on textarea at bounding box center [796, 465] width 500 height 81
type textarea "Yes"
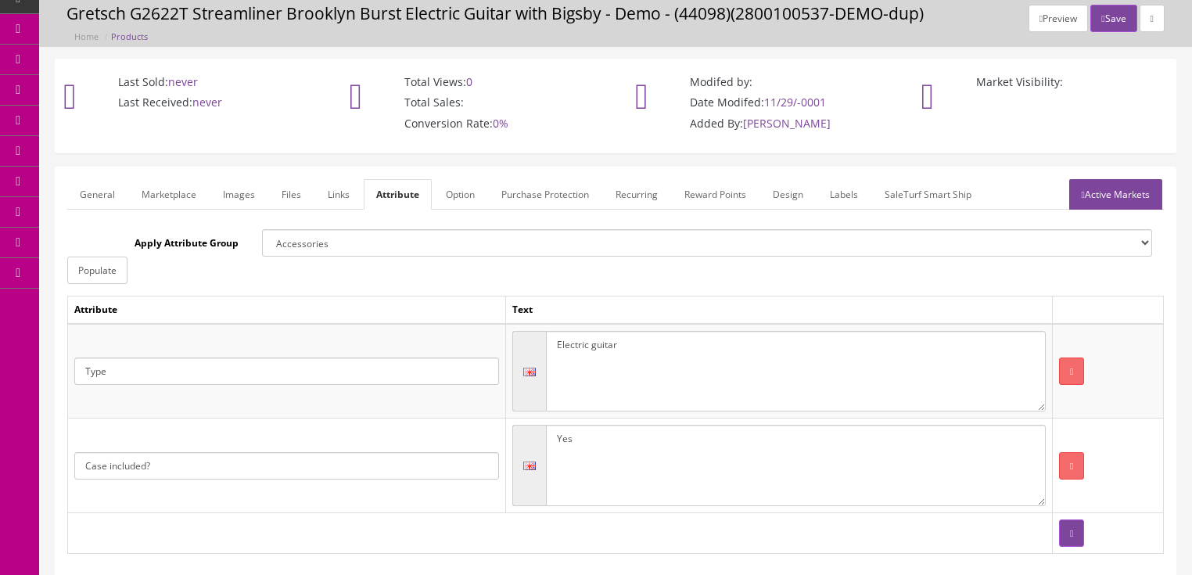
click at [1114, 199] on link "Active Markets" at bounding box center [1115, 194] width 93 height 31
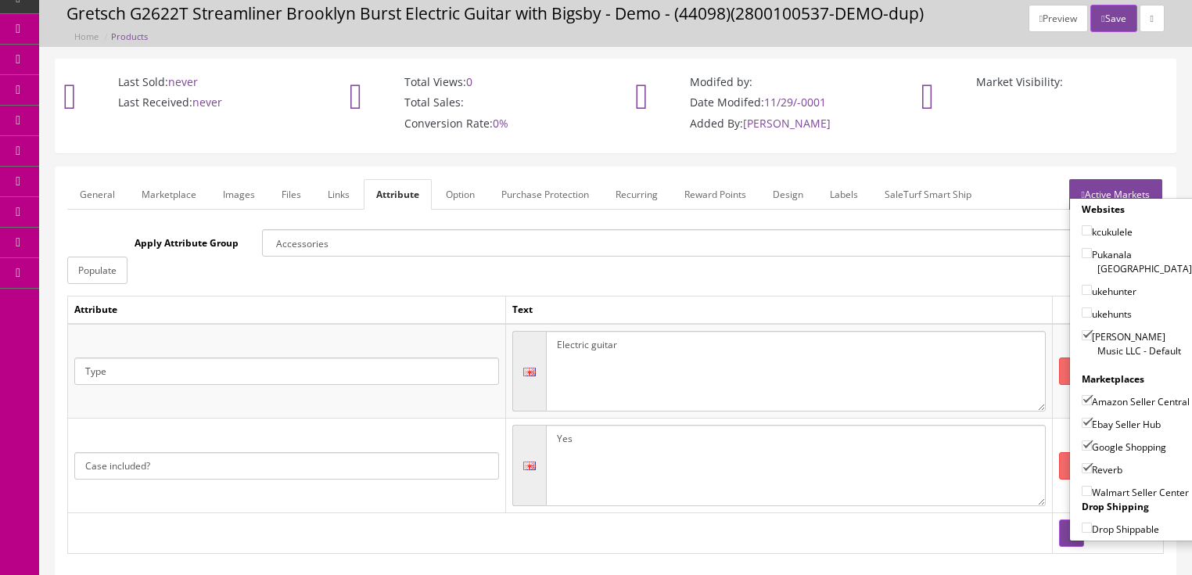
click at [1111, 189] on link "Active Markets" at bounding box center [1115, 194] width 93 height 31
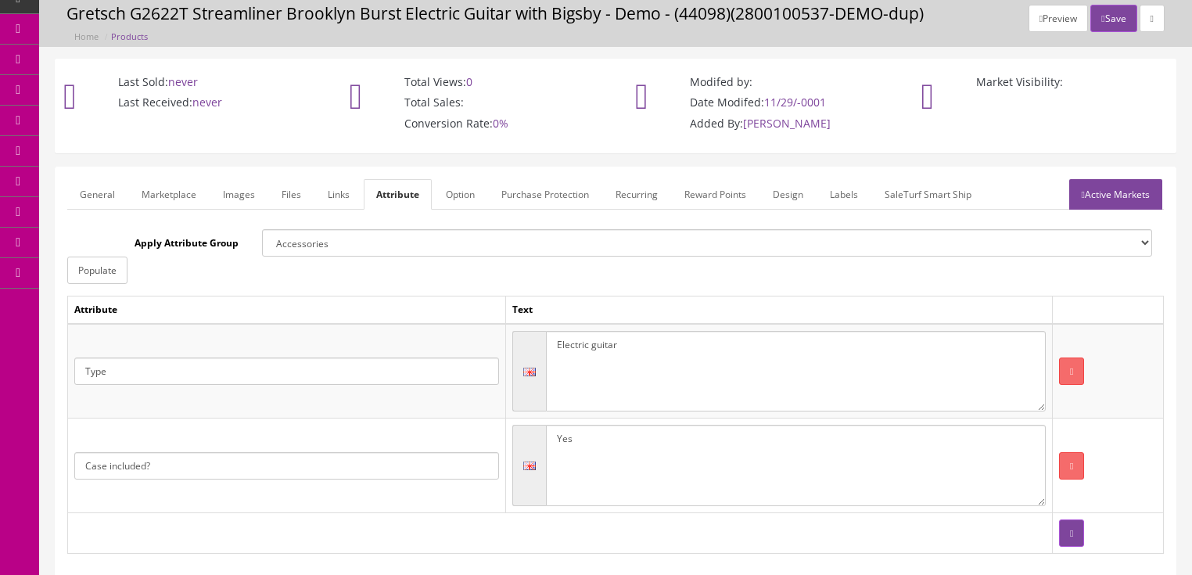
click at [92, 194] on link "General" at bounding box center [97, 194] width 60 height 31
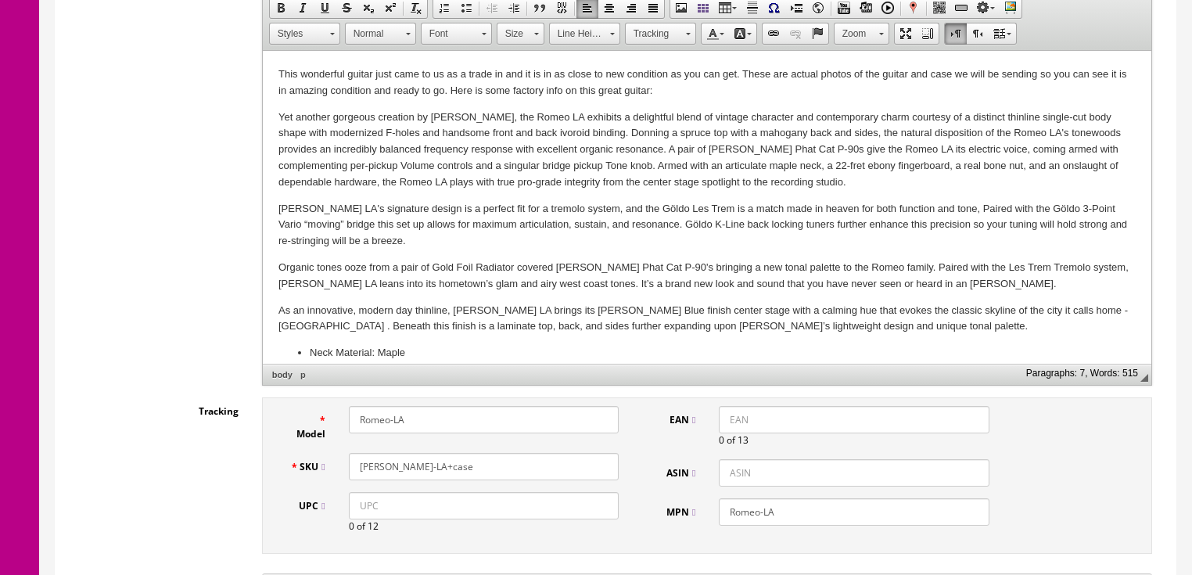
scroll to position [494, 0]
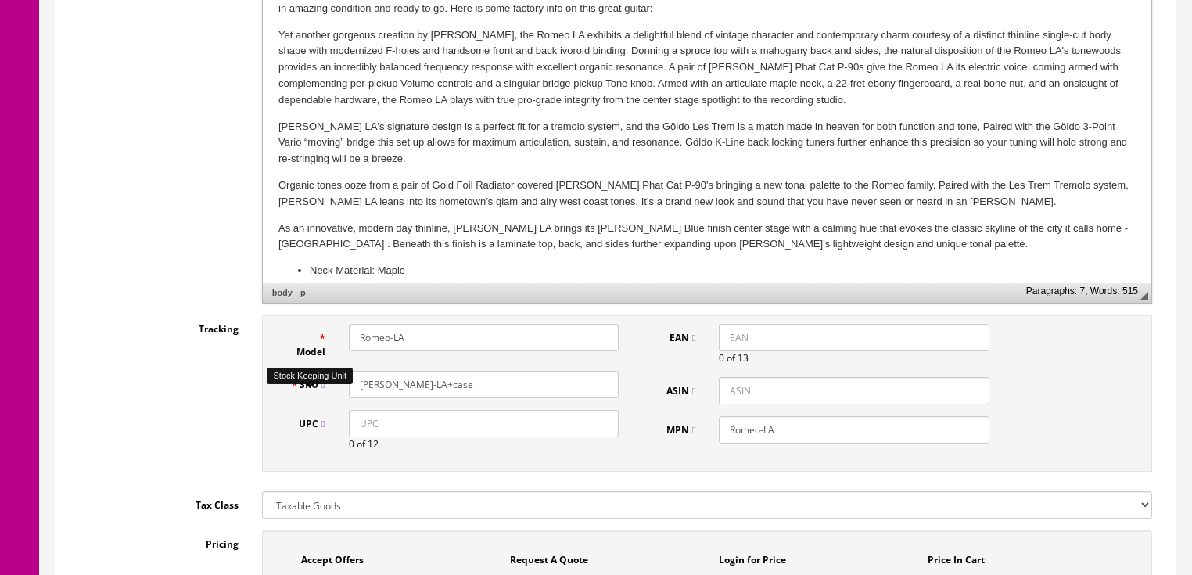
drag, startPoint x: 443, startPoint y: 391, endPoint x: 367, endPoint y: 381, distance: 76.6
click at [323, 391] on div "SKU Romeo-LA+case" at bounding box center [455, 384] width 353 height 27
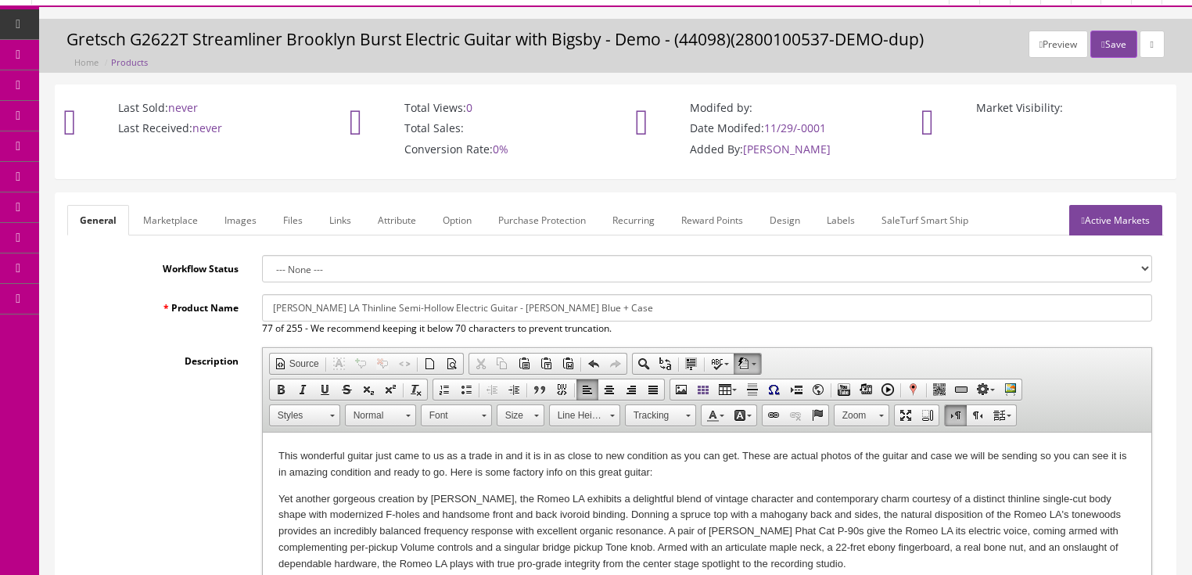
scroll to position [0, 0]
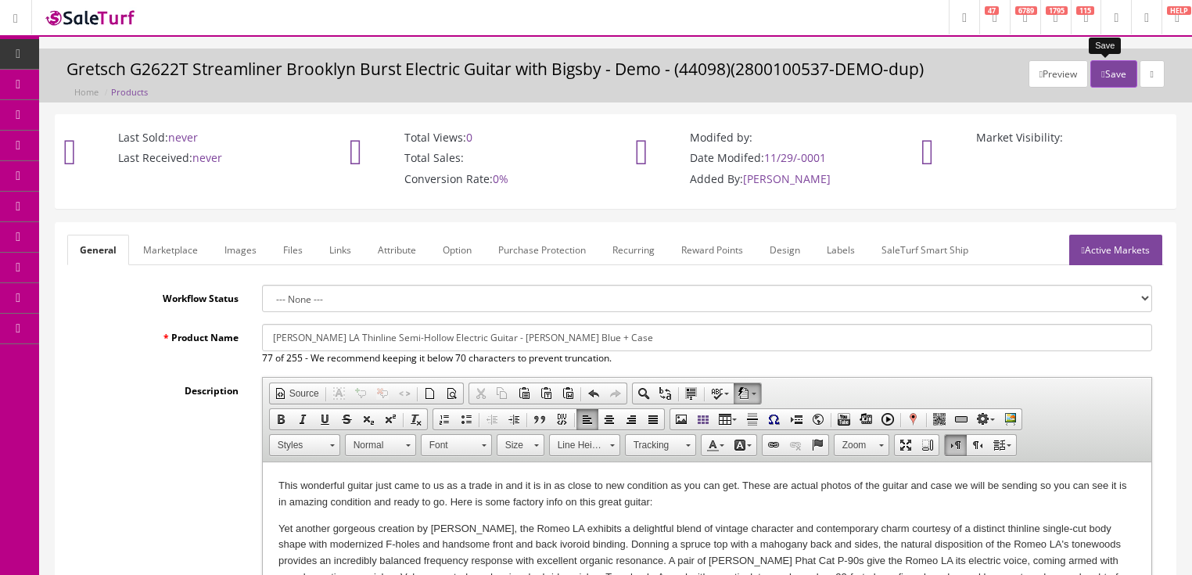
click at [1104, 75] on button "Save" at bounding box center [1114, 73] width 46 height 27
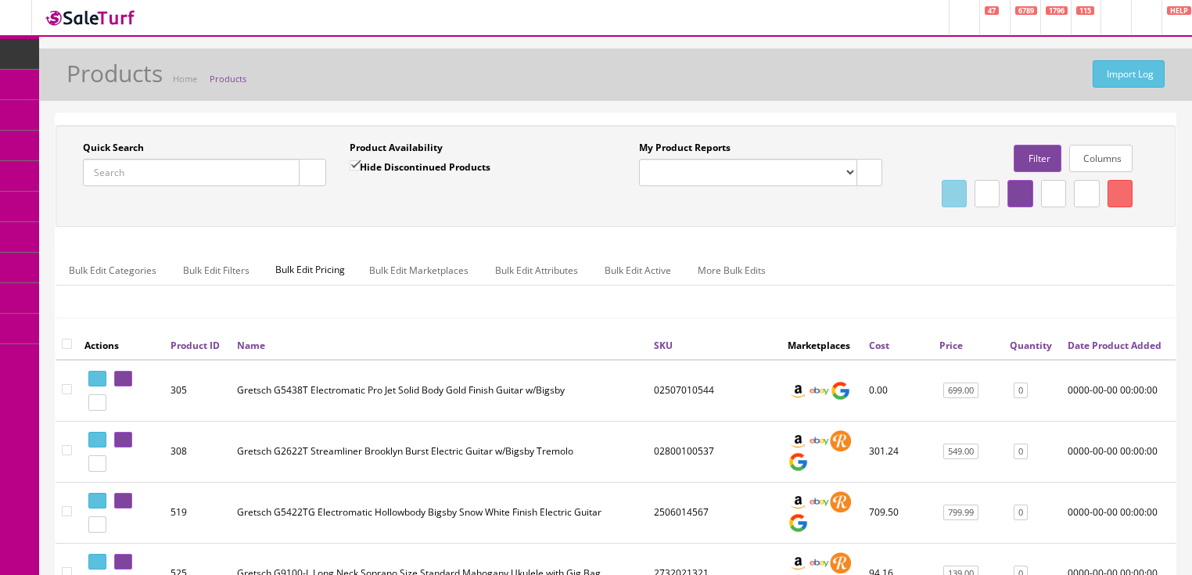
click at [232, 164] on input "Quick Search" at bounding box center [191, 172] width 217 height 27
paste input "Romeo-LA+case"
type input "Romeo-LA+case"
drag, startPoint x: 312, startPoint y: 175, endPoint x: 1155, endPoint y: 170, distance: 842.6
click at [313, 175] on icon "button" at bounding box center [312, 172] width 5 height 9
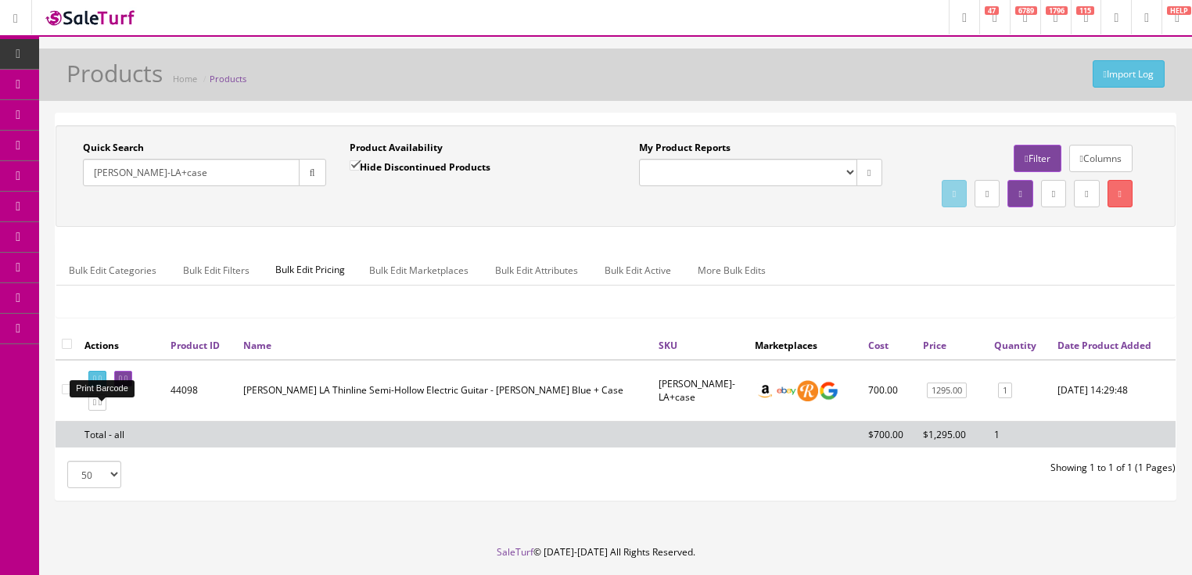
click at [96, 383] on icon at bounding box center [94, 379] width 3 height 9
click at [128, 383] on icon at bounding box center [125, 379] width 3 height 9
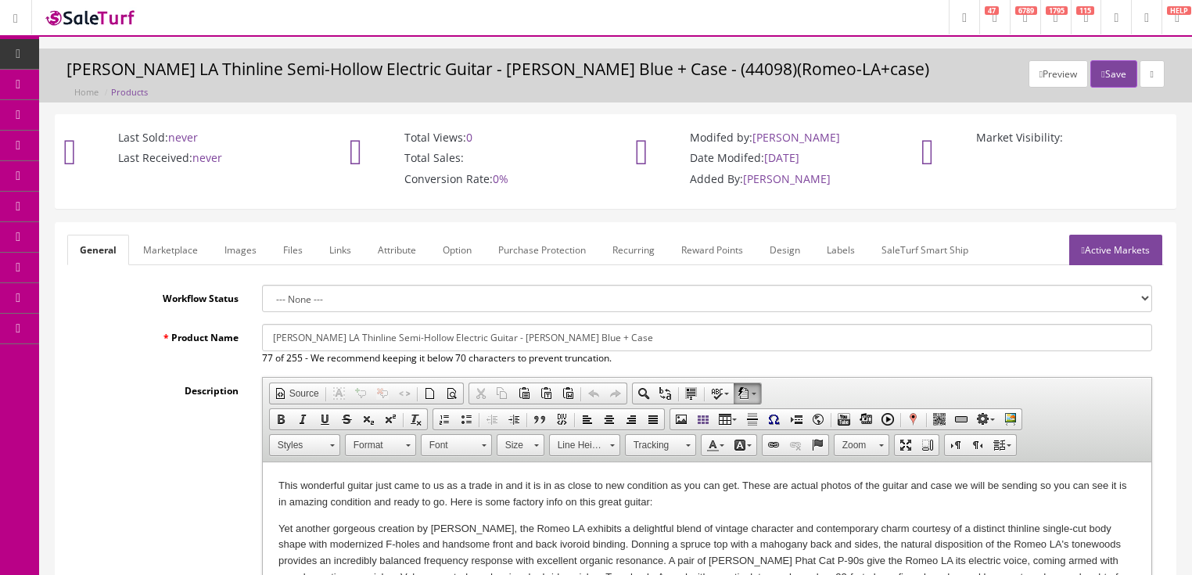
click at [842, 244] on link "Labels" at bounding box center [840, 250] width 53 height 31
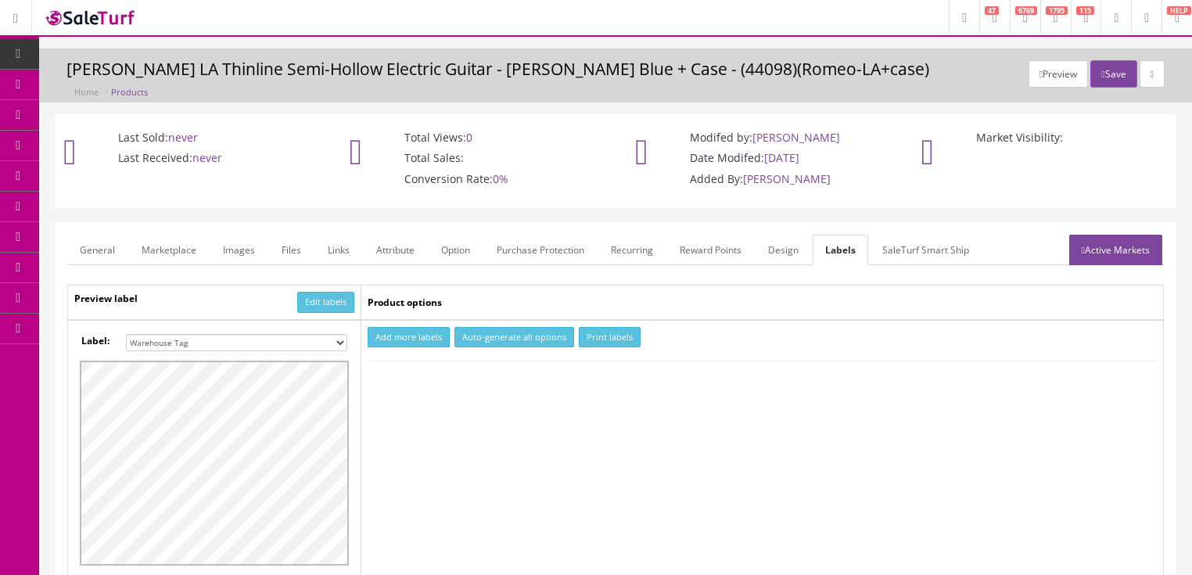
drag, startPoint x: 337, startPoint y: 343, endPoint x: 322, endPoint y: 336, distance: 16.9
click at [337, 343] on select "Small Label 2 x 1 Label Shoe label 100 barcodes Dymo Label 2 X 1 Sticker Labels…" at bounding box center [236, 342] width 221 height 17
select select "16"
click at [126, 334] on select "Small Label 2 x 1 Label Shoe label 100 barcodes Dymo Label 2 X 1 Sticker Labels…" at bounding box center [236, 342] width 221 height 17
click at [411, 332] on button "Add more labels" at bounding box center [409, 337] width 82 height 21
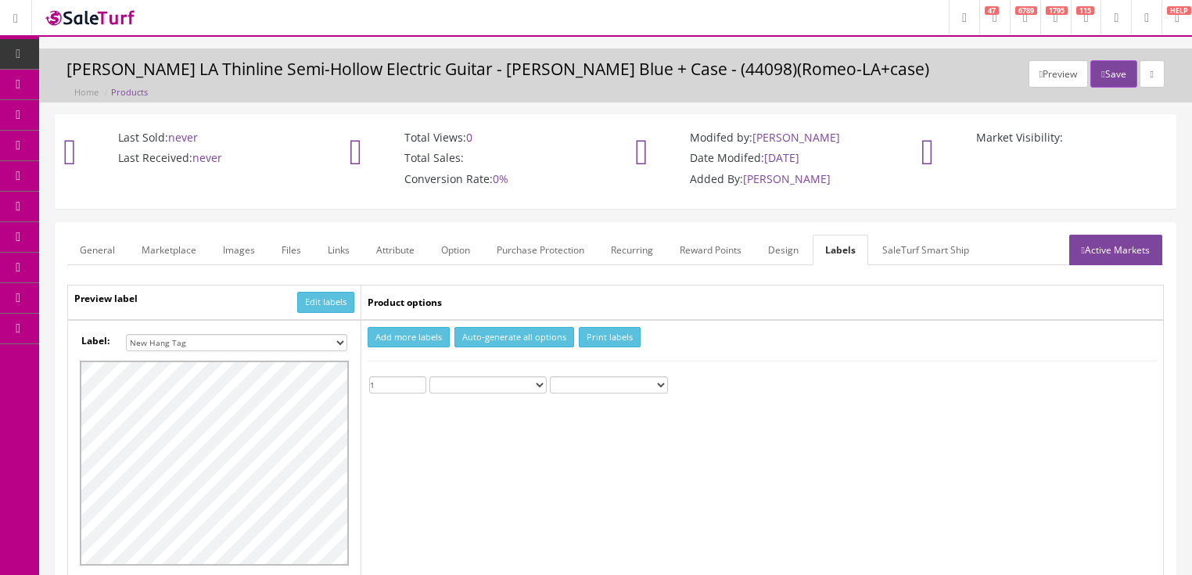
type input "1"
click at [419, 380] on input "1" at bounding box center [397, 384] width 57 height 17
click at [602, 344] on button "Print labels" at bounding box center [610, 337] width 62 height 21
click at [1116, 77] on button "Save" at bounding box center [1114, 73] width 46 height 27
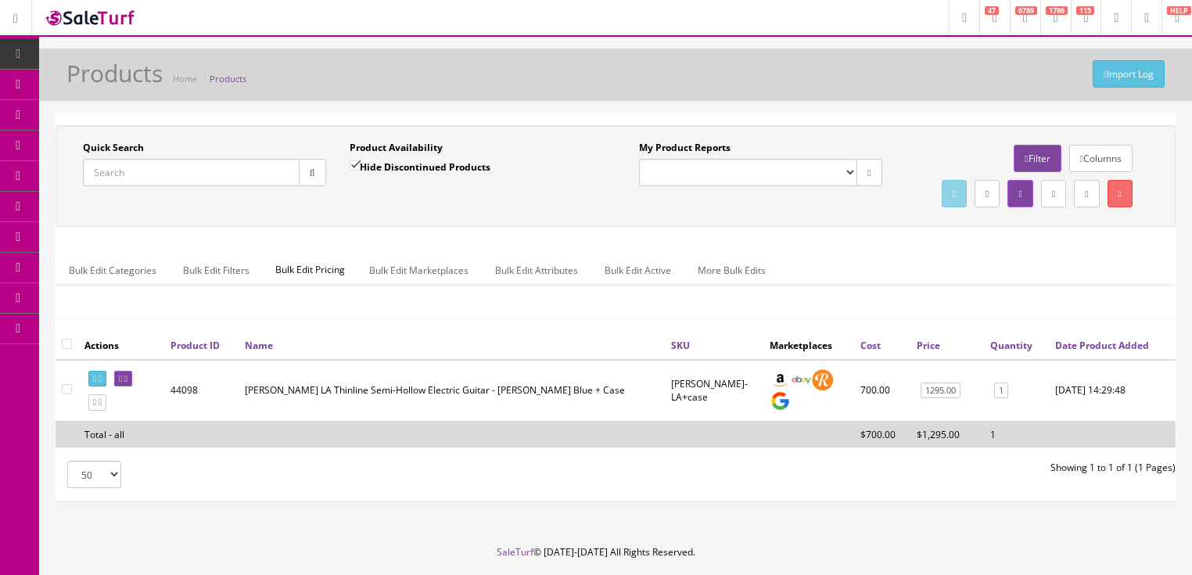
click at [182, 167] on input "Quick Search" at bounding box center [191, 172] width 217 height 27
paste input "2506530506"
type input "2506530506"
click at [353, 164] on input "Hide Discontinued Products" at bounding box center [355, 165] width 10 height 10
checkbox input "false"
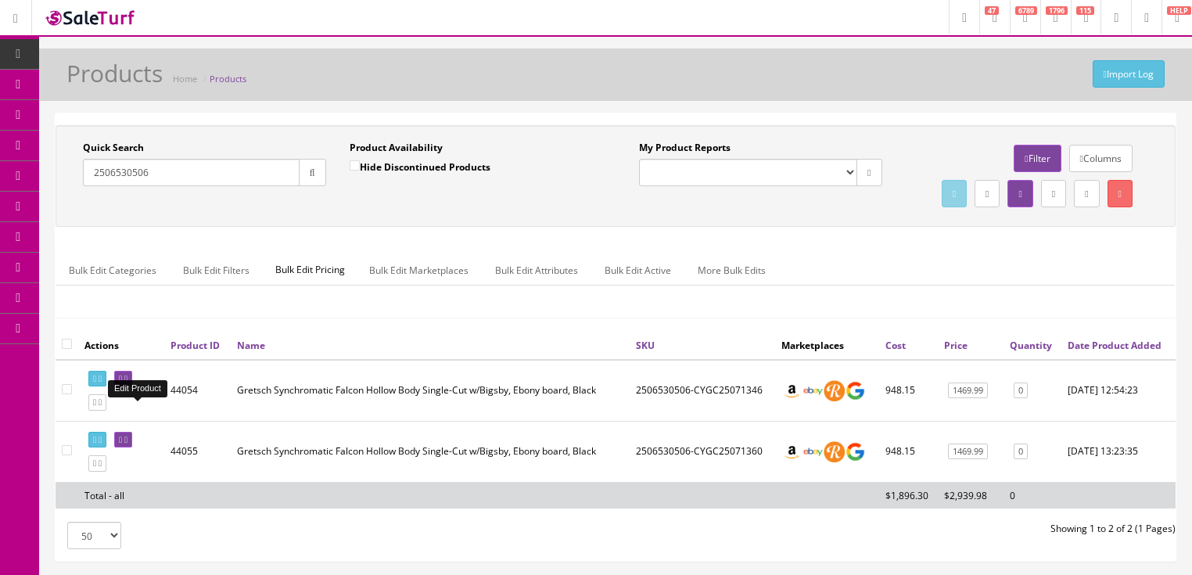
click at [122, 383] on icon at bounding box center [120, 379] width 3 height 9
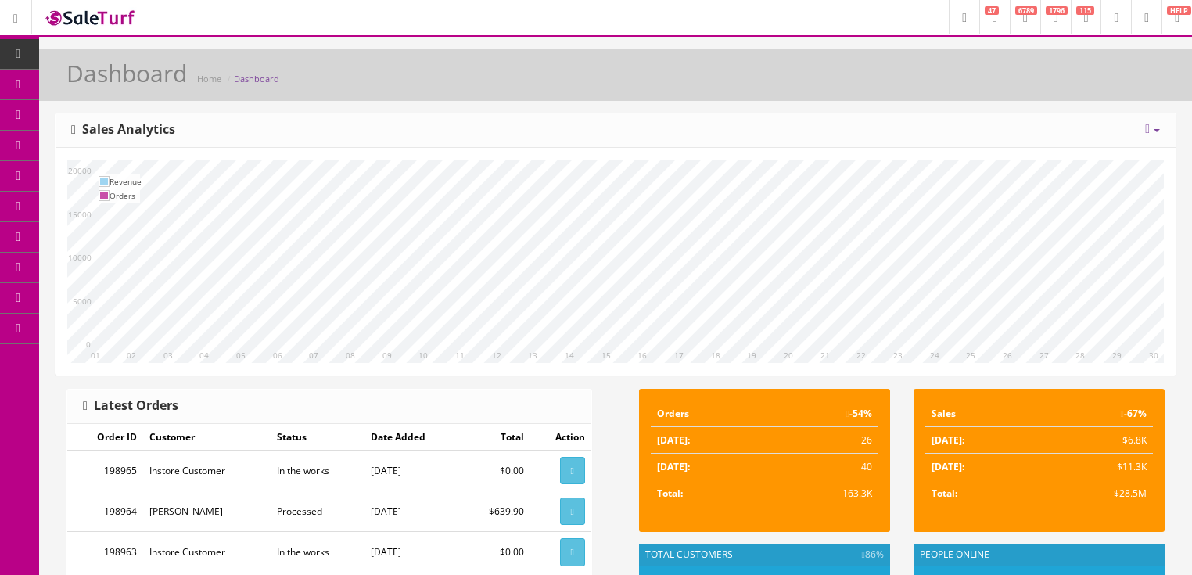
click at [1145, 130] on icon at bounding box center [1147, 129] width 5 height 13
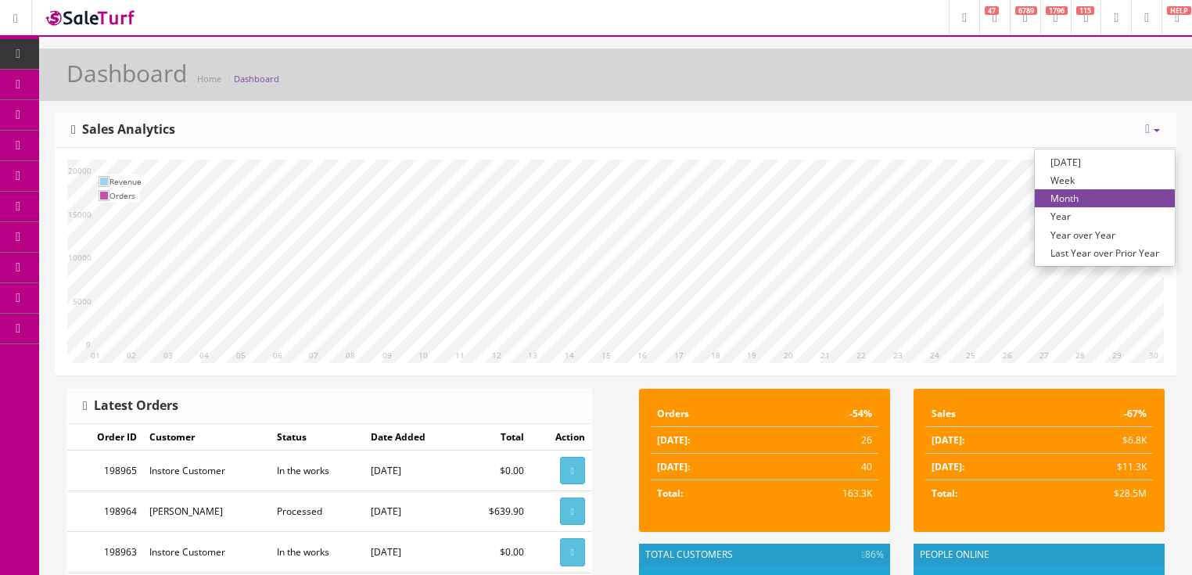
click at [1098, 232] on link "Year over Year" at bounding box center [1105, 235] width 140 height 18
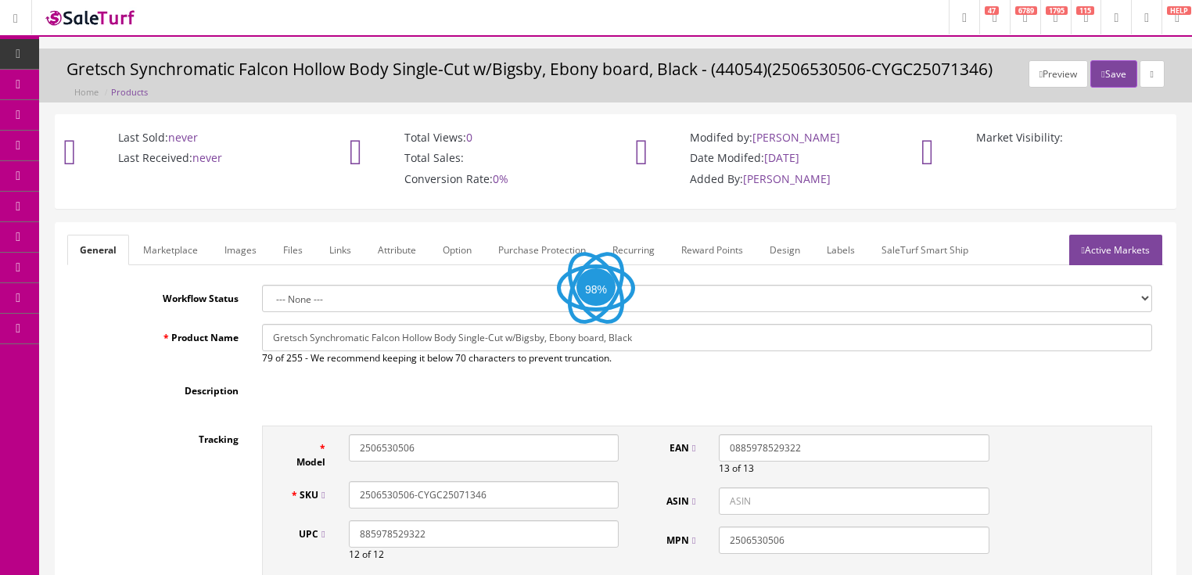
click at [235, 250] on link "Images" at bounding box center [240, 250] width 57 height 31
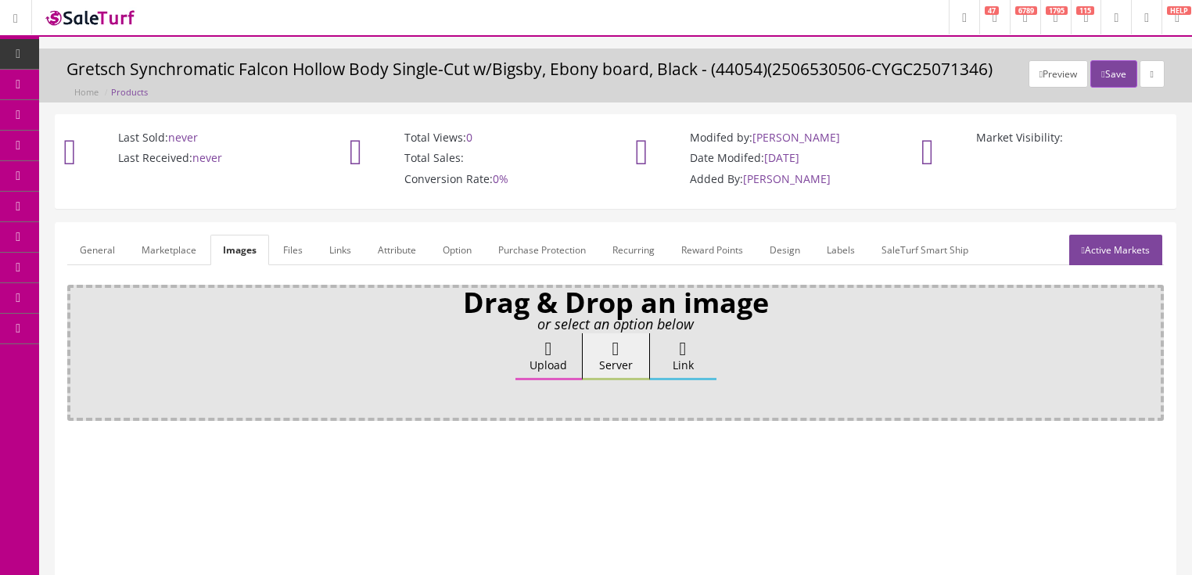
click at [531, 357] on label "Upload" at bounding box center [549, 356] width 66 height 47
click at [78, 349] on input "Upload" at bounding box center [78, 341] width 0 height 16
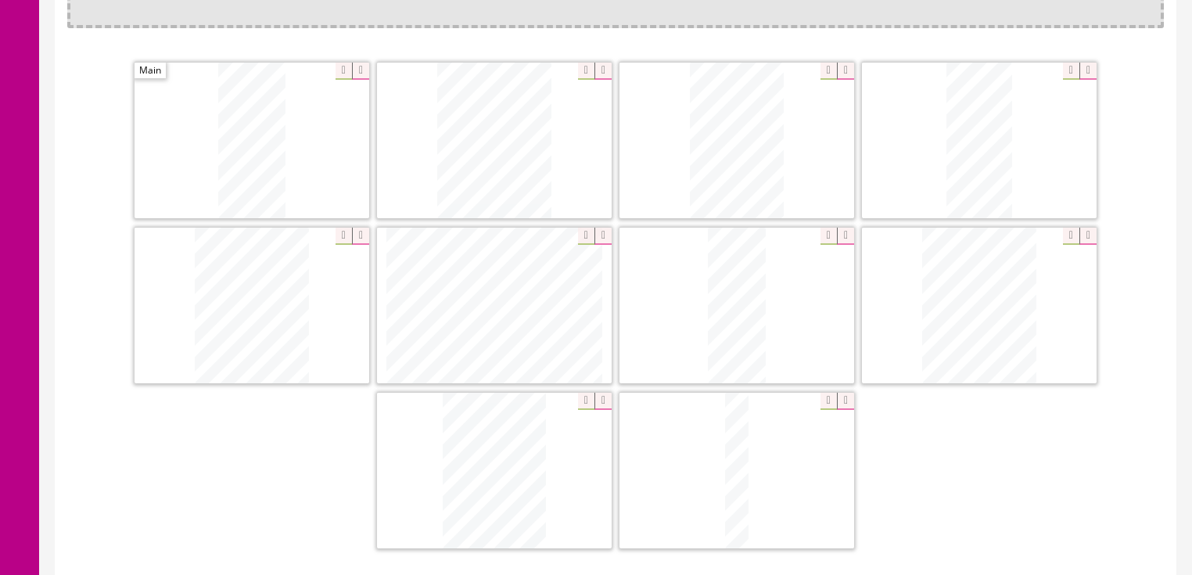
scroll to position [501, 0]
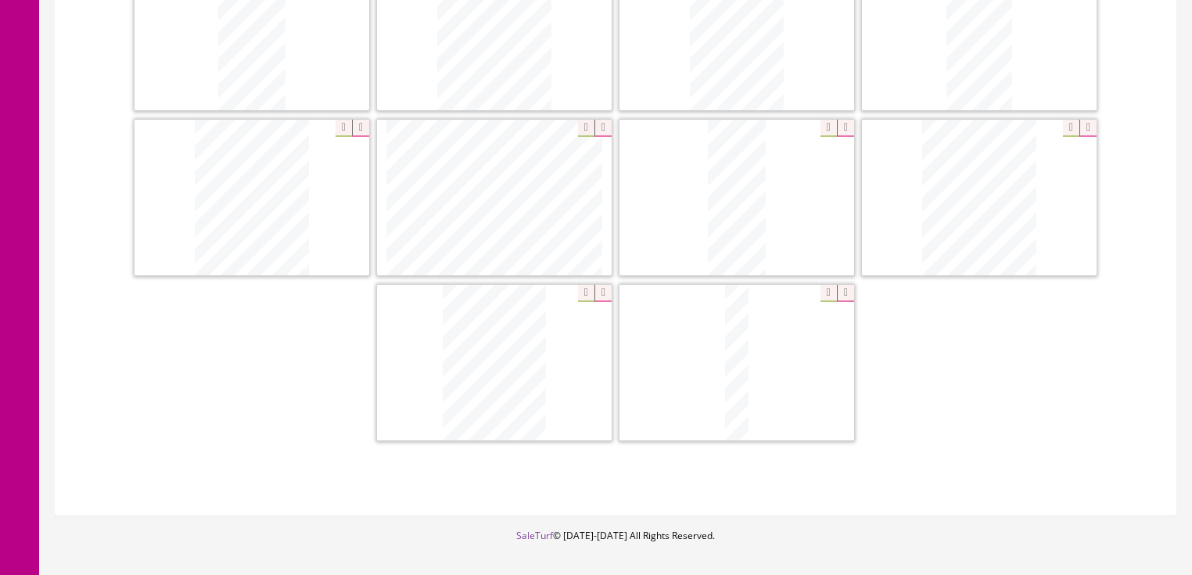
drag, startPoint x: 1089, startPoint y: 123, endPoint x: 1054, endPoint y: 156, distance: 48.7
click at [1089, 124] on icon at bounding box center [1088, 128] width 17 height 17
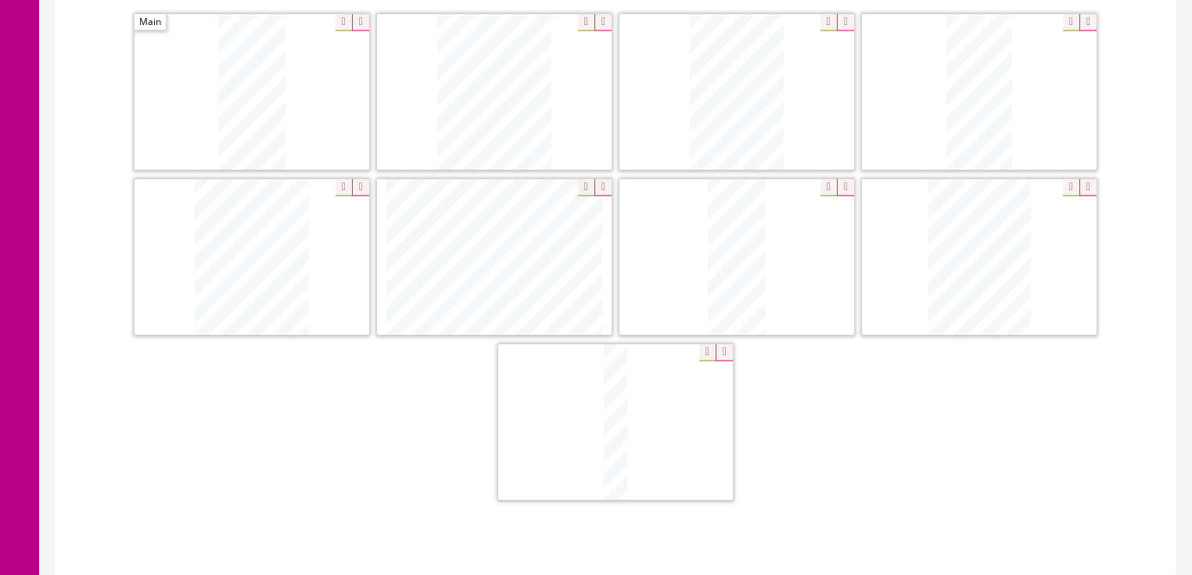
scroll to position [438, 0]
drag, startPoint x: 955, startPoint y: 134, endPoint x: 171, endPoint y: 127, distance: 783.9
drag, startPoint x: 724, startPoint y: 304, endPoint x: 488, endPoint y: 138, distance: 288.0
drag, startPoint x: 547, startPoint y: 219, endPoint x: 682, endPoint y: 88, distance: 188.7
drag, startPoint x: 561, startPoint y: 129, endPoint x: 1063, endPoint y: 47, distance: 508.9
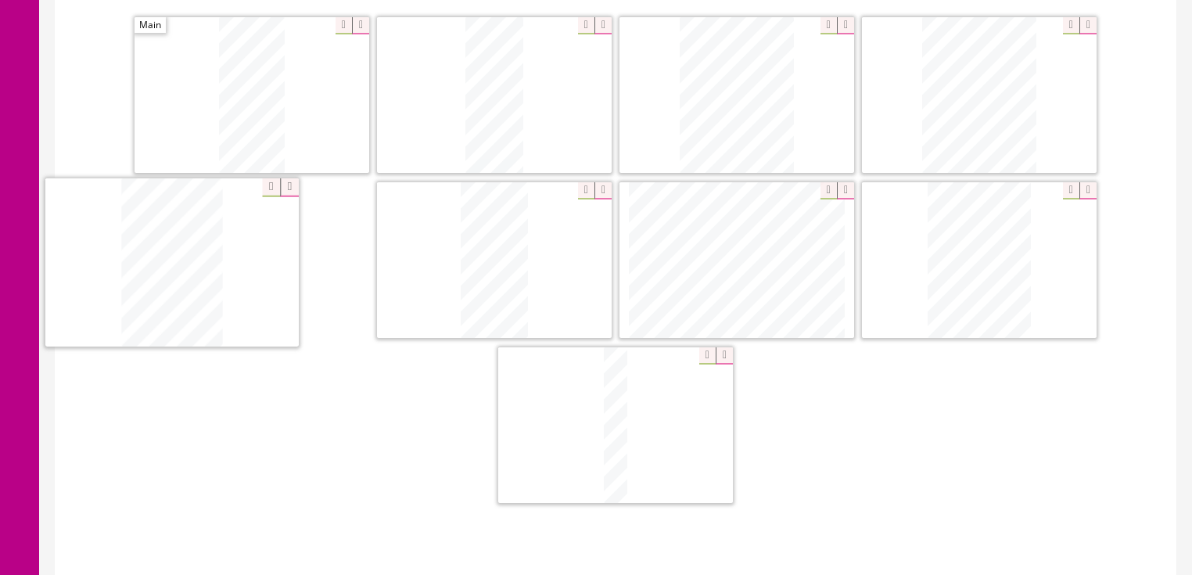
drag, startPoint x: 458, startPoint y: 239, endPoint x: 133, endPoint y: 244, distance: 325.5
drag, startPoint x: 948, startPoint y: 265, endPoint x: 429, endPoint y: 258, distance: 519.5
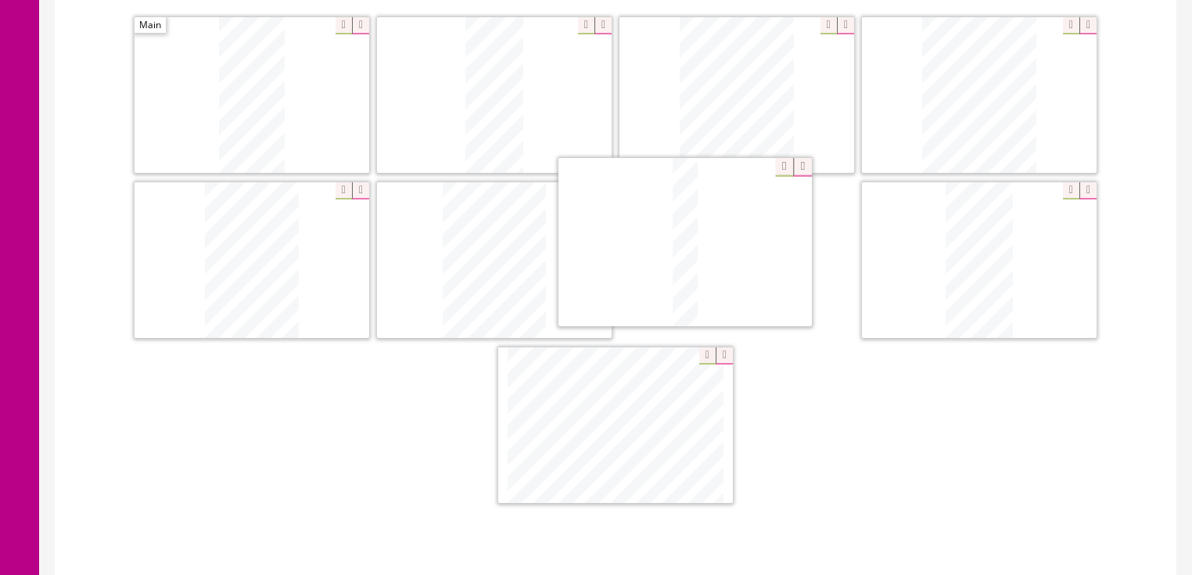
drag, startPoint x: 606, startPoint y: 406, endPoint x: 681, endPoint y: 226, distance: 194.7
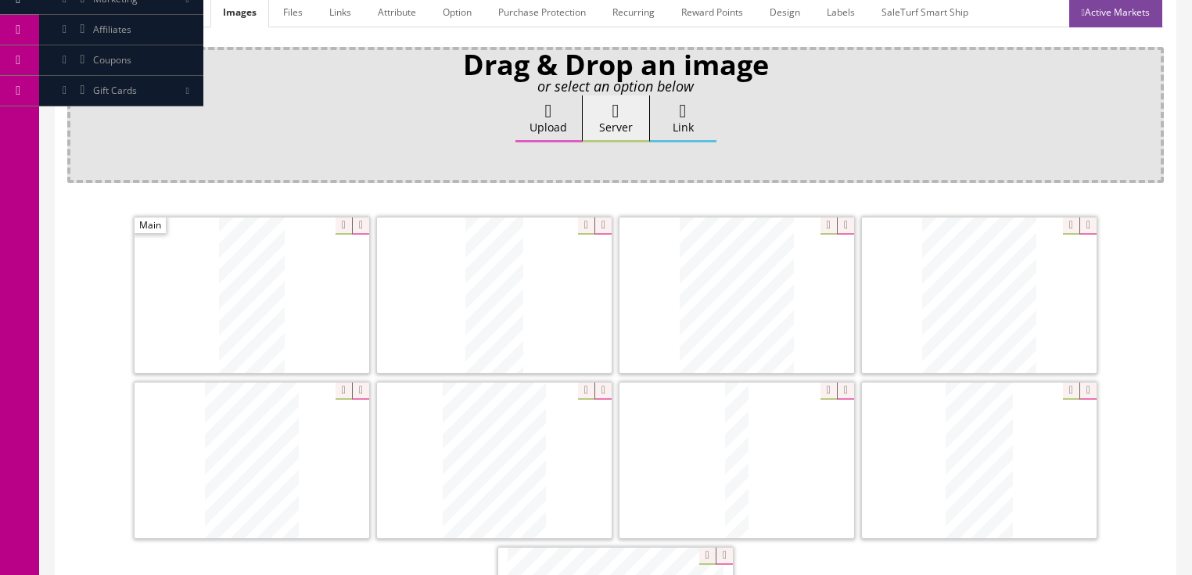
scroll to position [63, 0]
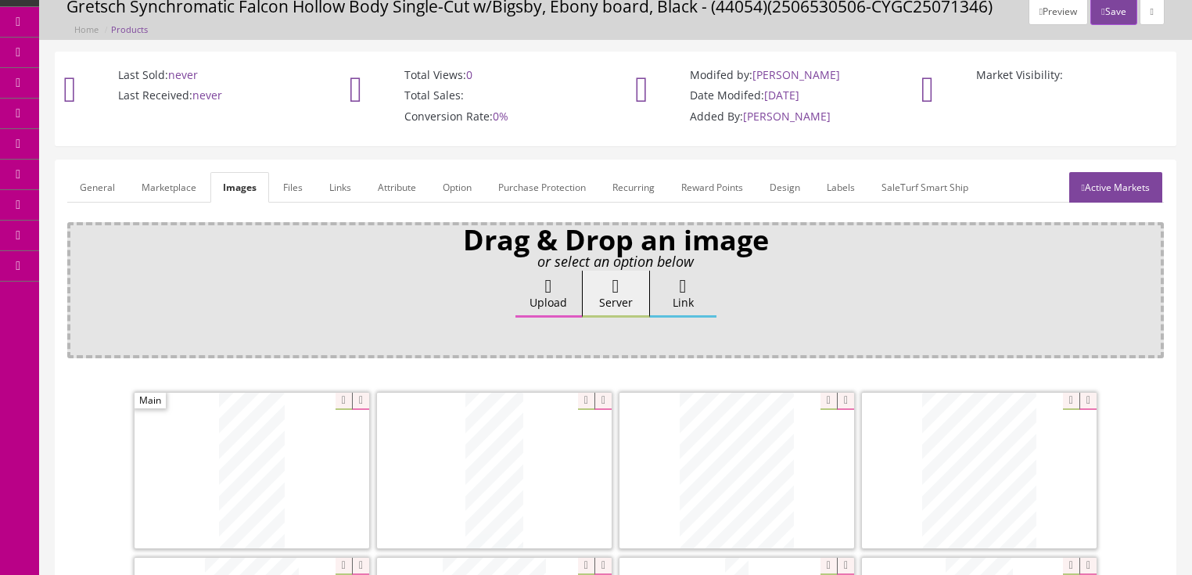
click at [111, 189] on link "General" at bounding box center [97, 187] width 60 height 31
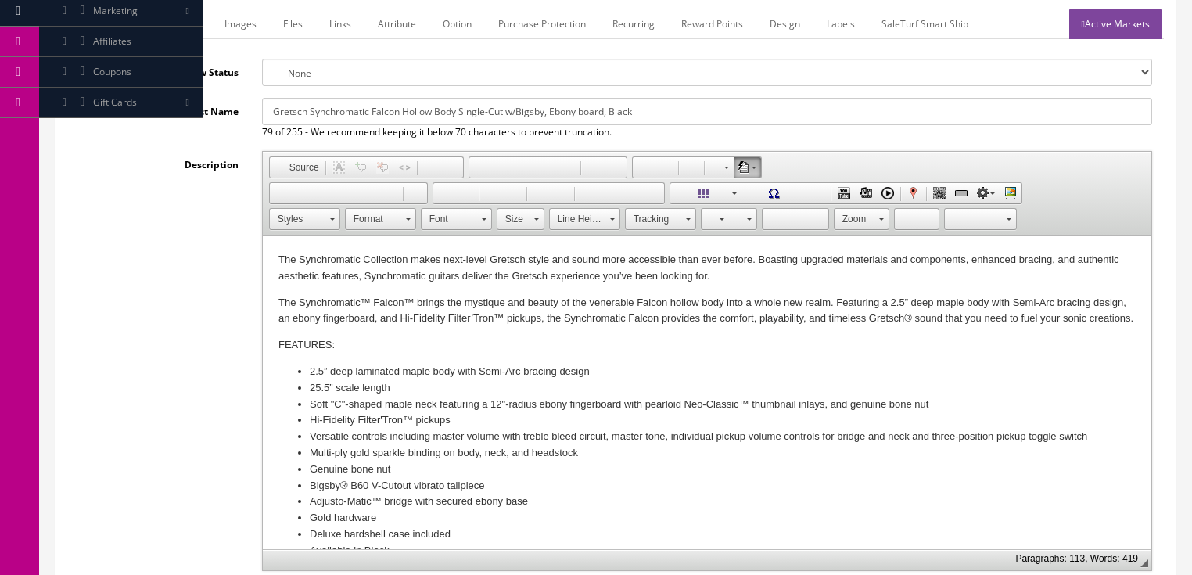
scroll to position [313, 0]
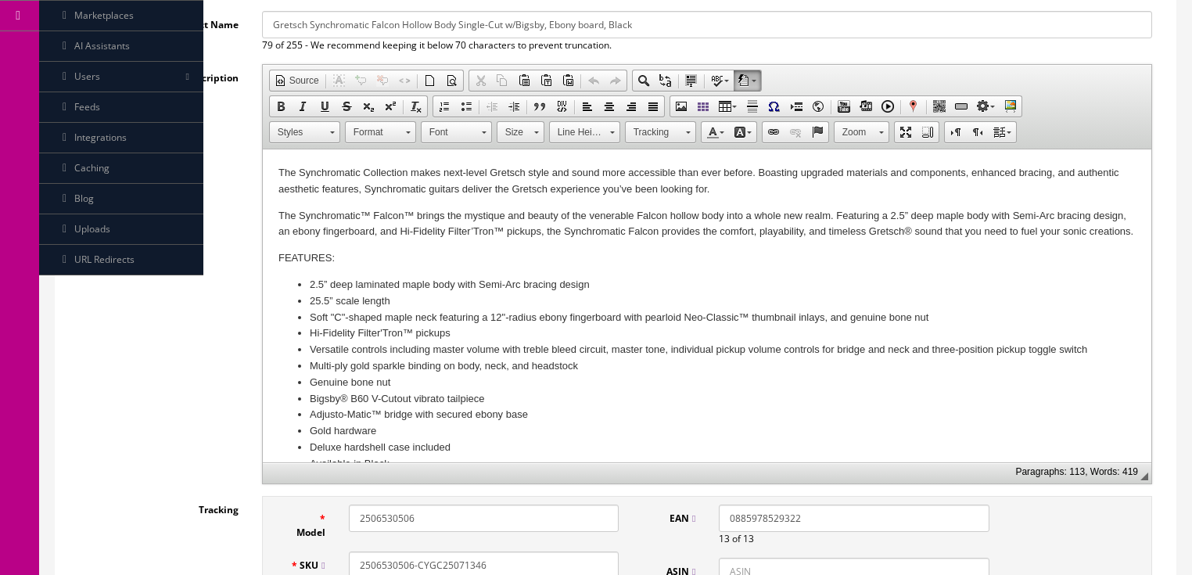
click at [740, 191] on p "The Synchromatic Collection makes next-level Gretsch style and sound more acces…" at bounding box center [706, 181] width 857 height 33
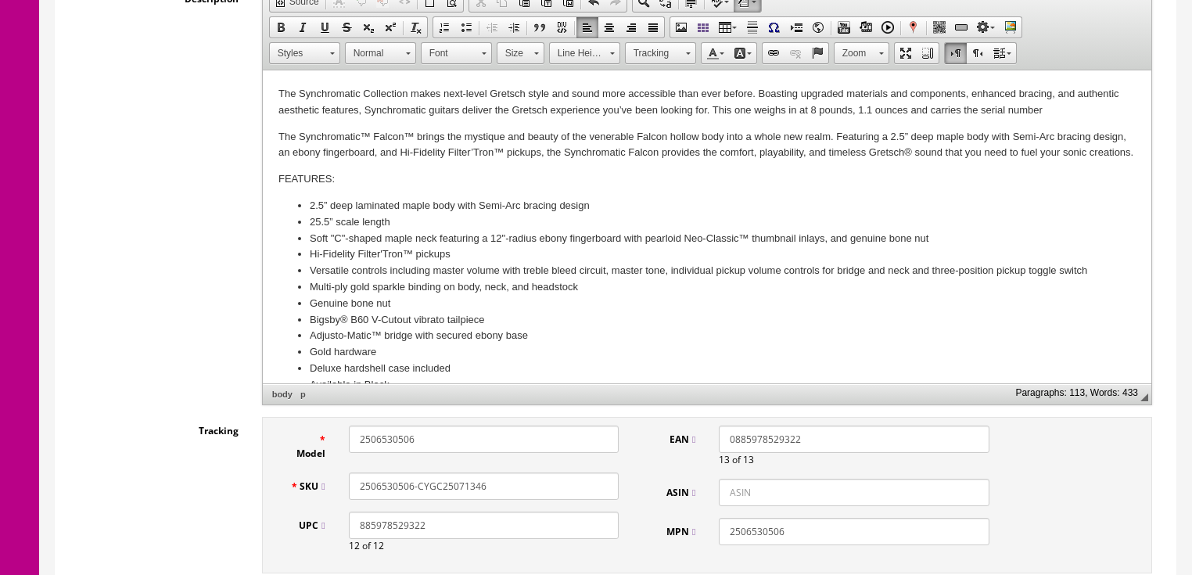
scroll to position [563, 0]
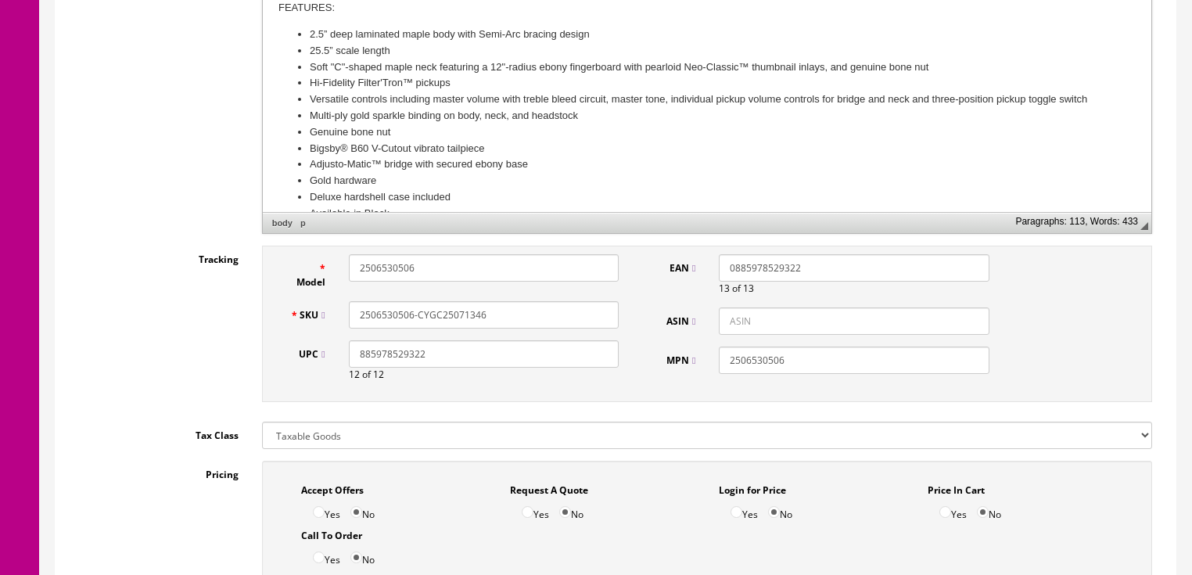
drag, startPoint x: 416, startPoint y: 319, endPoint x: 491, endPoint y: 315, distance: 75.2
click at [491, 315] on input "2506530506-CYGC25071346" at bounding box center [484, 314] width 270 height 27
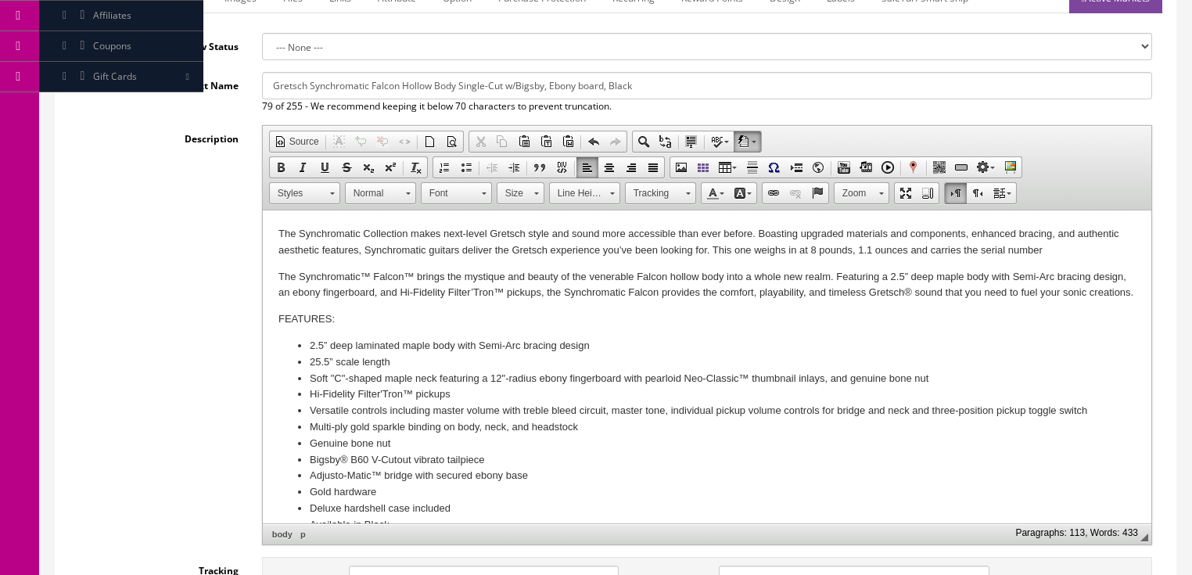
scroll to position [250, 0]
click at [1050, 250] on p "The Synchromatic Collection makes next-level Gretsch style and sound more acces…" at bounding box center [706, 244] width 857 height 33
click at [1082, 258] on span "Paste" at bounding box center [1110, 257] width 83 height 20
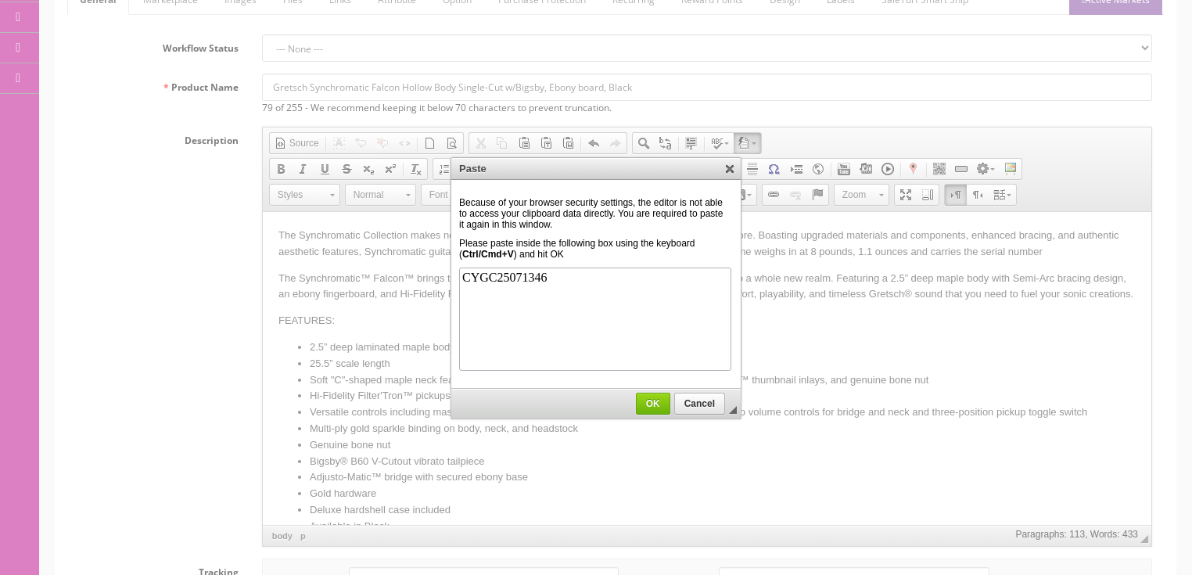
click at [648, 394] on link "OK" at bounding box center [653, 404] width 34 height 22
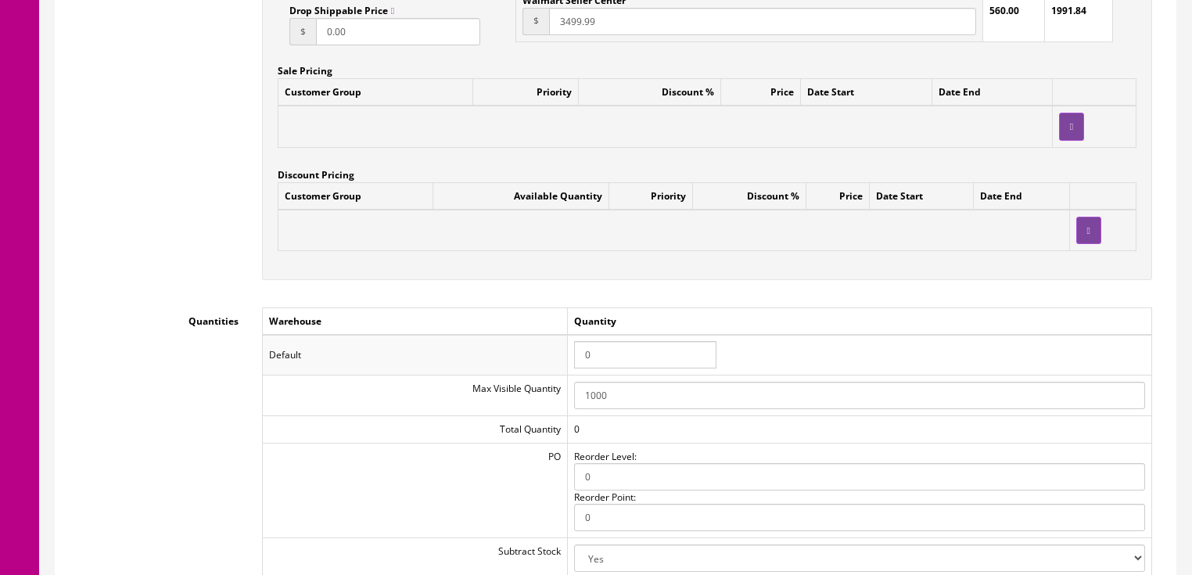
scroll to position [1439, 0]
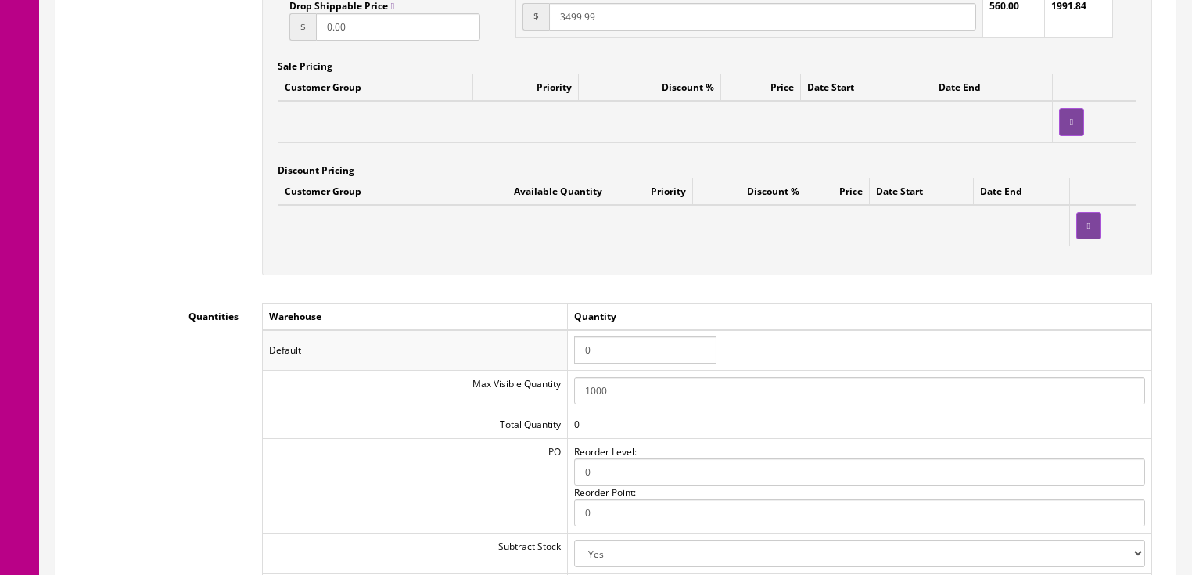
drag, startPoint x: 606, startPoint y: 357, endPoint x: 541, endPoint y: 354, distance: 64.2
click at [541, 354] on tr "Default 0" at bounding box center [707, 350] width 890 height 41
type input "1"
click at [818, 327] on td "Quantity" at bounding box center [859, 316] width 584 height 27
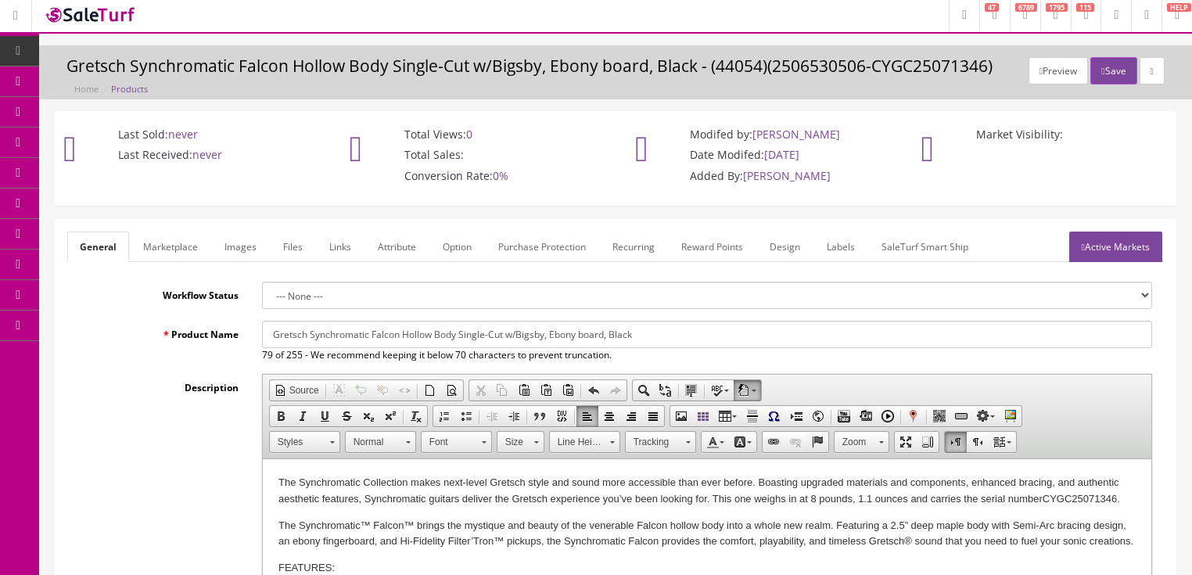
scroll to position [0, 0]
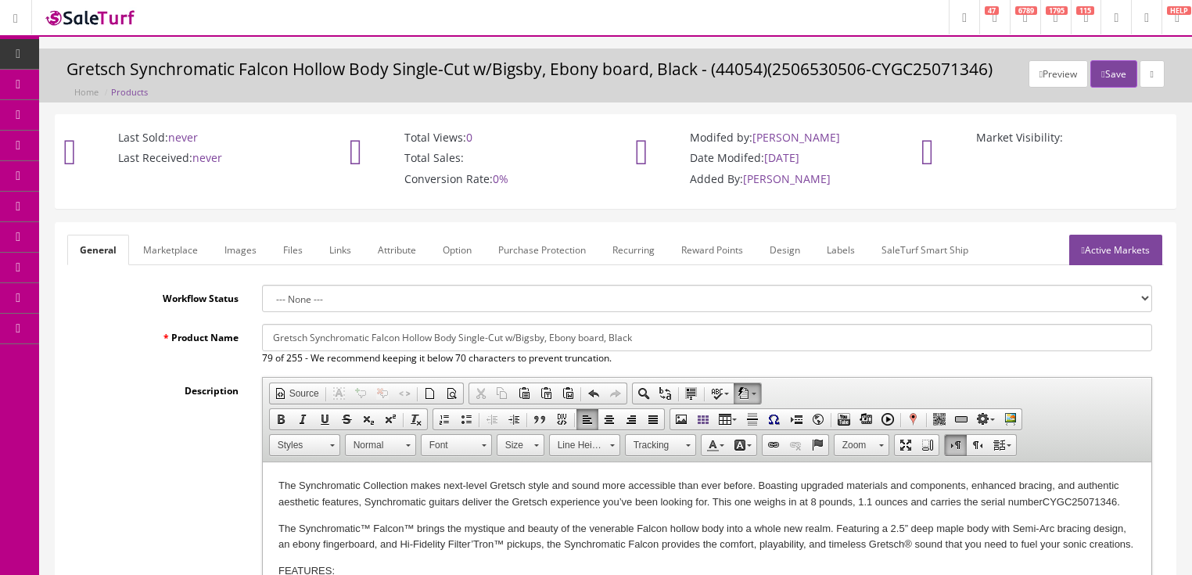
click at [1118, 260] on link "Active Markets" at bounding box center [1115, 250] width 93 height 31
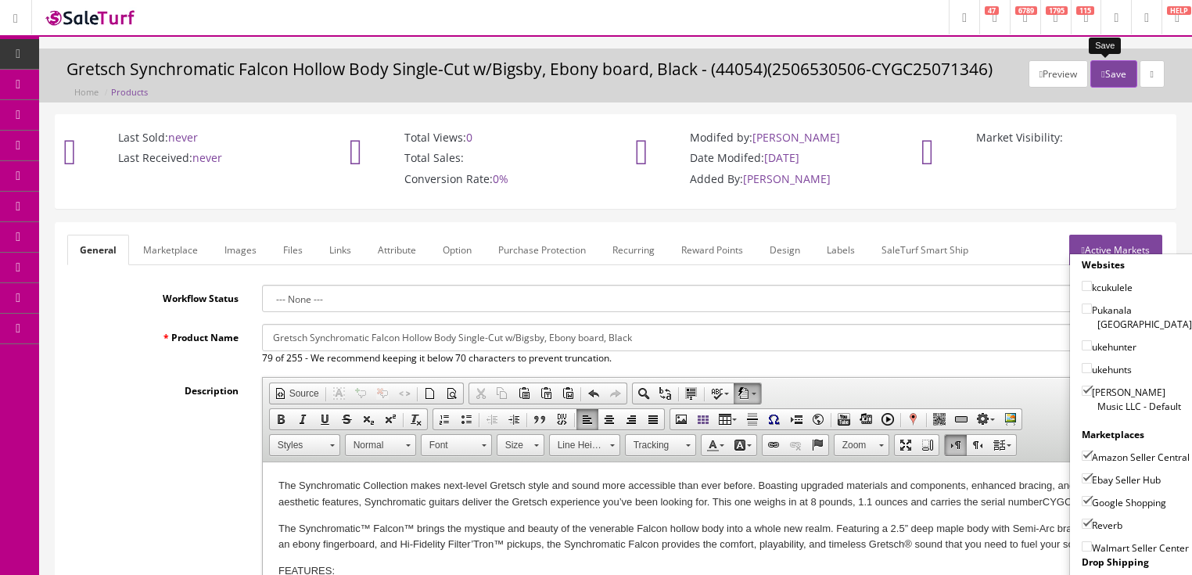
drag, startPoint x: 1098, startPoint y: 76, endPoint x: 1128, endPoint y: 88, distance: 32.0
click at [1100, 77] on button "Save" at bounding box center [1114, 73] width 46 height 27
